Goal: Task Accomplishment & Management: Complete application form

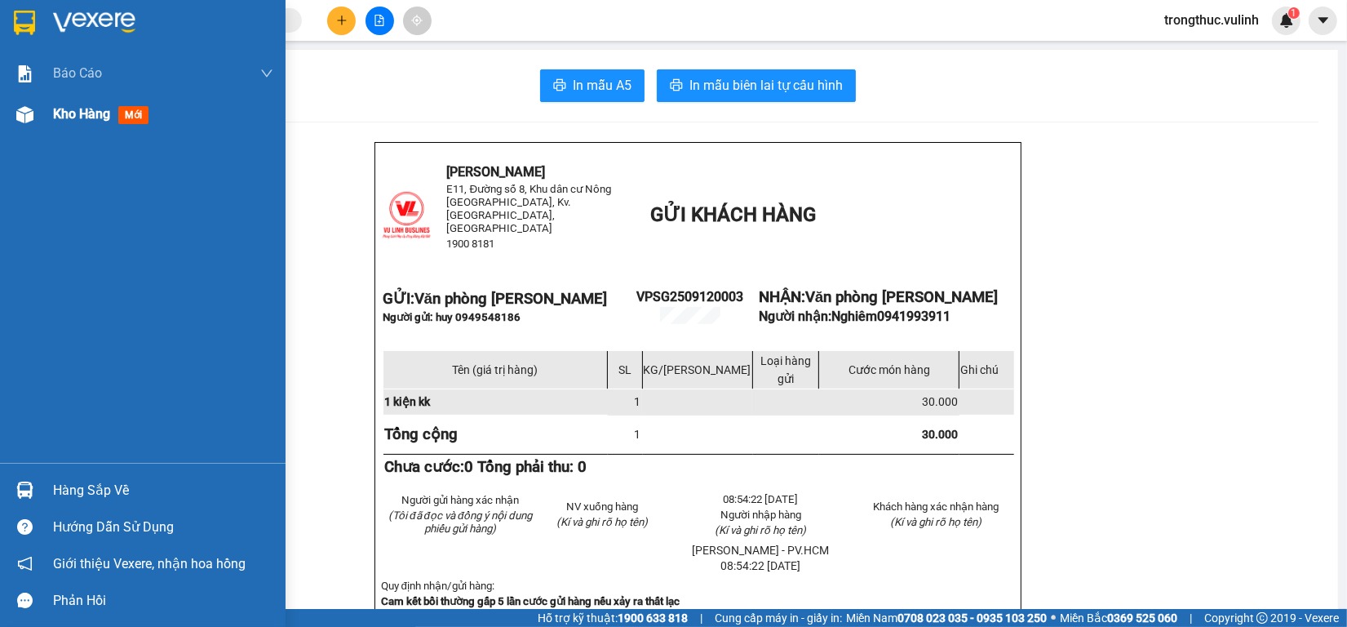
drag, startPoint x: 41, startPoint y: 100, endPoint x: 35, endPoint y: 109, distance: 10.0
click at [38, 102] on div "Kho hàng mới" at bounding box center [143, 114] width 286 height 41
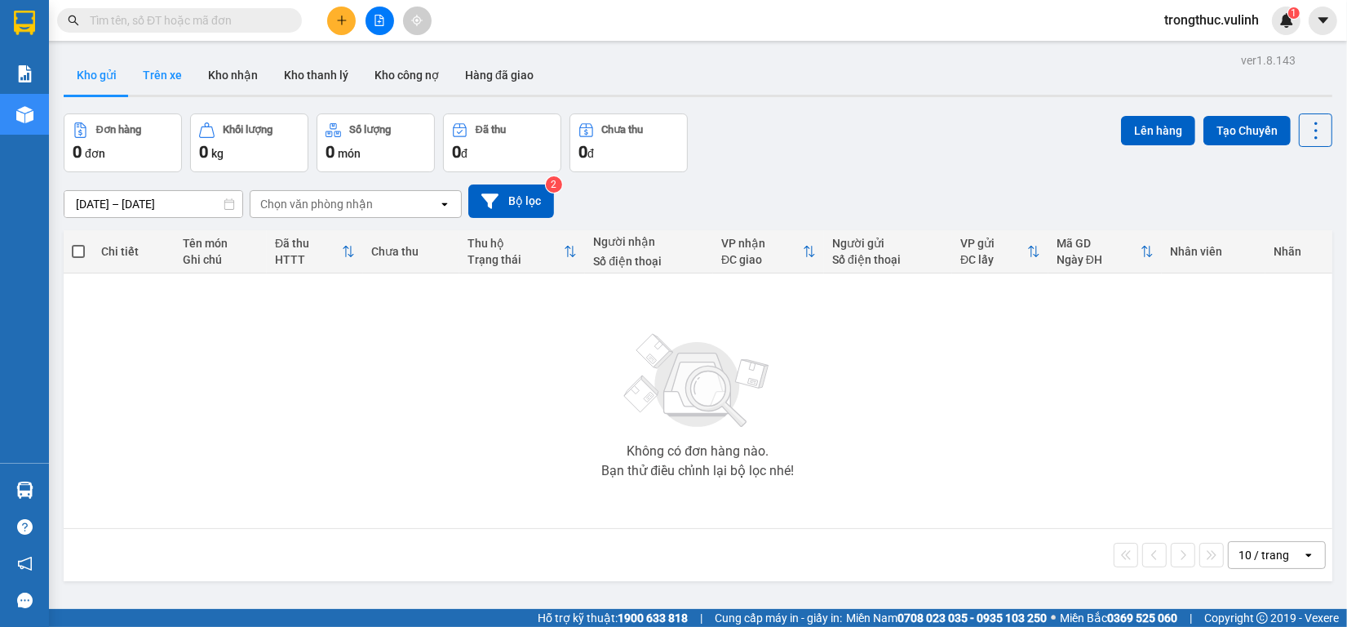
click at [180, 72] on button "Trên xe" at bounding box center [162, 74] width 65 height 39
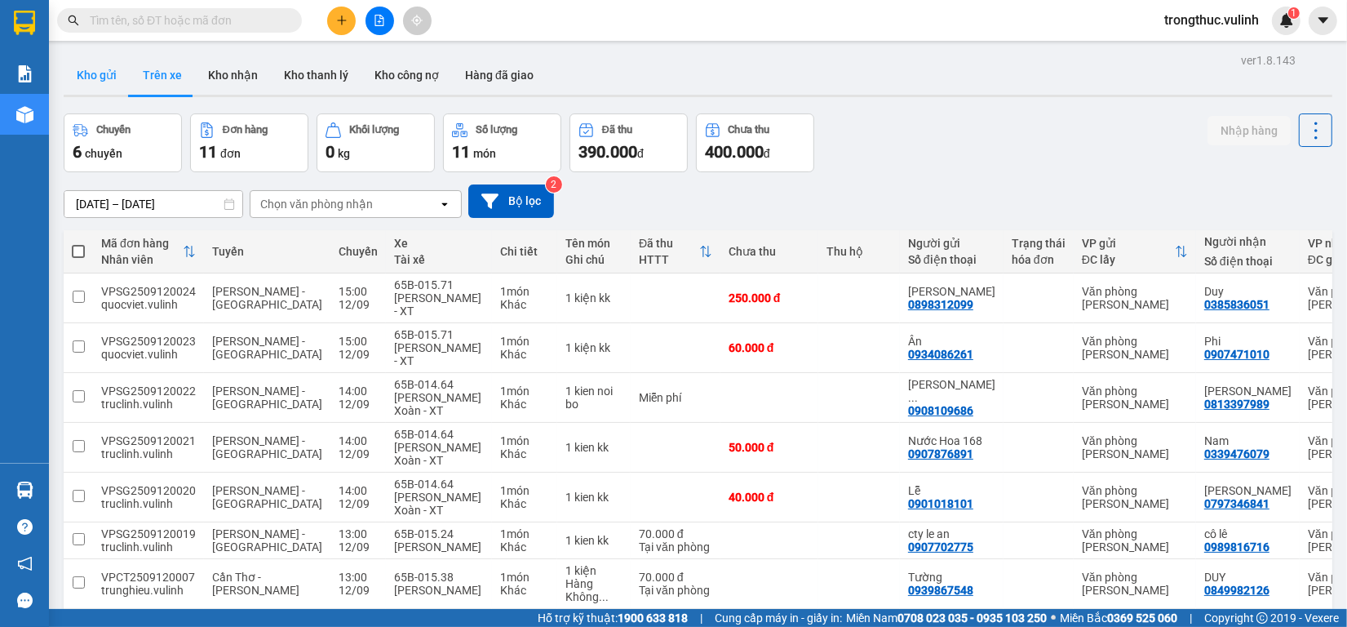
click at [99, 80] on button "Kho gửi" at bounding box center [97, 74] width 66 height 39
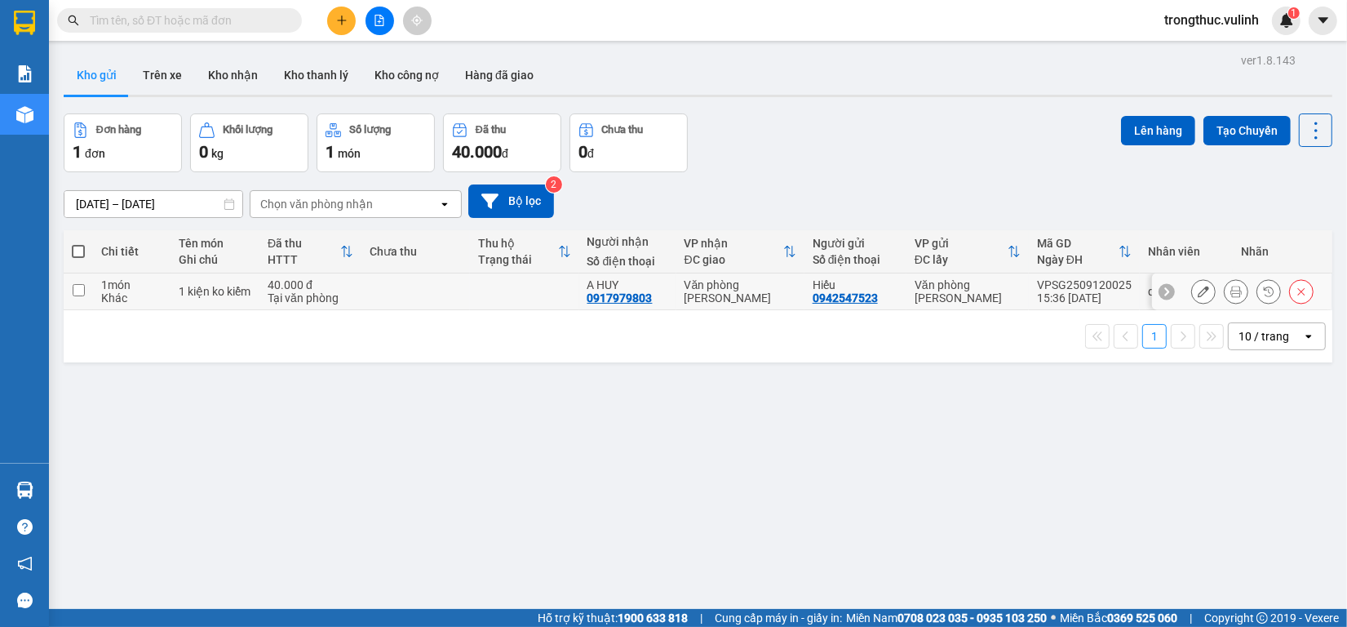
click at [1231, 296] on icon at bounding box center [1236, 291] width 11 height 11
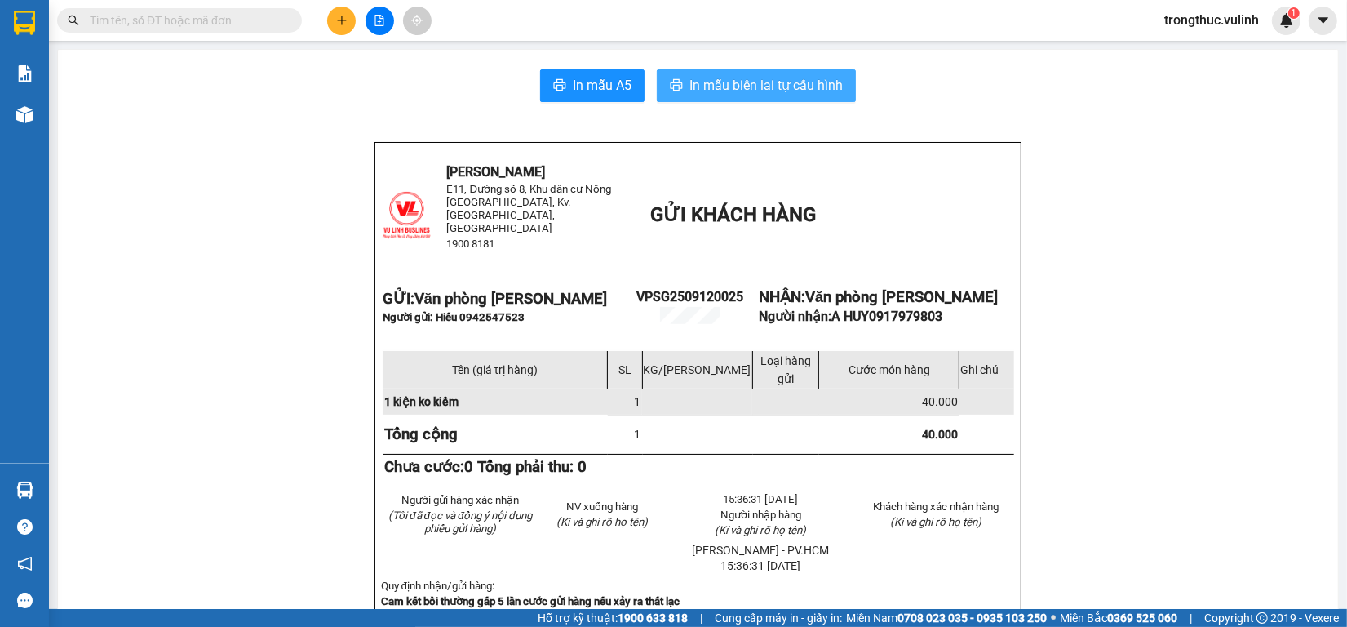
click at [690, 91] on span "In mẫu biên lai tự cấu hình" at bounding box center [766, 85] width 153 height 20
click at [812, 82] on span "In mẫu biên lai tự cấu hình" at bounding box center [766, 85] width 153 height 20
click at [794, 76] on span "In mẫu biên lai tự cấu hình" at bounding box center [766, 85] width 153 height 20
click at [817, 90] on span "In mẫu biên lai tự cấu hình" at bounding box center [766, 85] width 153 height 20
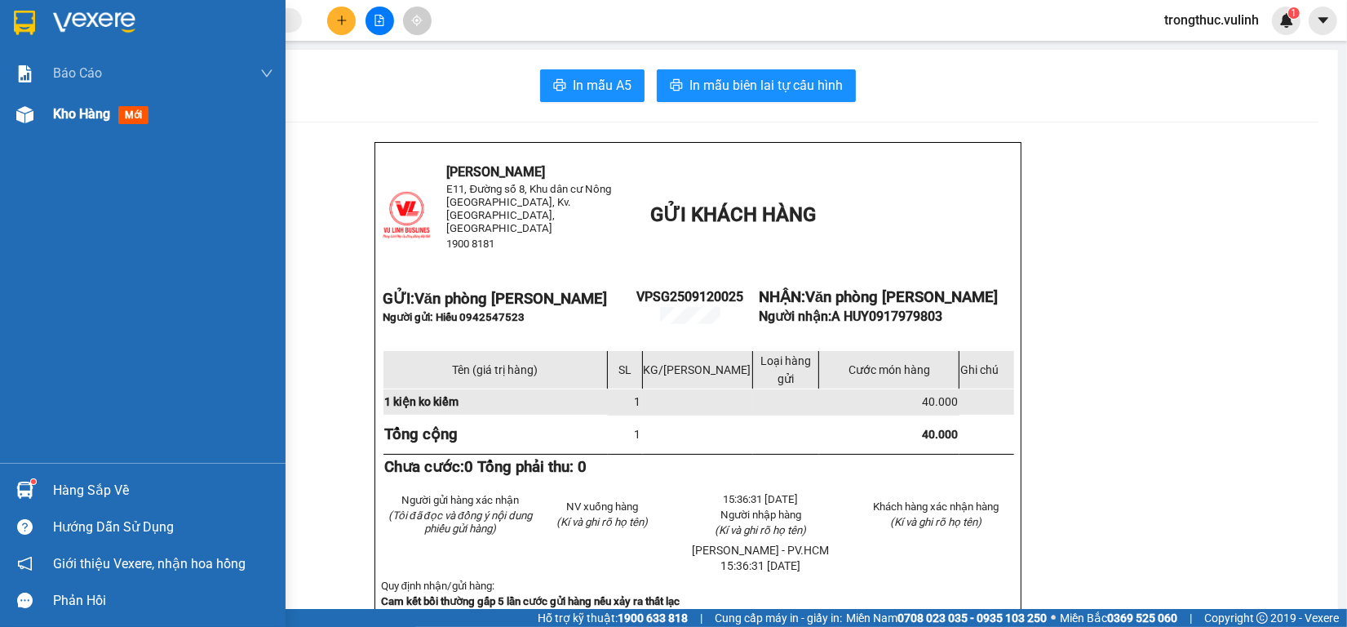
click at [23, 113] on img at bounding box center [24, 114] width 17 height 17
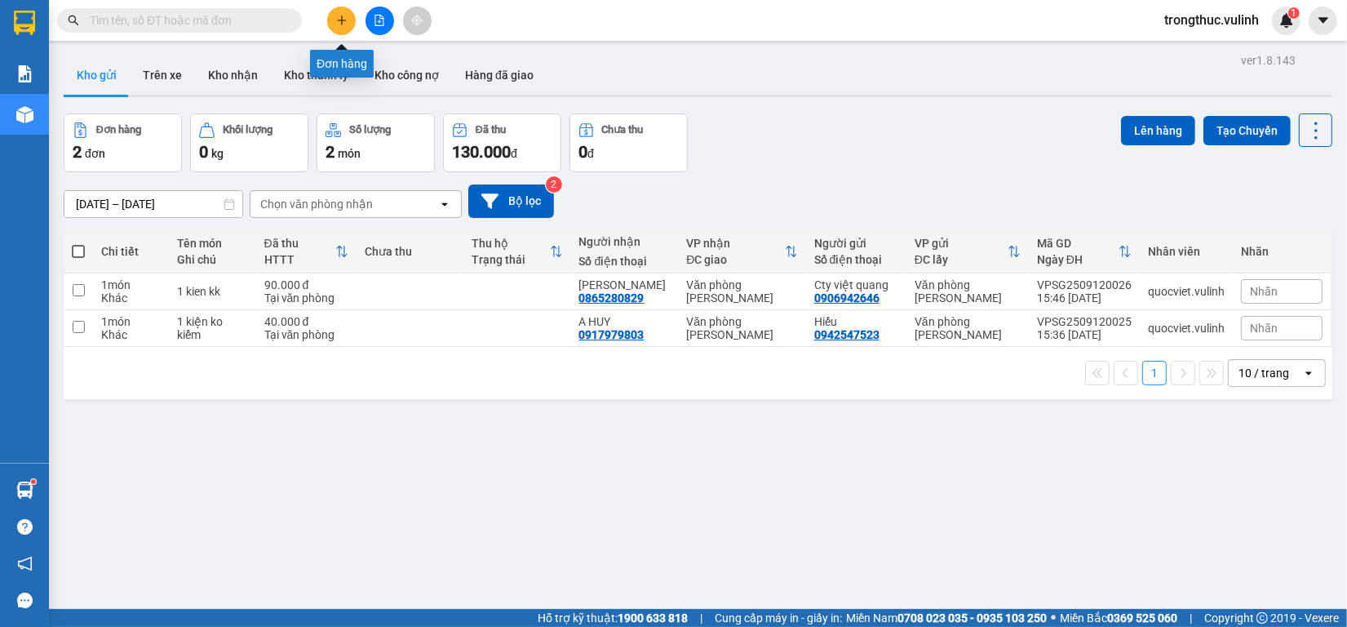
click at [332, 17] on button at bounding box center [341, 21] width 29 height 29
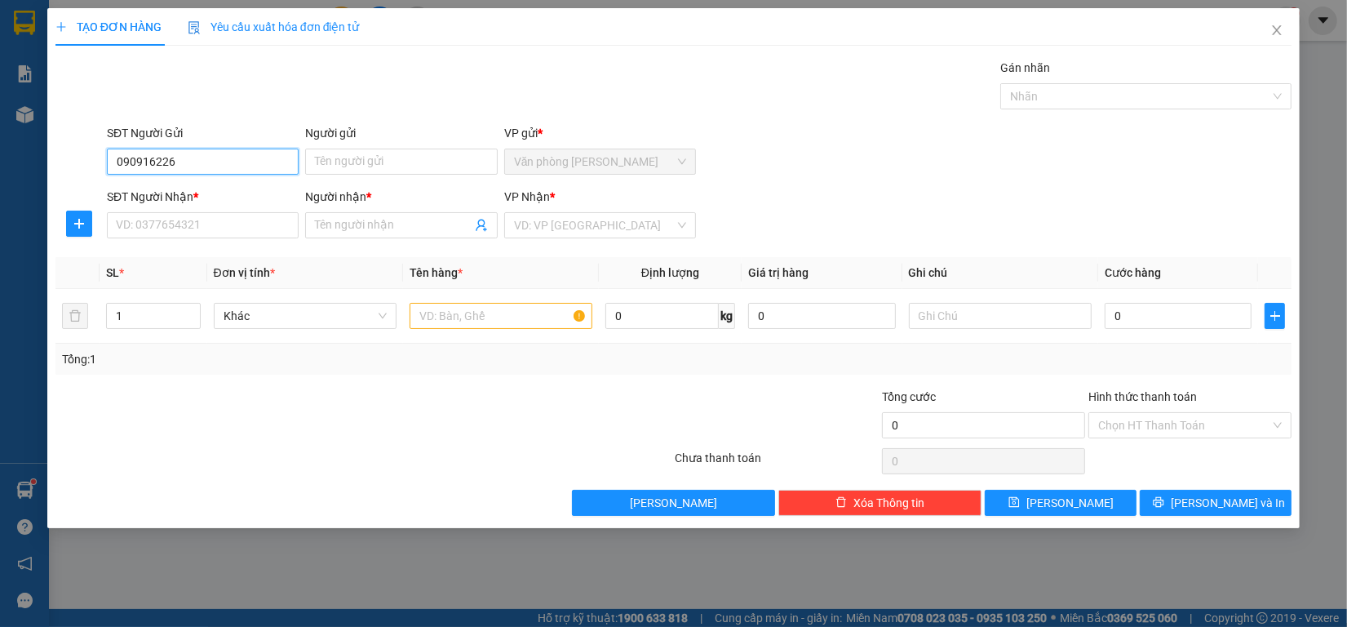
type input "0909162260"
click at [227, 193] on div "0909162260 - cường" at bounding box center [203, 195] width 172 height 18
type input "cường"
type input "0933877812"
type input "Trường"
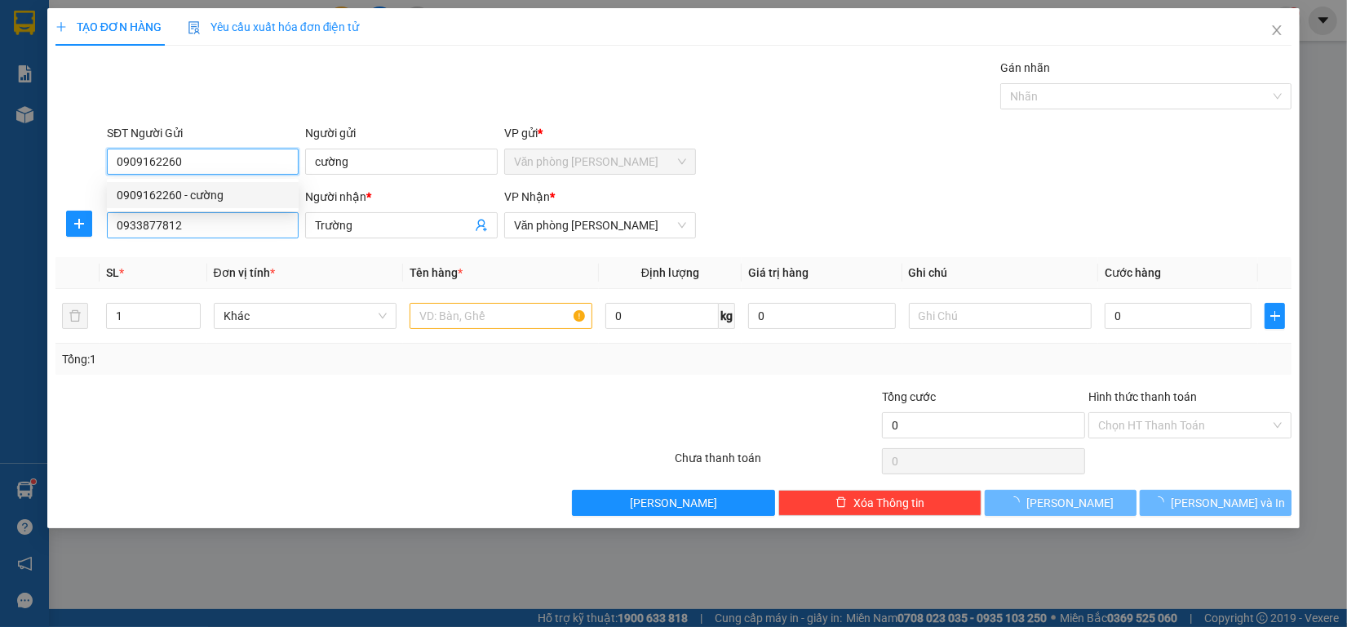
type input "30.000"
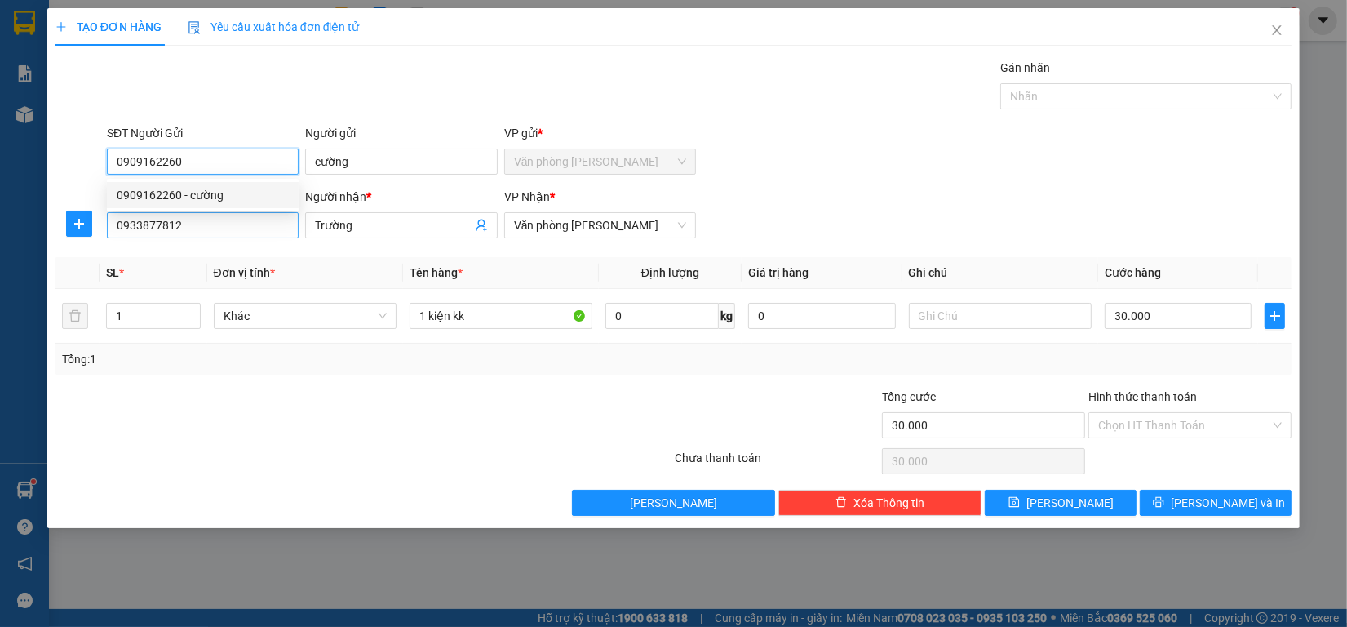
type input "0909162260"
drag, startPoint x: 233, startPoint y: 230, endPoint x: 0, endPoint y: 242, distance: 233.7
click at [0, 242] on div "TẠO ĐƠN HÀNG Yêu cầu xuất hóa đơn điện tử Transit Pickup Surcharge Ids Transit …" at bounding box center [673, 313] width 1347 height 627
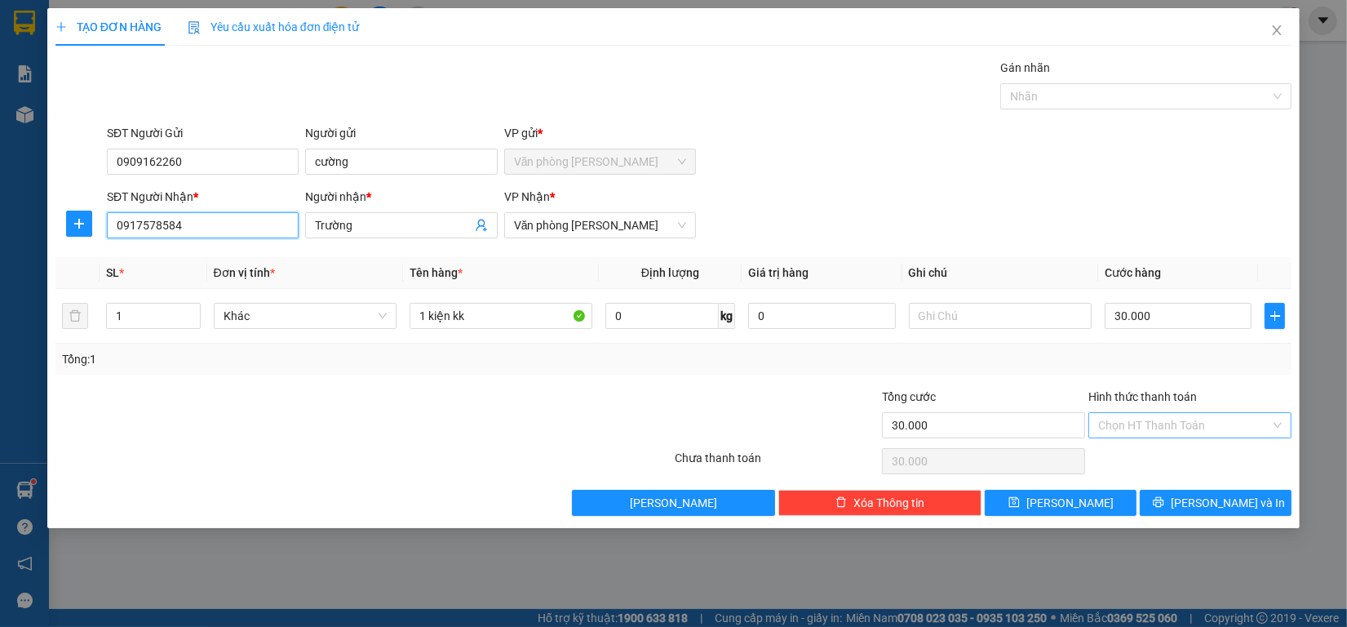
type input "0917578584"
click at [1186, 426] on input "Hình thức thanh toán" at bounding box center [1184, 425] width 172 height 24
drag, startPoint x: 406, startPoint y: 216, endPoint x: 0, endPoint y: 282, distance: 410.9
click at [0, 282] on div "TẠO ĐƠN HÀNG Yêu cầu xuất hóa đơn điện tử Transit Pickup Surcharge Ids Transit …" at bounding box center [673, 313] width 1347 height 627
type input "Huỳnh"
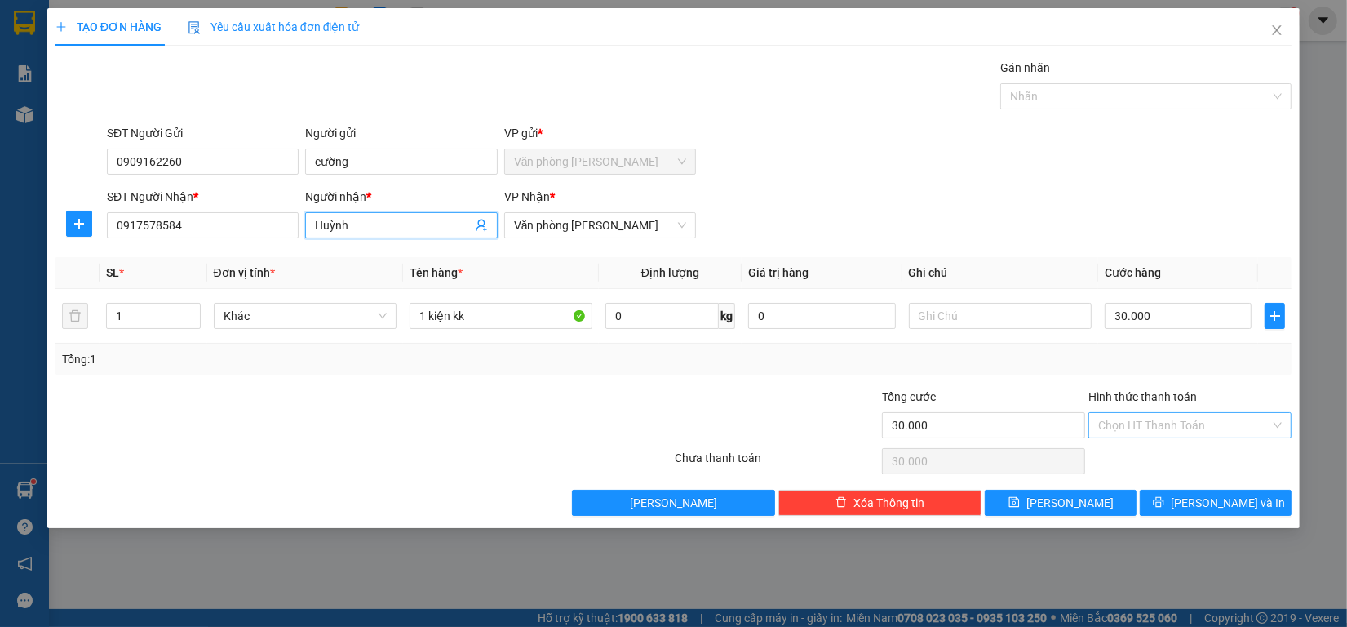
click at [1133, 432] on input "Hình thức thanh toán" at bounding box center [1184, 425] width 172 height 24
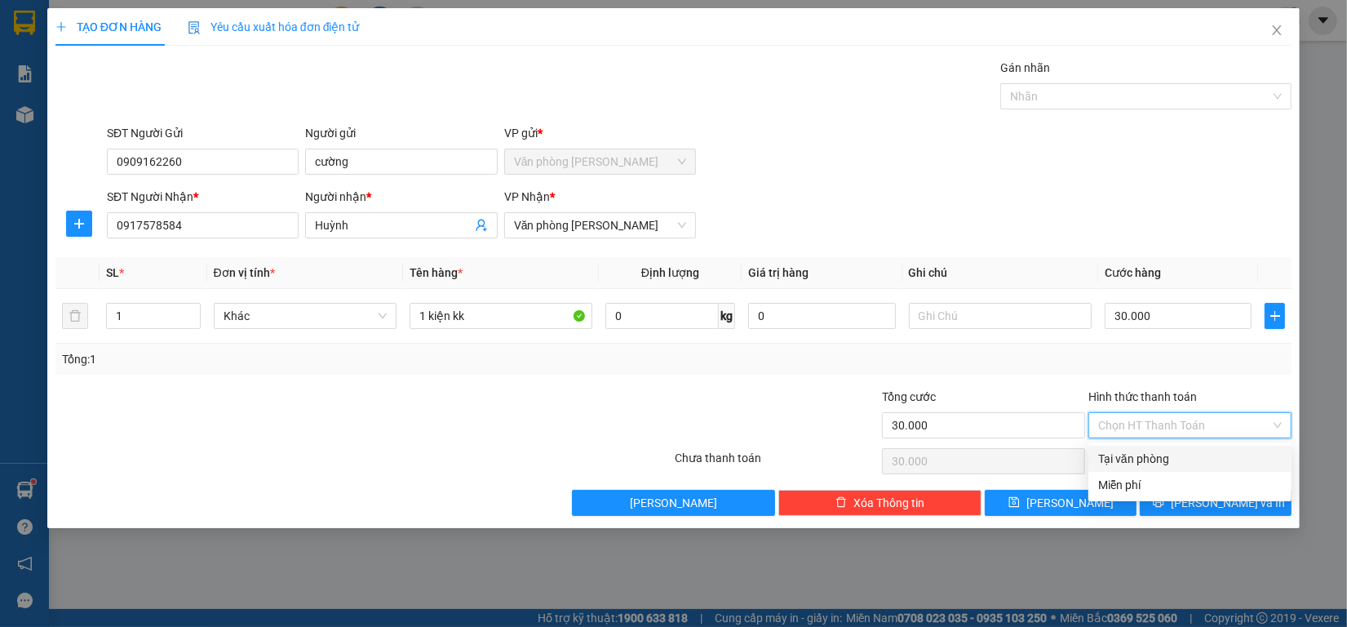
click at [1151, 461] on div "Tại văn phòng" at bounding box center [1190, 459] width 184 height 18
type input "0"
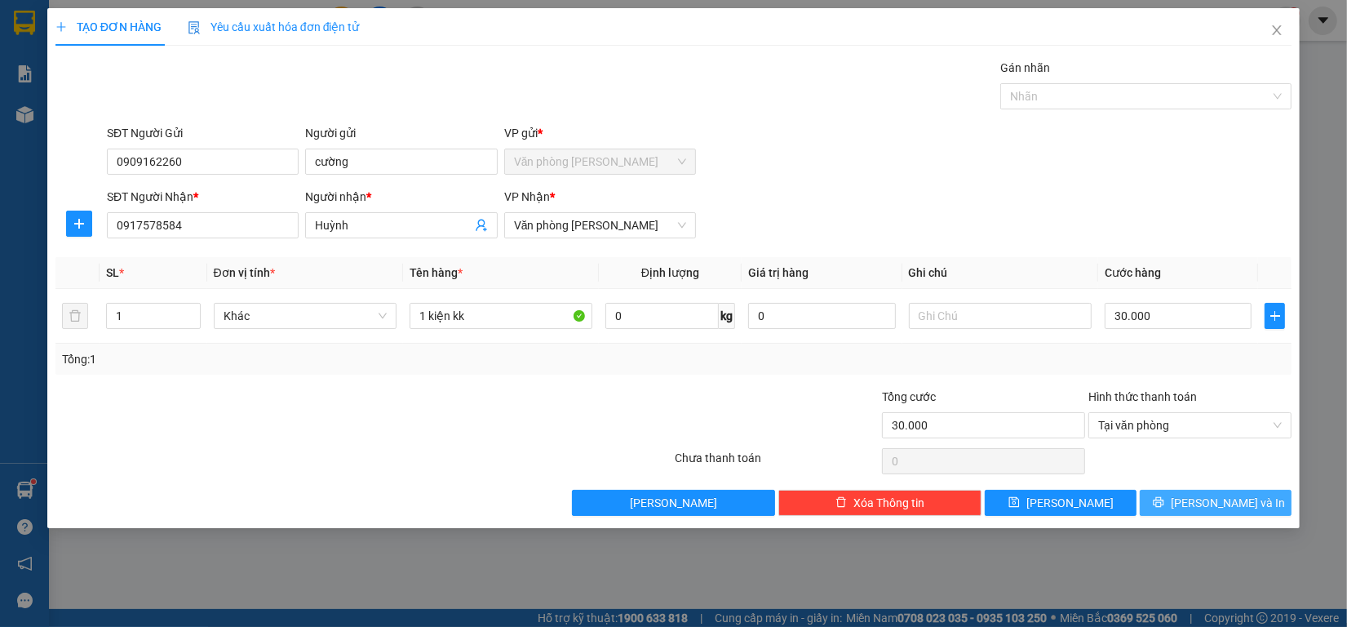
click at [1167, 511] on button "[PERSON_NAME] và In" at bounding box center [1216, 503] width 152 height 26
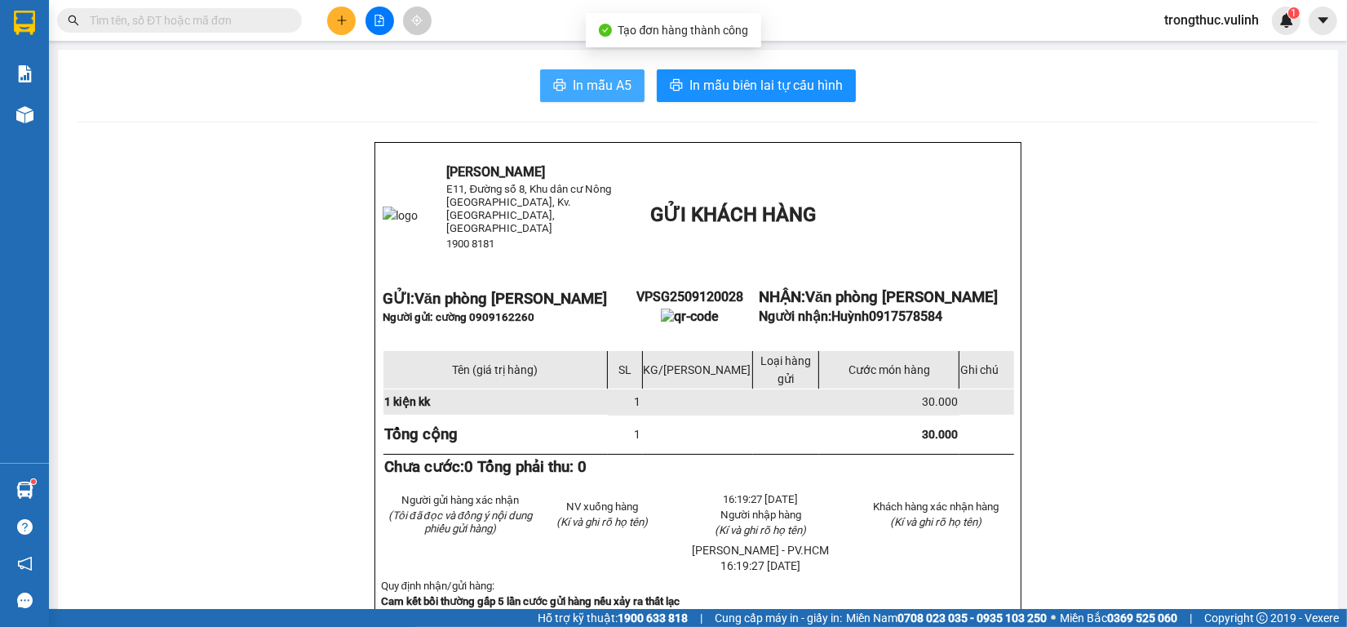
click at [580, 95] on span "In mẫu A5" at bounding box center [602, 85] width 59 height 20
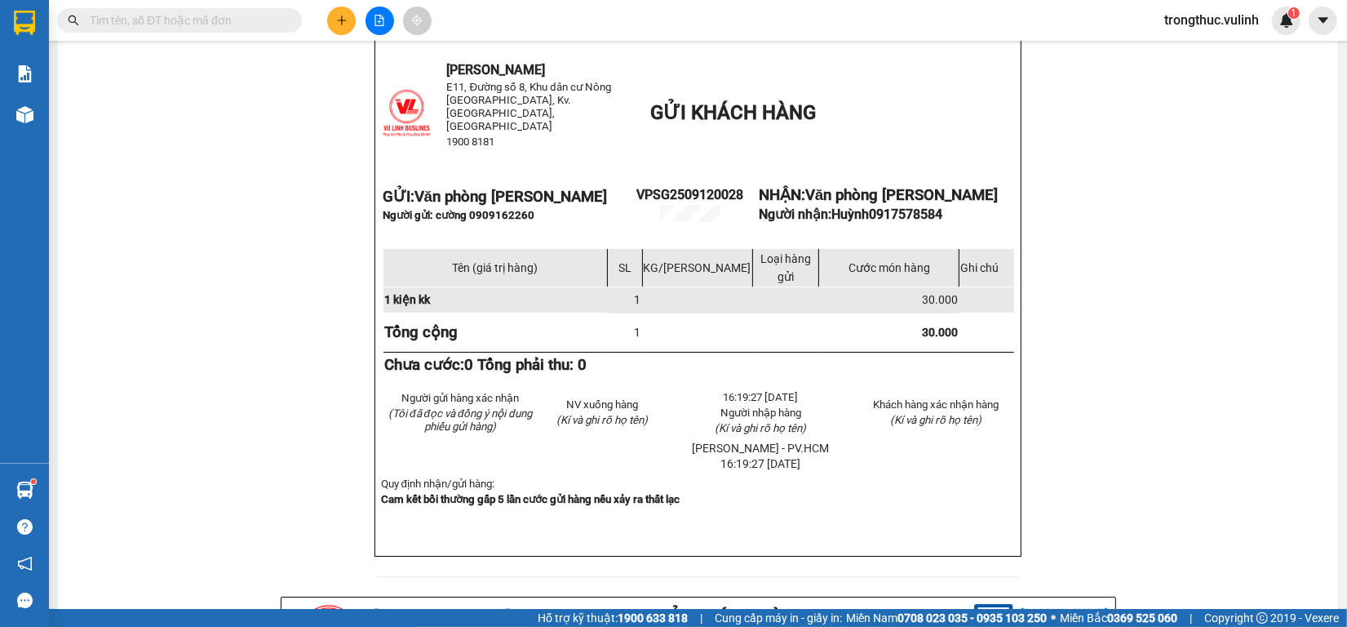
scroll to position [92, 0]
click at [184, 29] on input "text" at bounding box center [186, 20] width 193 height 18
paste input "VPSG2509120012"
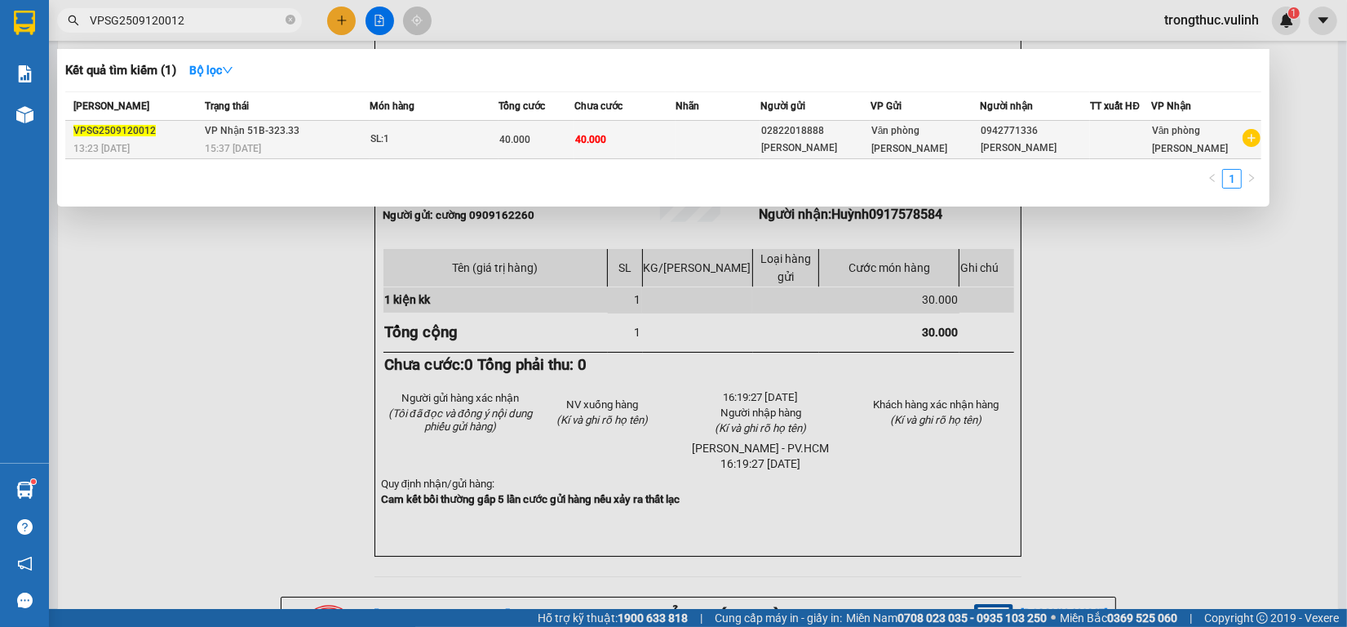
type input "VPSG2509120012"
click at [694, 143] on td at bounding box center [718, 140] width 85 height 38
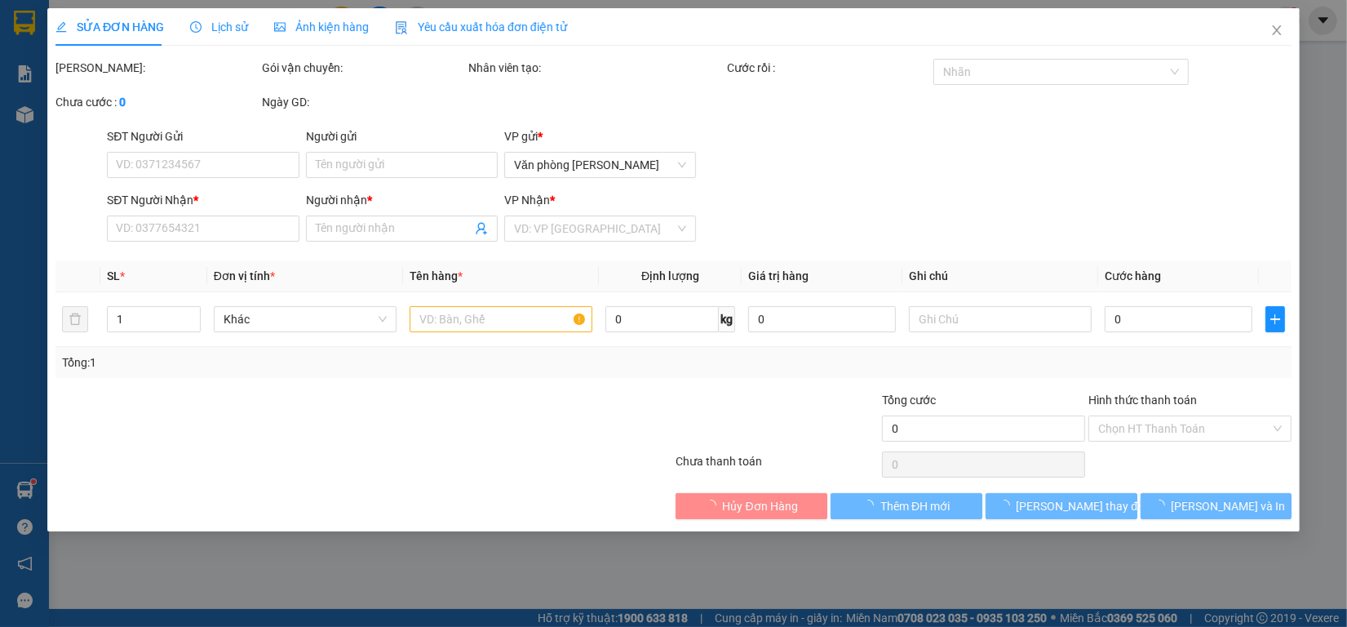
type input "02822018888"
type input "[PERSON_NAME]"
type input "0942771336"
type input "[PERSON_NAME]"
type input "40.000"
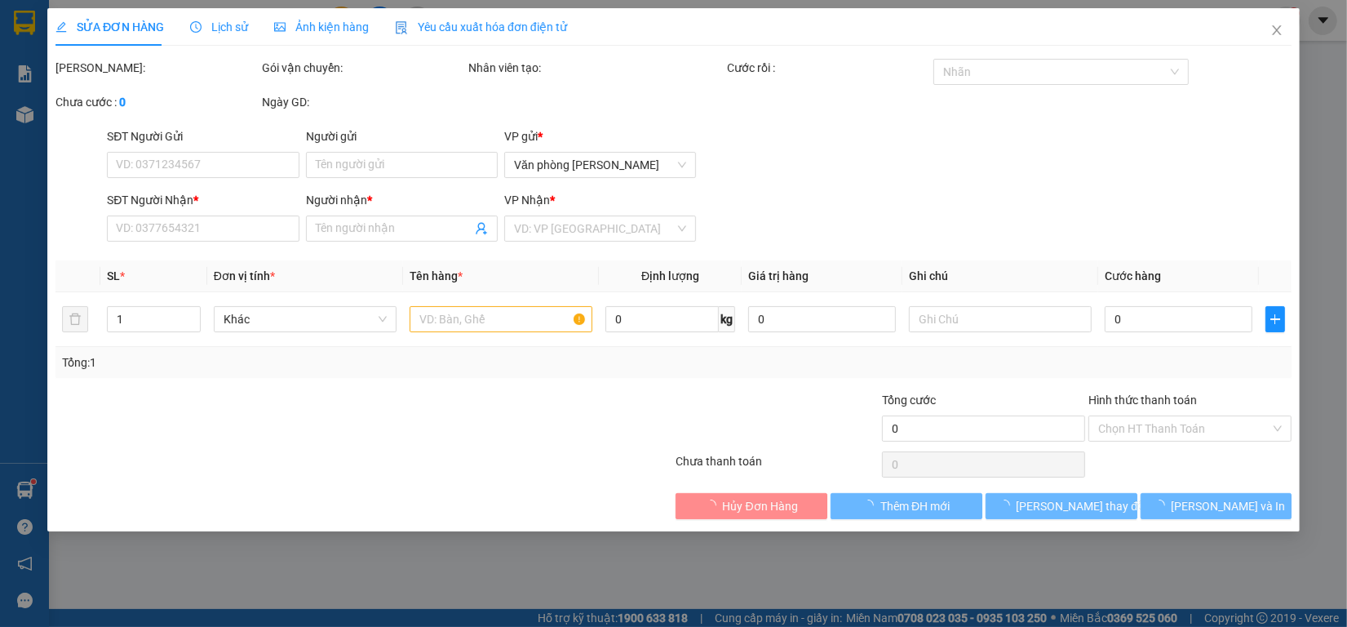
type input "40.000"
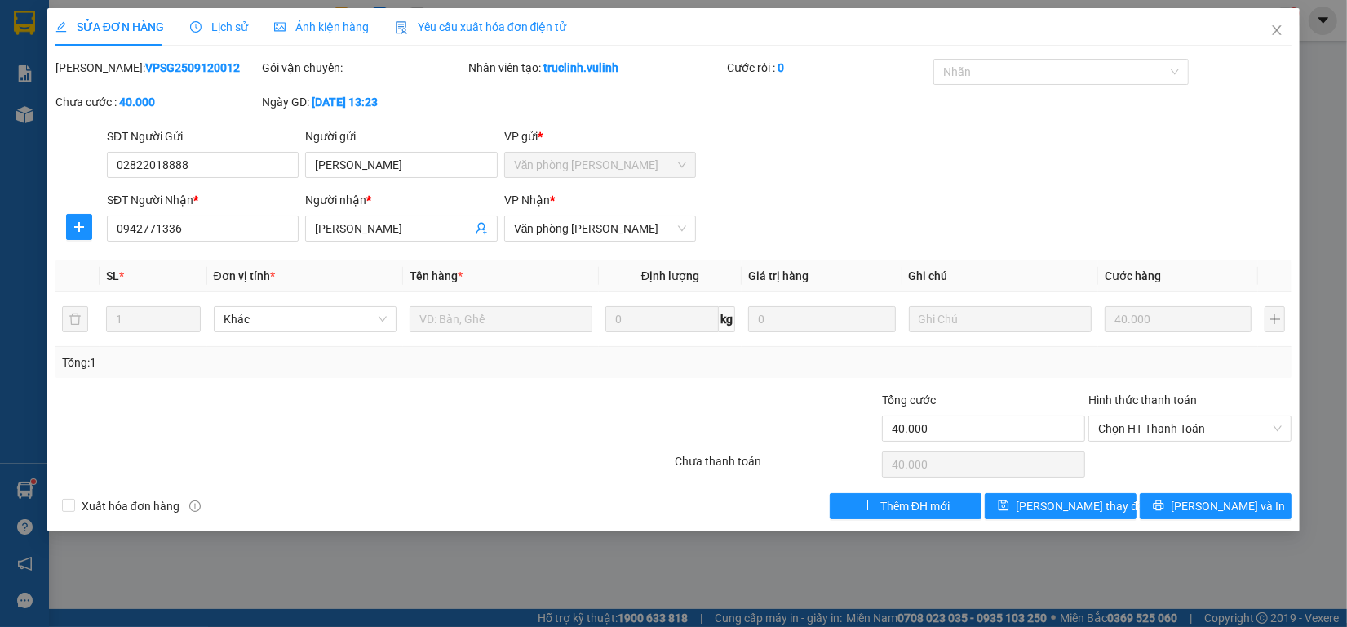
drag, startPoint x: 242, startPoint y: 43, endPoint x: 235, endPoint y: 31, distance: 13.9
click at [238, 38] on div "Lịch sử" at bounding box center [219, 27] width 58 height 38
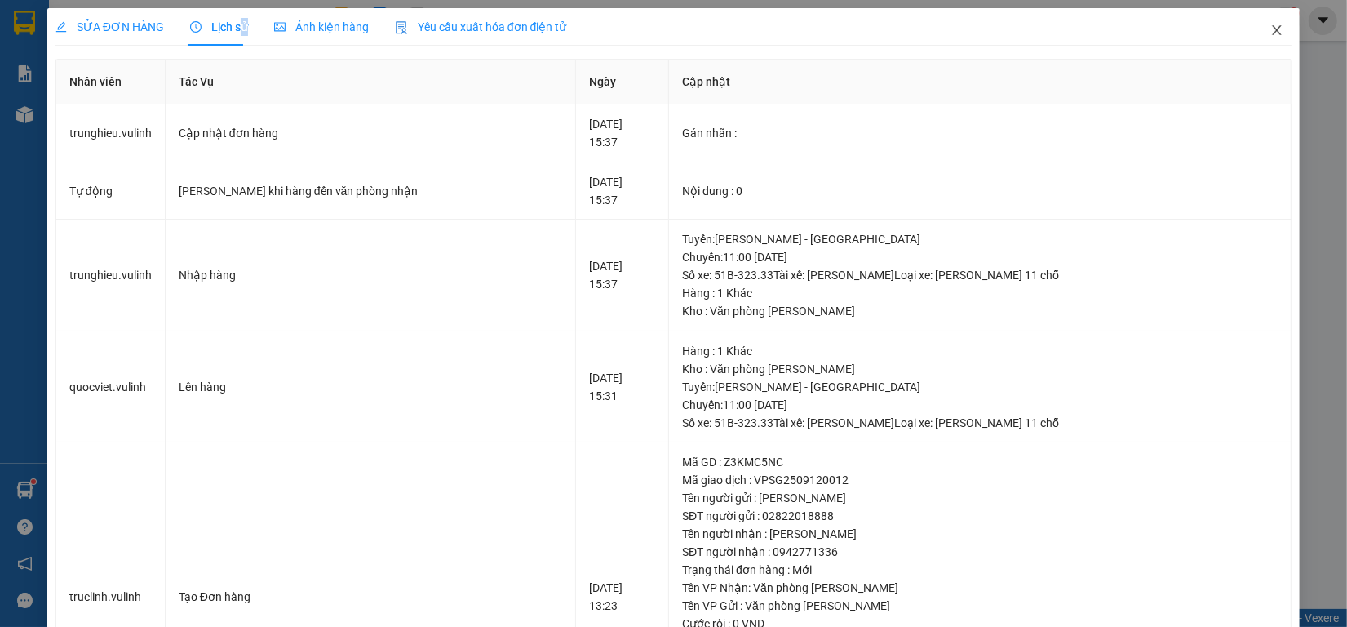
click at [1271, 26] on icon "close" at bounding box center [1277, 30] width 13 height 13
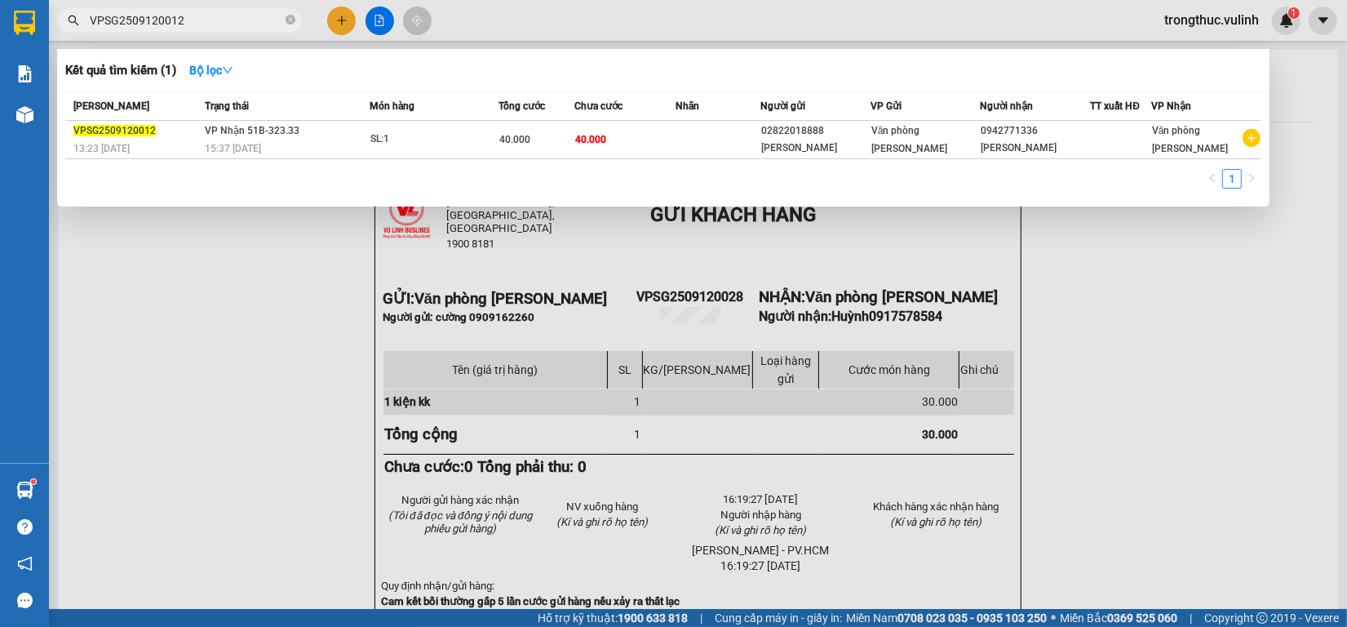
click at [218, 30] on span "VPSG2509120012" at bounding box center [179, 20] width 245 height 24
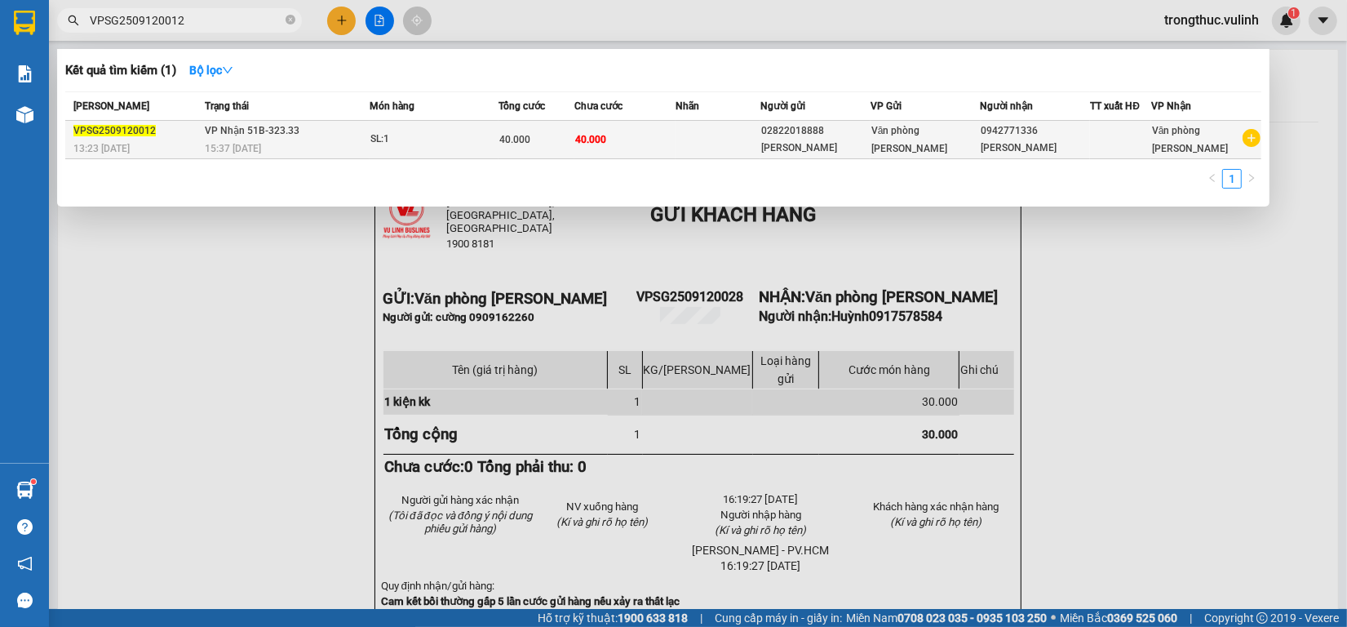
click at [276, 140] on div "15:37 - 12/09" at bounding box center [287, 149] width 164 height 18
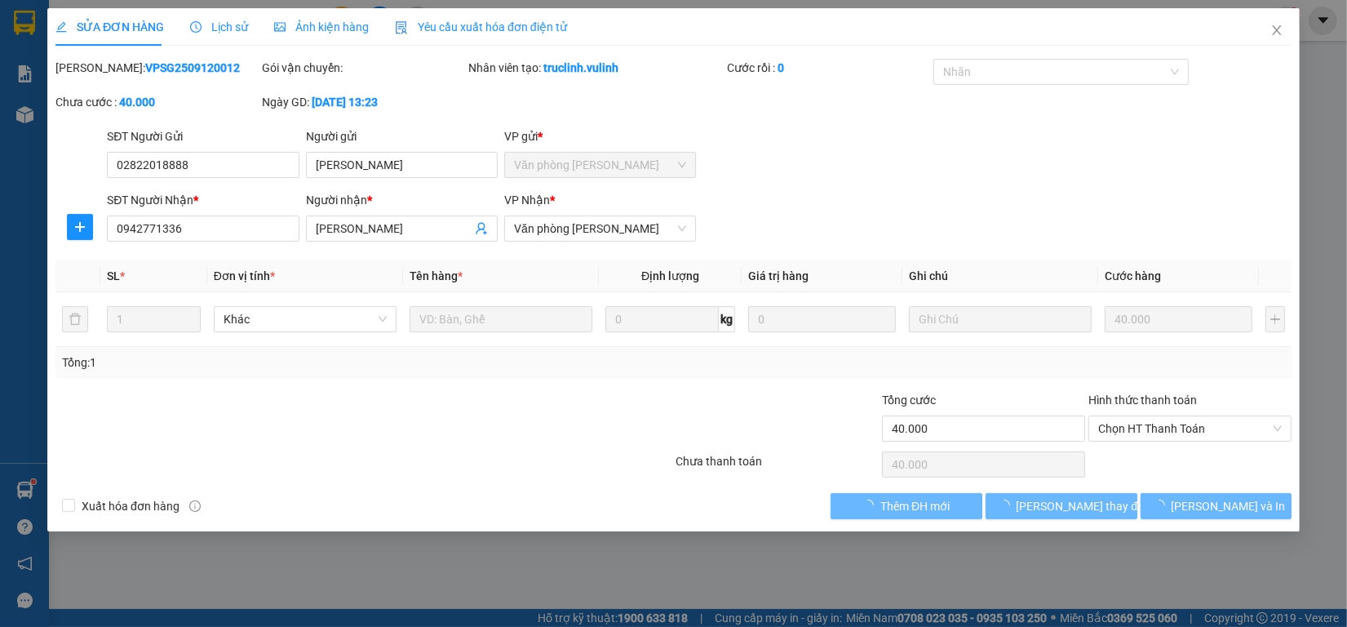
type input "02822018888"
type input "[PERSON_NAME]"
type input "0942771336"
type input "[PERSON_NAME]"
type input "40.000"
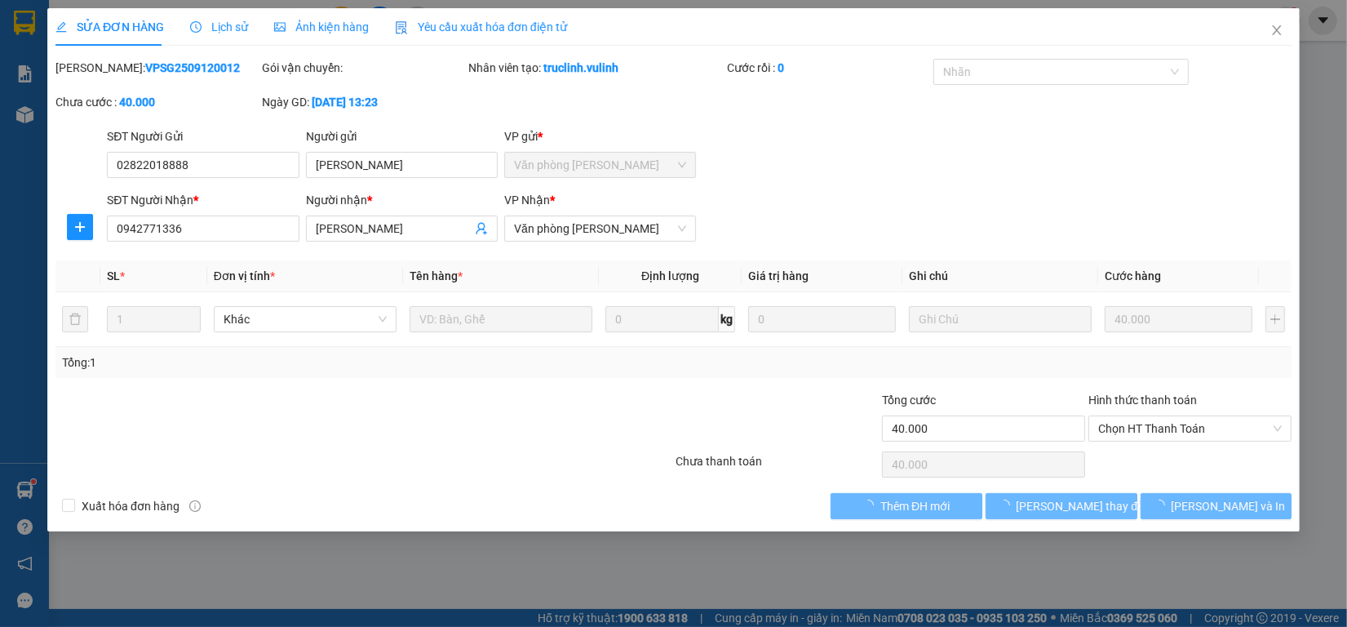
type input "40.000"
click at [221, 33] on span "Lịch sử" at bounding box center [219, 26] width 58 height 13
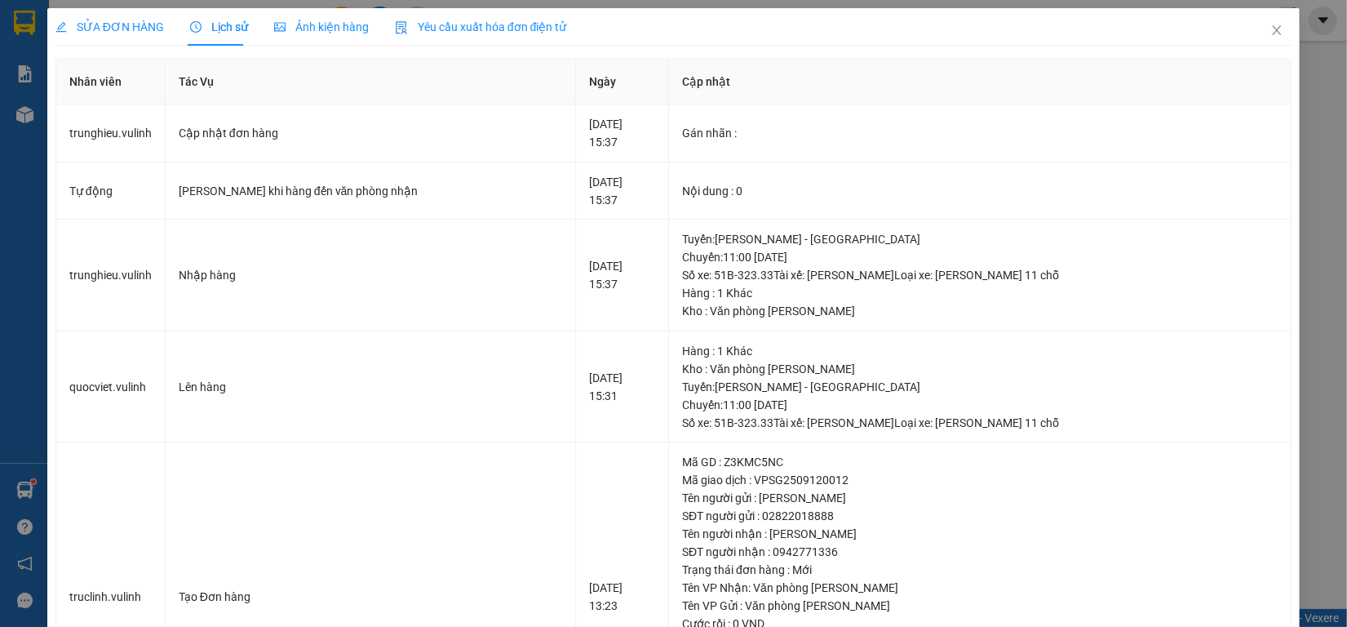
click at [120, 33] on span "SỬA ĐƠN HÀNG" at bounding box center [109, 26] width 109 height 13
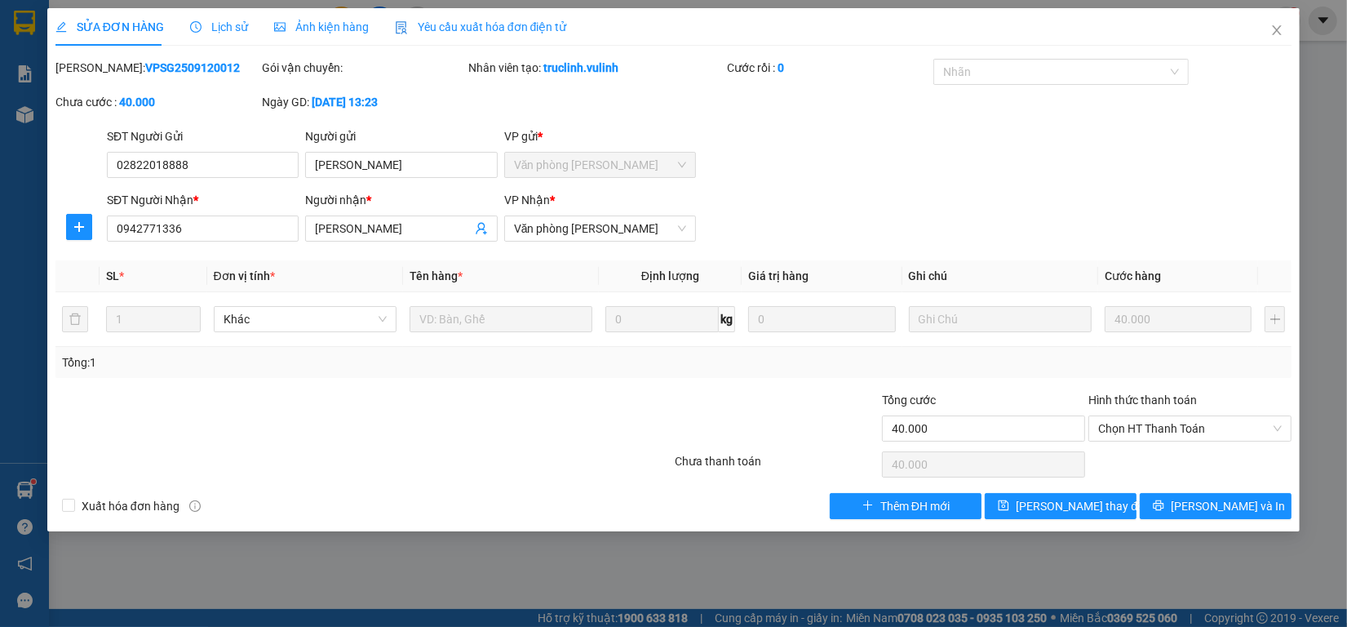
click at [209, 13] on div "Lịch sử" at bounding box center [219, 27] width 58 height 38
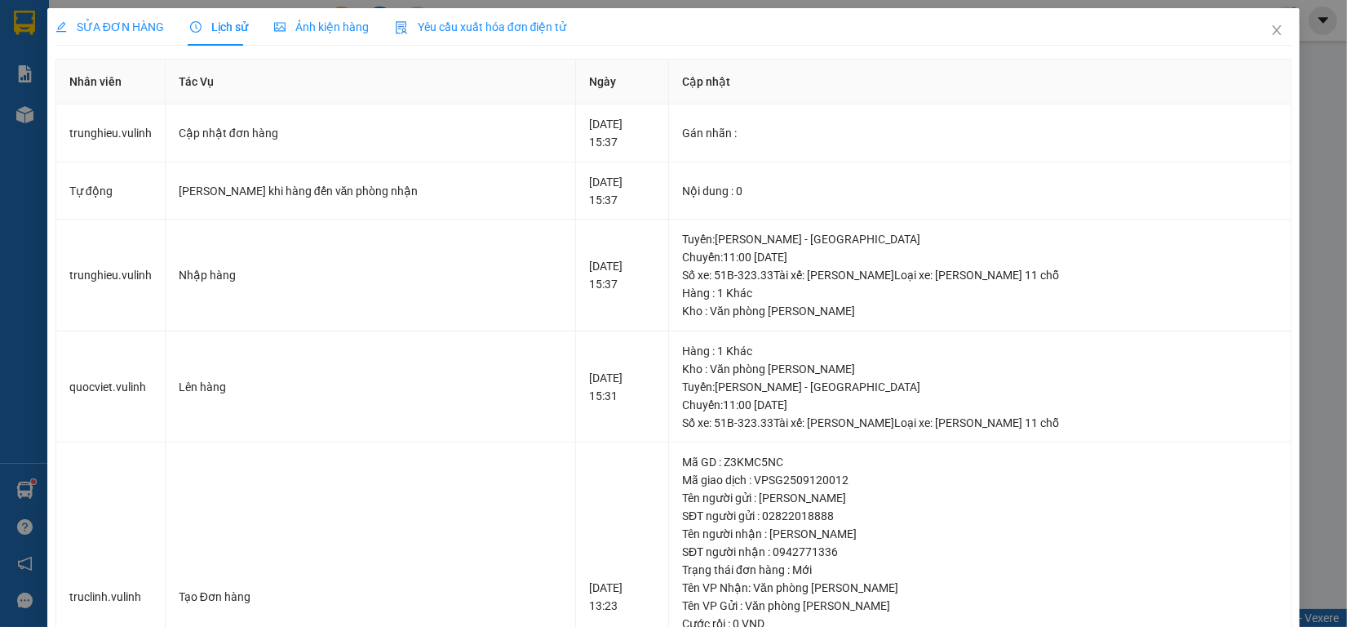
click at [135, 34] on div "SỬA ĐƠN HÀNG" at bounding box center [109, 27] width 109 height 18
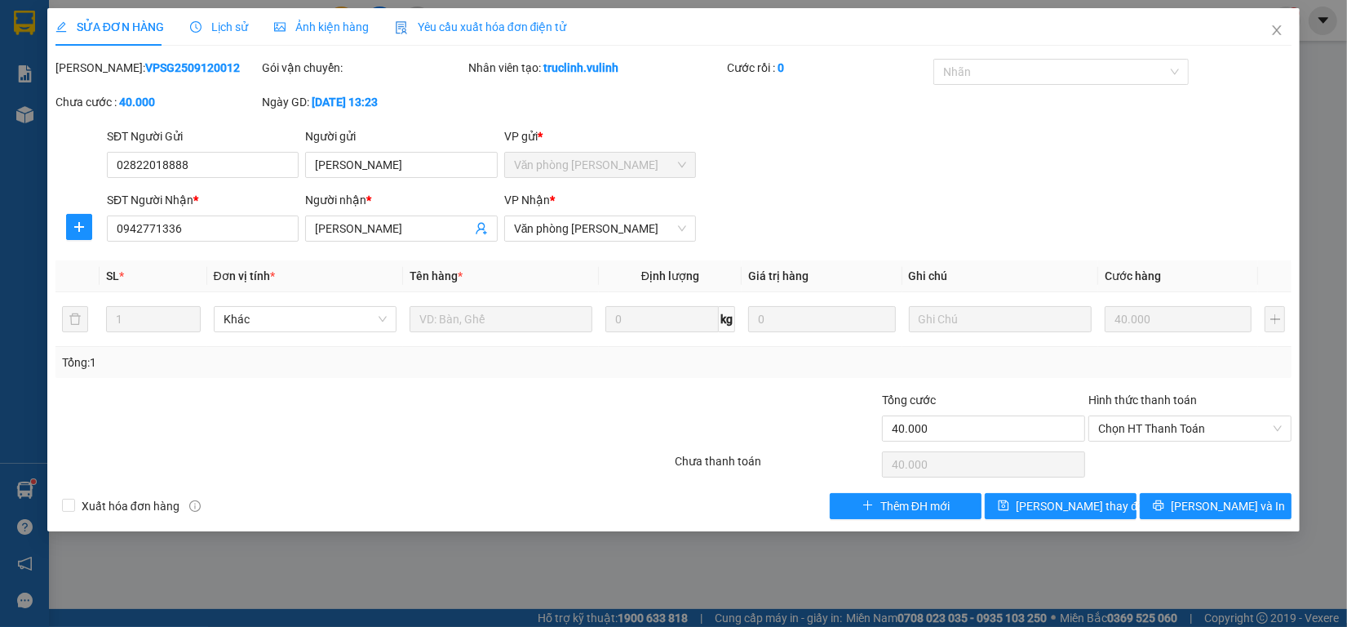
click at [212, 10] on div "Lịch sử" at bounding box center [219, 27] width 58 height 38
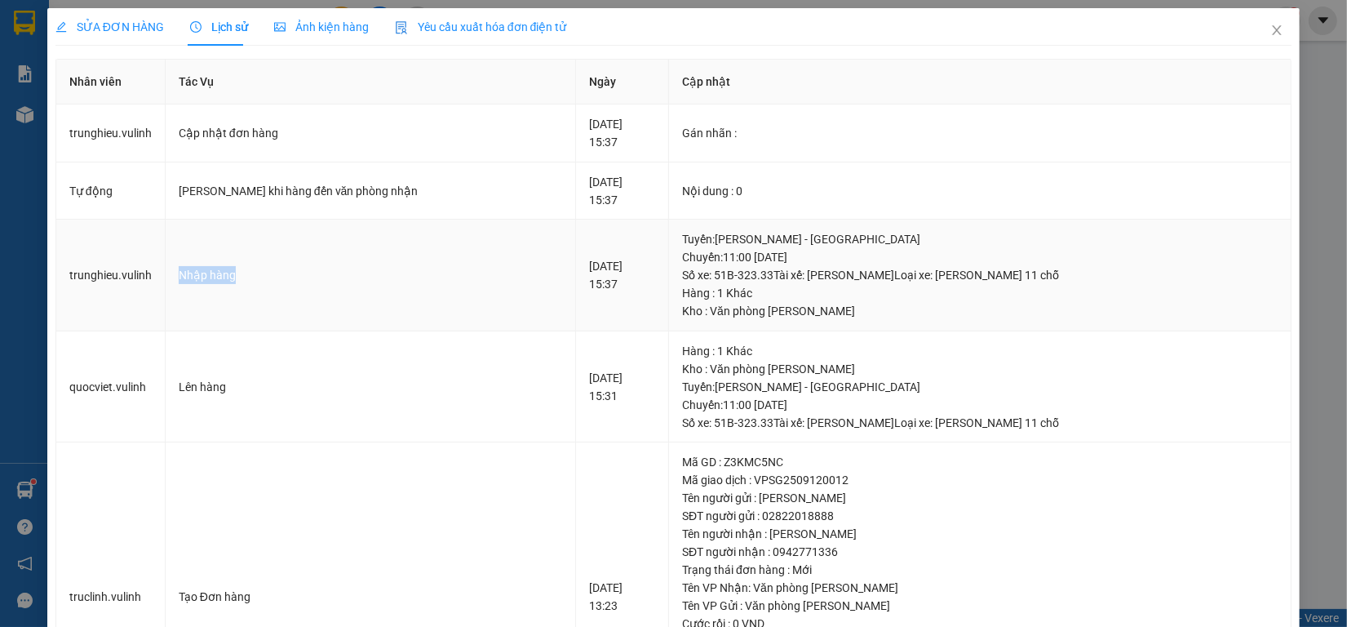
drag, startPoint x: 177, startPoint y: 277, endPoint x: 242, endPoint y: 282, distance: 64.6
click at [242, 282] on div "Nhập hàng" at bounding box center [371, 275] width 384 height 18
click at [1271, 29] on icon "close" at bounding box center [1277, 30] width 13 height 13
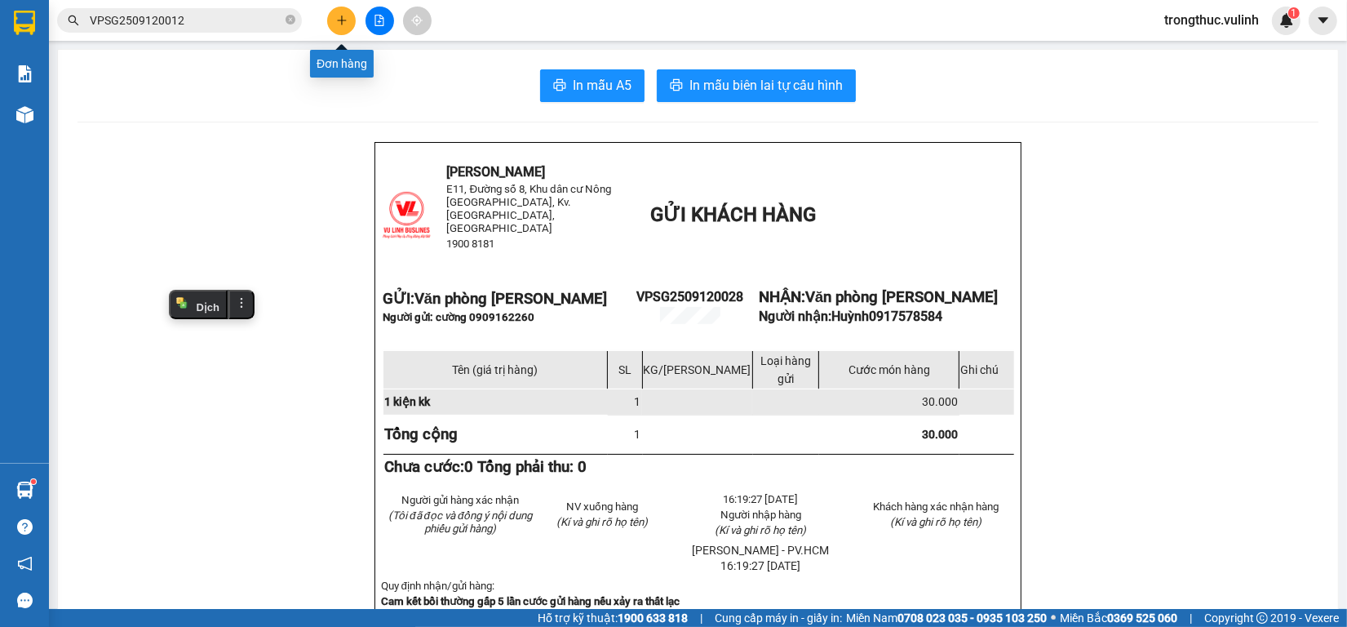
click at [344, 27] on button at bounding box center [341, 21] width 29 height 29
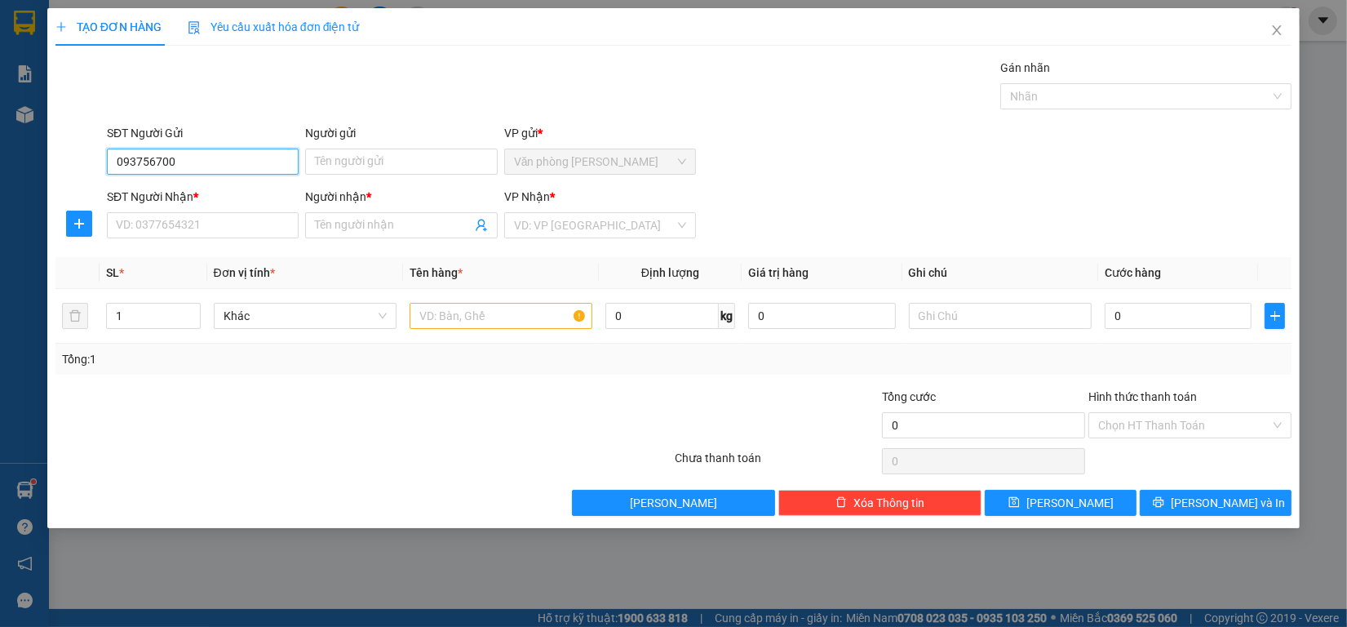
type input "0937567000"
click at [177, 193] on div "0937567000 - Tuấn" at bounding box center [203, 195] width 172 height 18
type input "Tuấn"
type input "0977100123"
type input "Anh Duy"
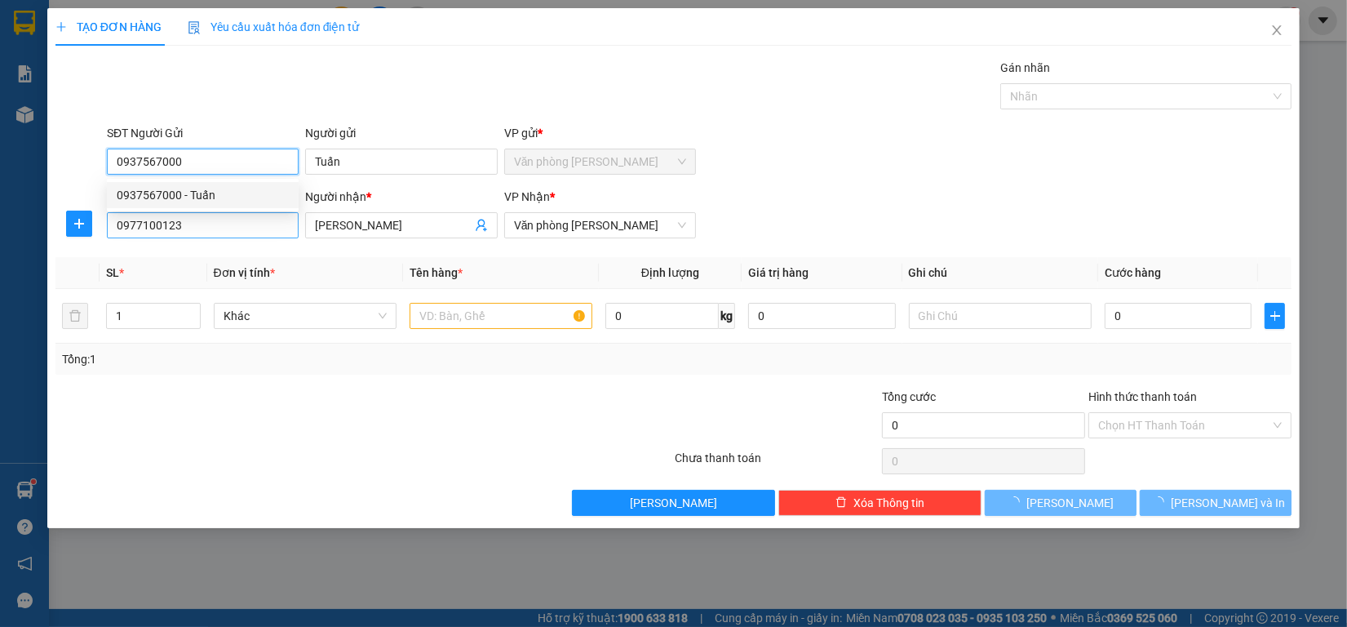
type input "70.000"
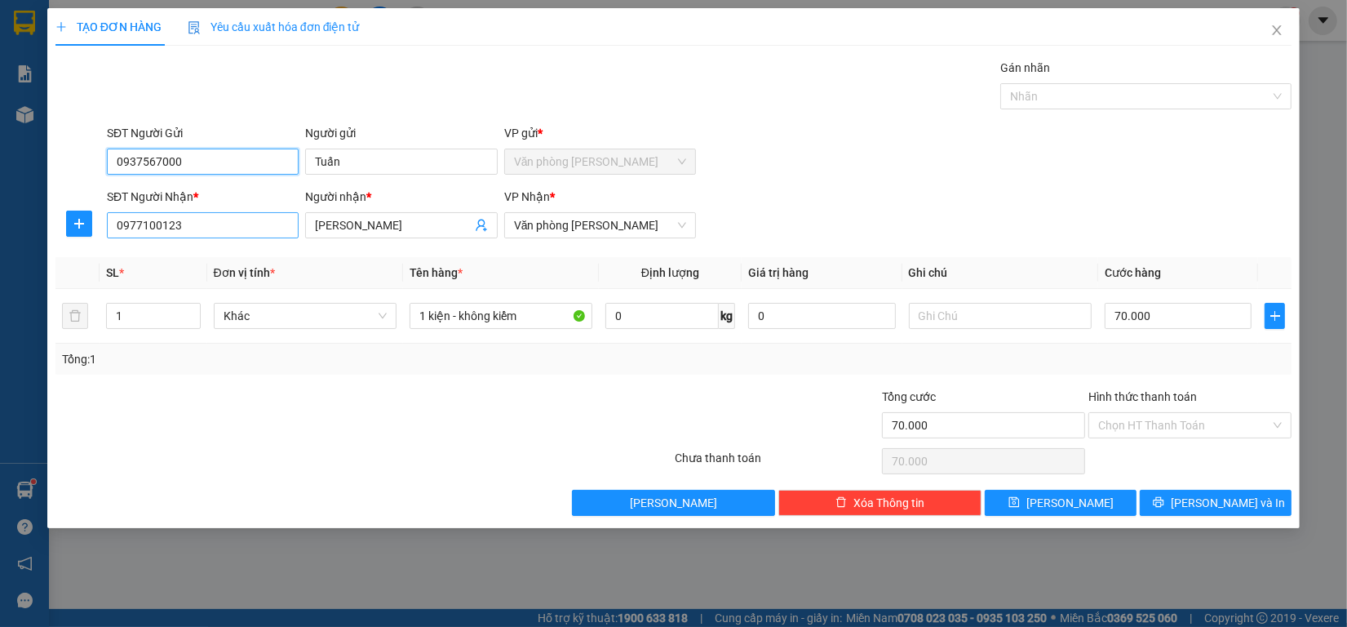
type input "0937567000"
drag, startPoint x: 200, startPoint y: 224, endPoint x: 0, endPoint y: 224, distance: 199.9
click at [0, 224] on div "TẠO ĐƠN HÀNG Yêu cầu xuất hóa đơn điện tử Transit Pickup Surcharge Ids Transit …" at bounding box center [673, 313] width 1347 height 627
type input "0796953950"
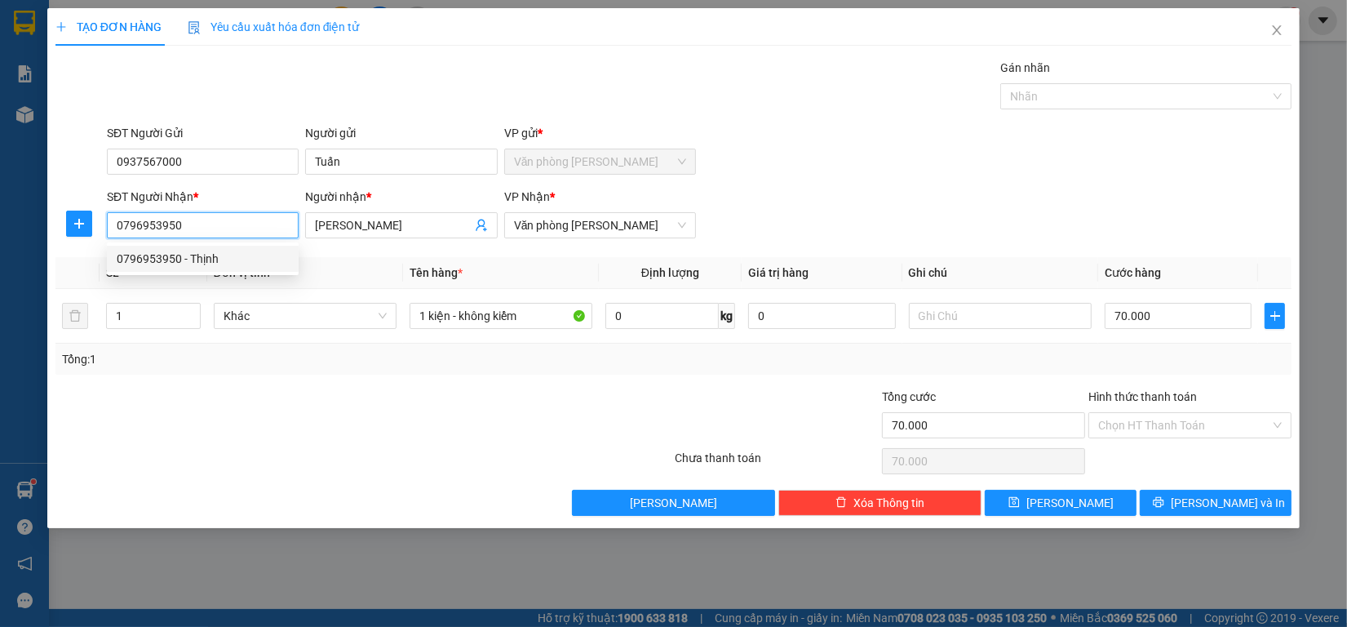
click at [231, 251] on div "0796953950 - Thịnh" at bounding box center [203, 259] width 172 height 18
type input "Thịnh"
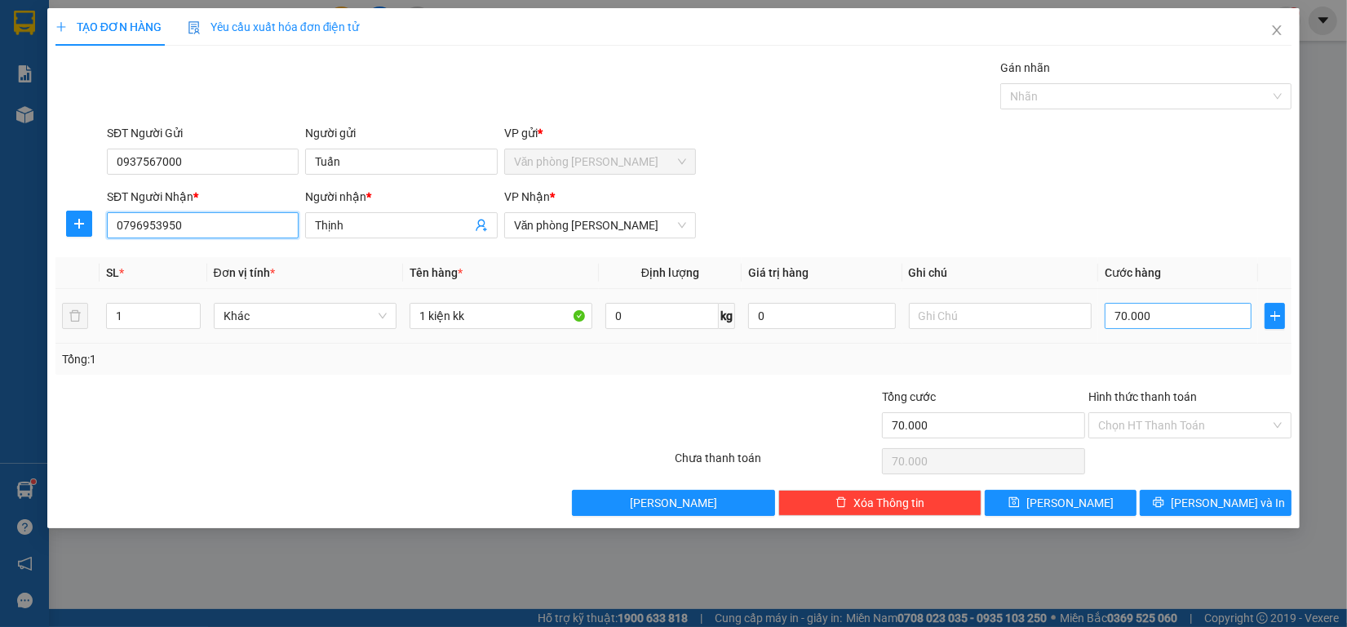
type input "0796953950"
click at [1214, 313] on input "70.000" at bounding box center [1179, 316] width 148 height 26
type input "5"
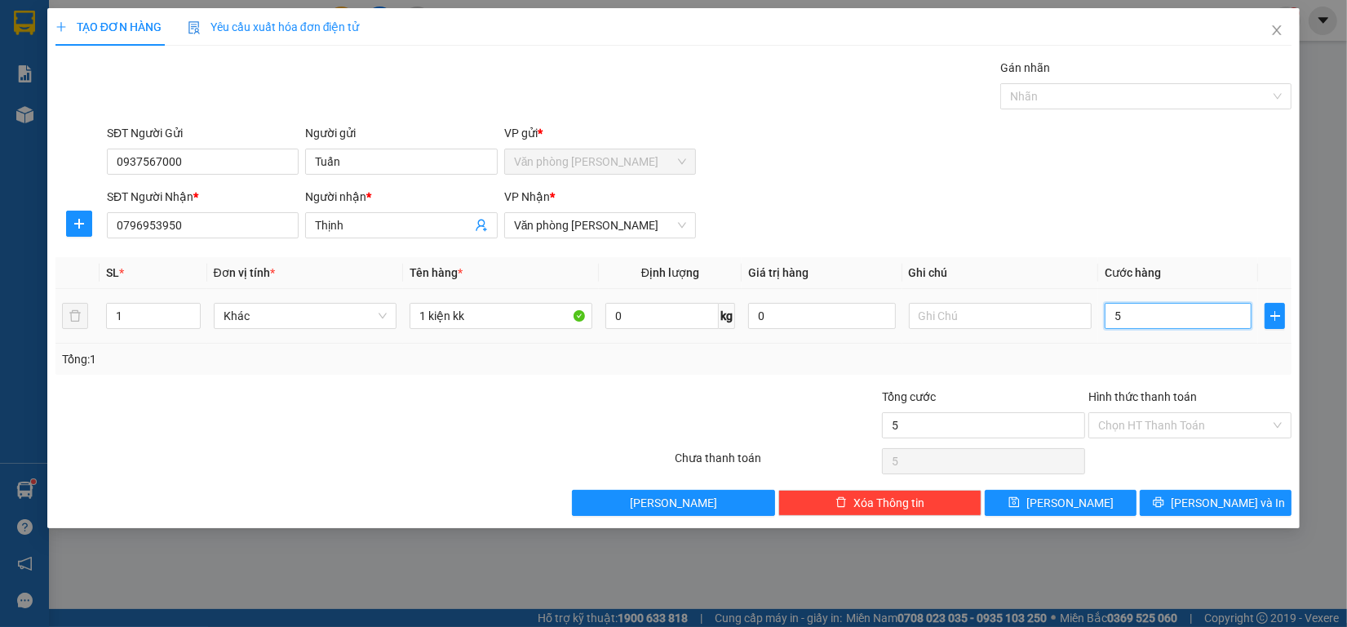
type input "50"
type input "500"
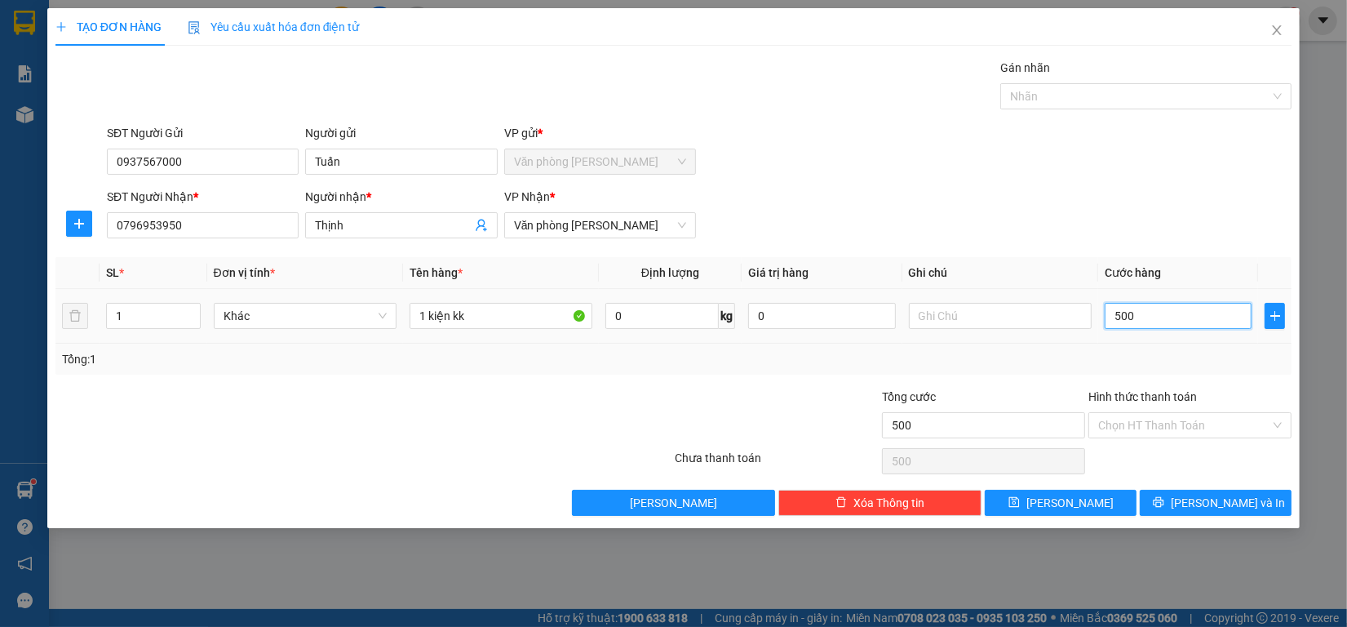
type input "5.000"
type input "50.000"
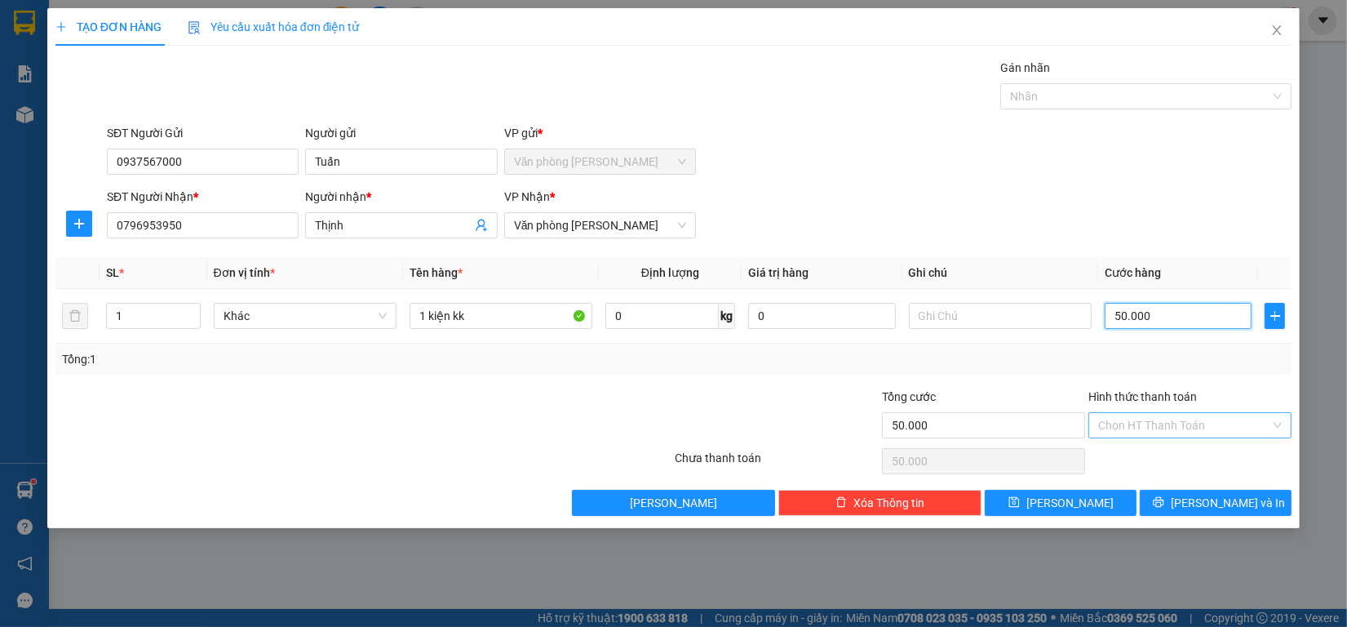
type input "50.000"
click at [1198, 421] on input "Hình thức thanh toán" at bounding box center [1184, 425] width 172 height 24
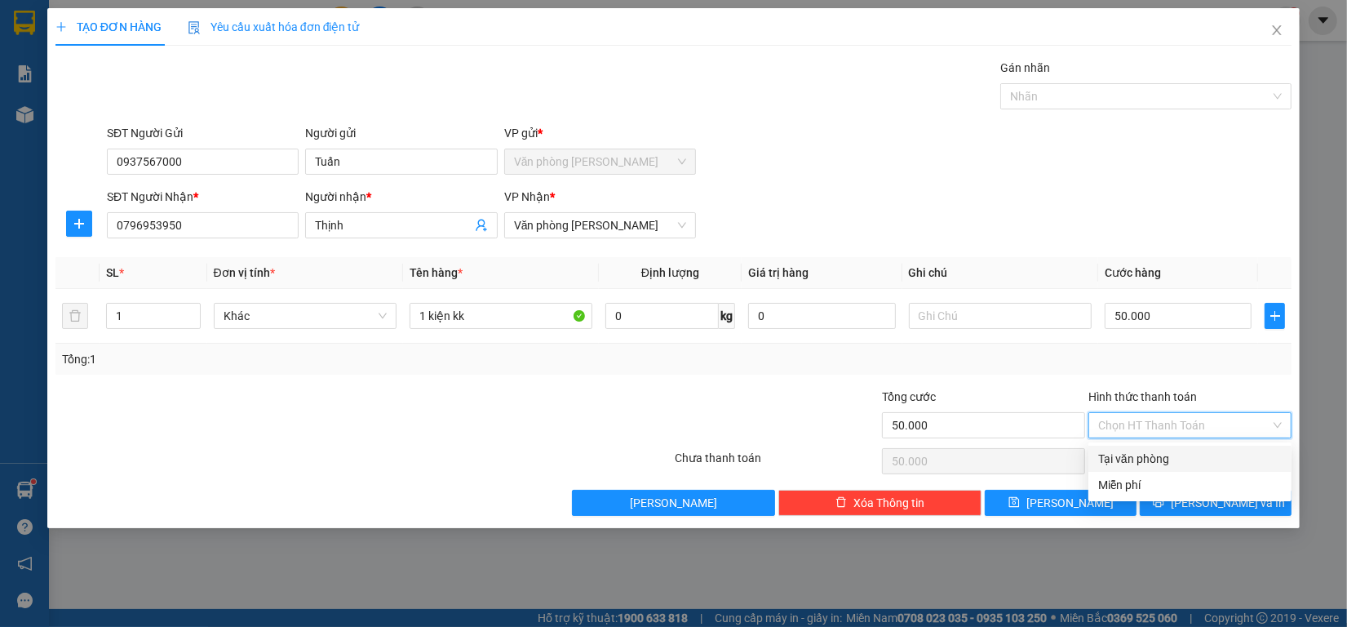
click at [1183, 458] on div "Tại văn phòng" at bounding box center [1190, 459] width 184 height 18
type input "0"
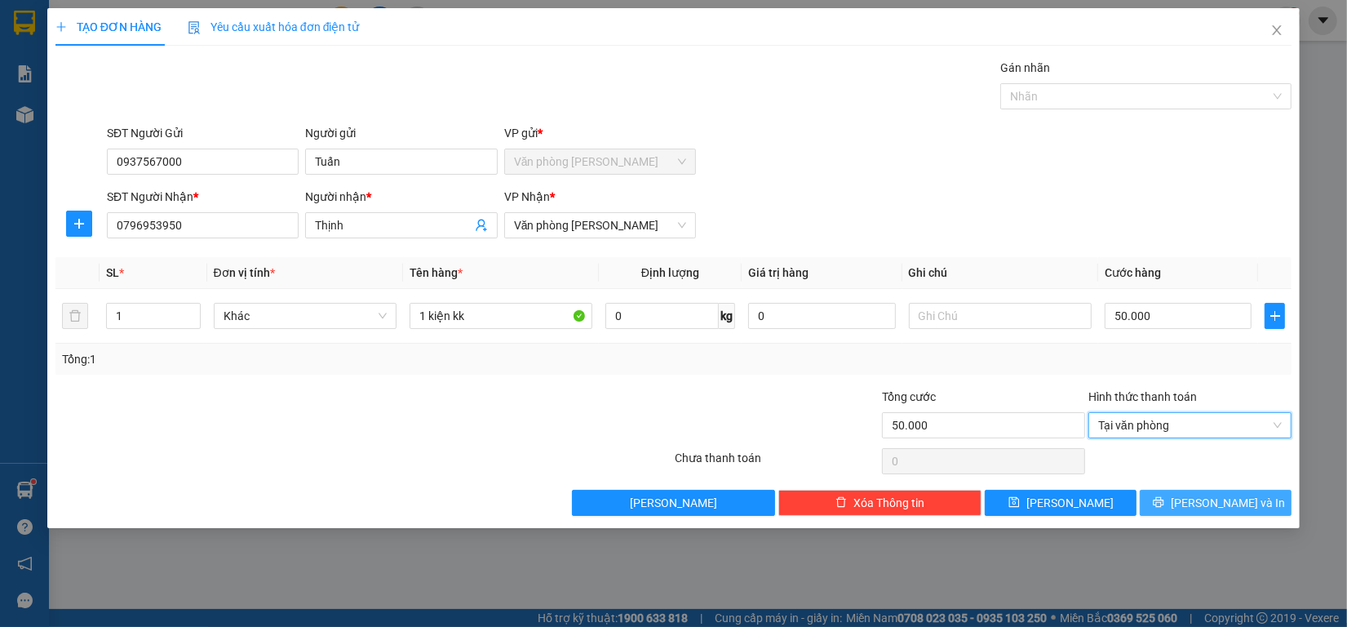
click at [1164, 502] on icon "printer" at bounding box center [1158, 501] width 11 height 11
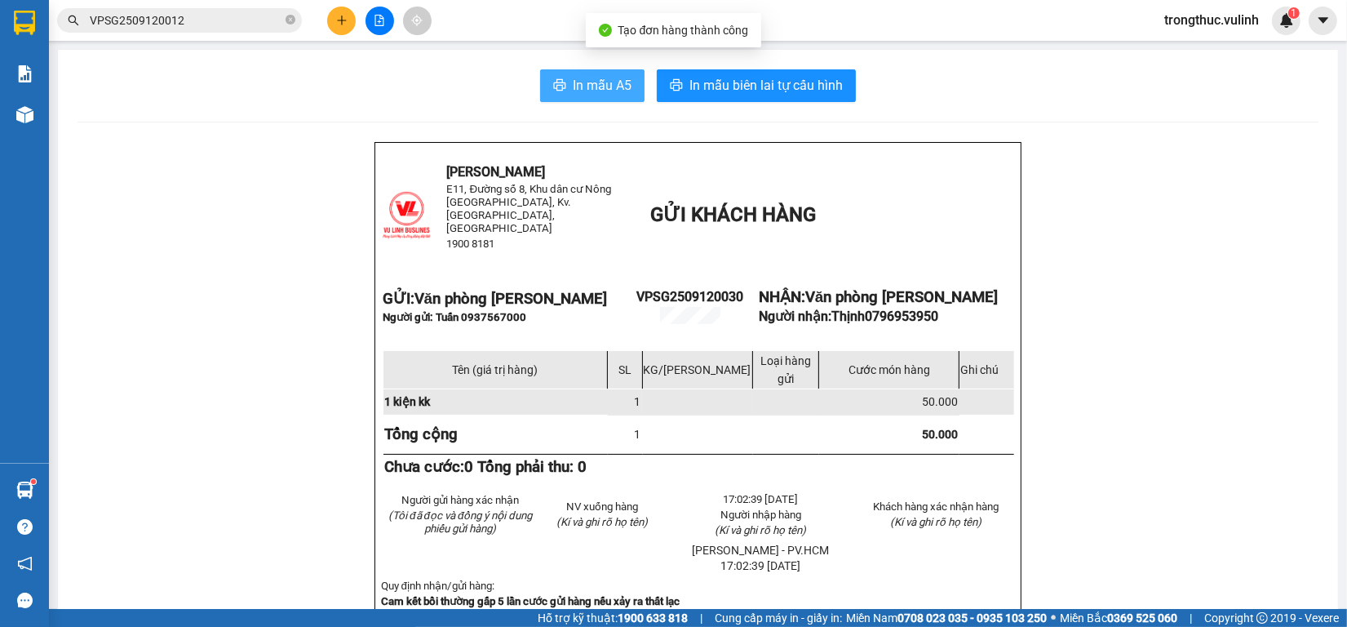
click at [575, 91] on span "In mẫu A5" at bounding box center [602, 85] width 59 height 20
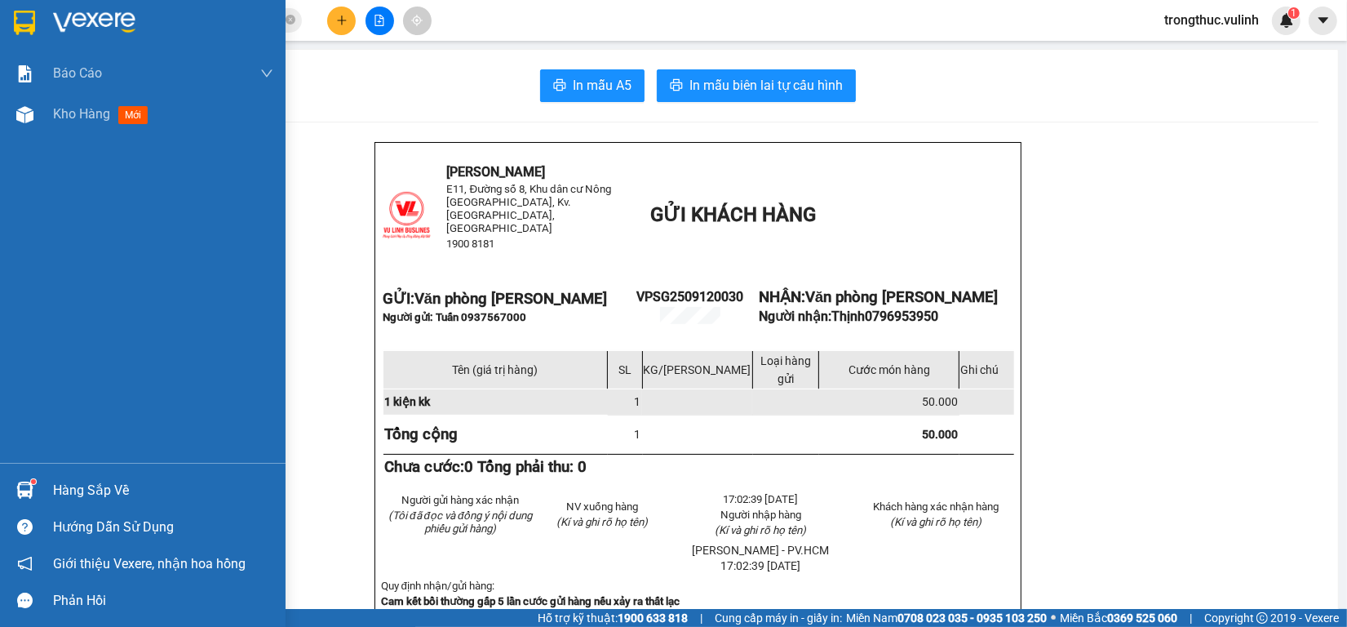
click at [58, 478] on div "Hàng sắp về" at bounding box center [163, 490] width 220 height 24
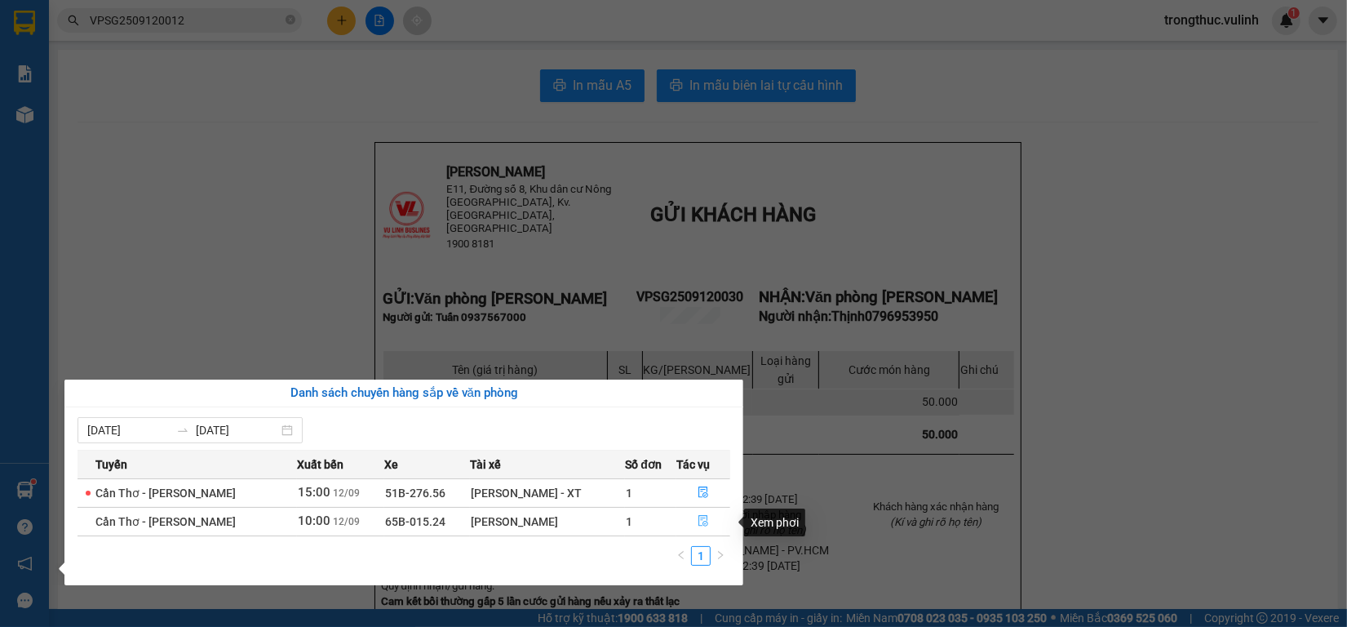
click at [700, 526] on icon "file-done" at bounding box center [703, 520] width 11 height 11
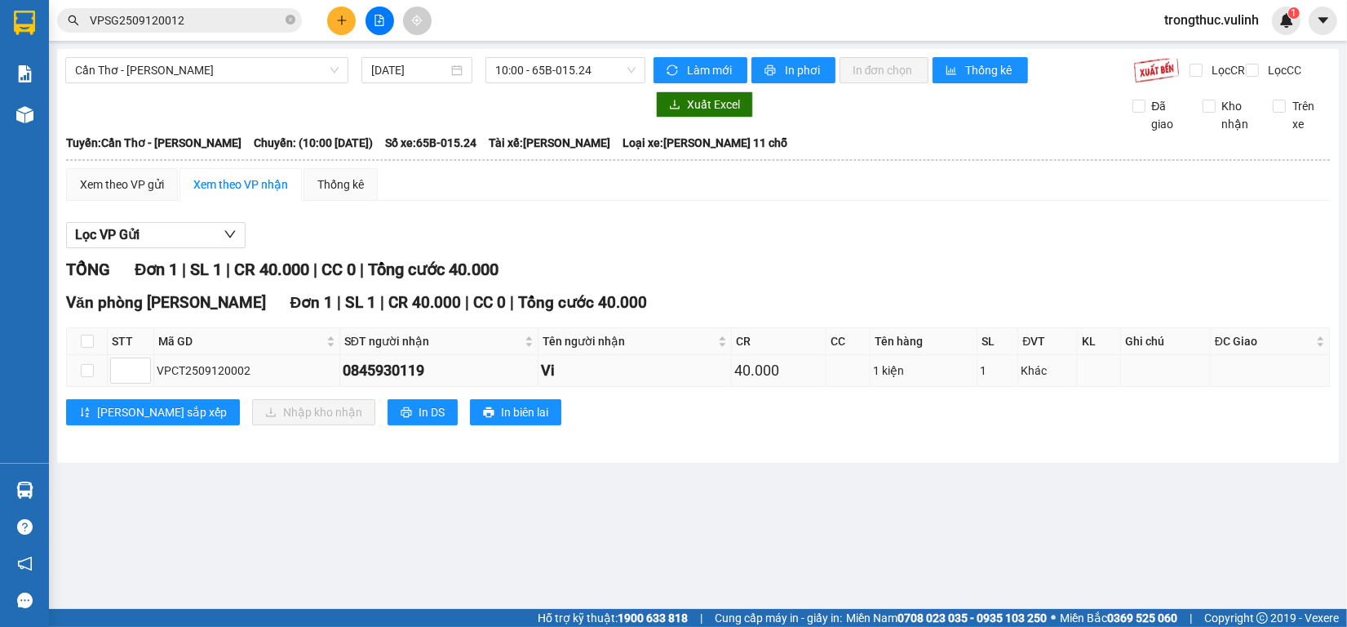
click at [94, 384] on td at bounding box center [87, 371] width 41 height 32
drag, startPoint x: 91, startPoint y: 384, endPoint x: 95, endPoint y: 392, distance: 9.1
click at [90, 377] on input "checkbox" at bounding box center [87, 370] width 13 height 13
checkbox input "true"
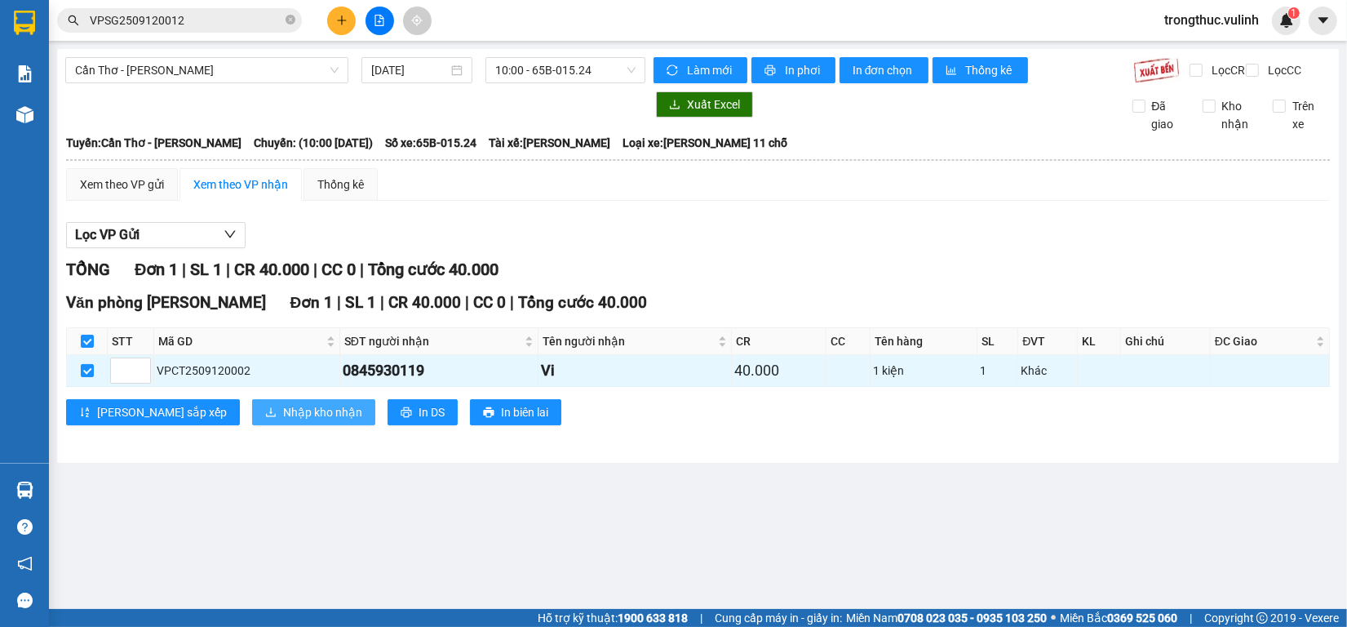
click at [283, 421] on span "Nhập kho nhận" at bounding box center [322, 412] width 79 height 18
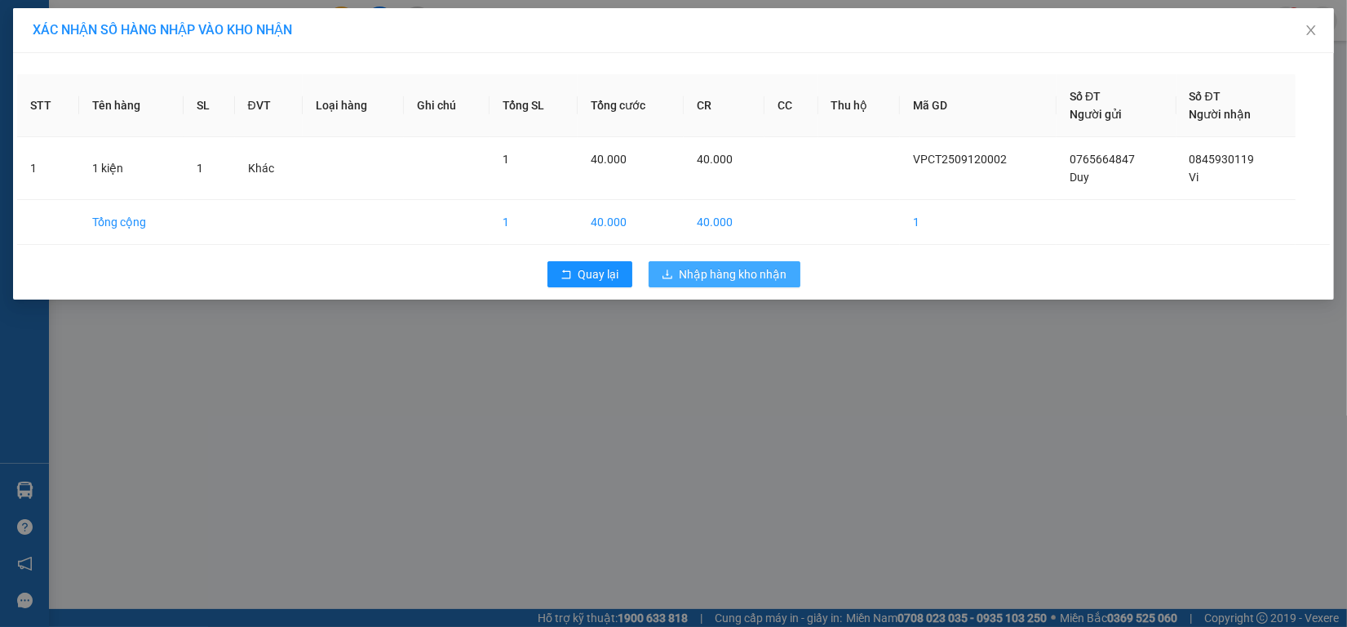
click at [756, 276] on span "Nhập hàng kho nhận" at bounding box center [734, 274] width 108 height 18
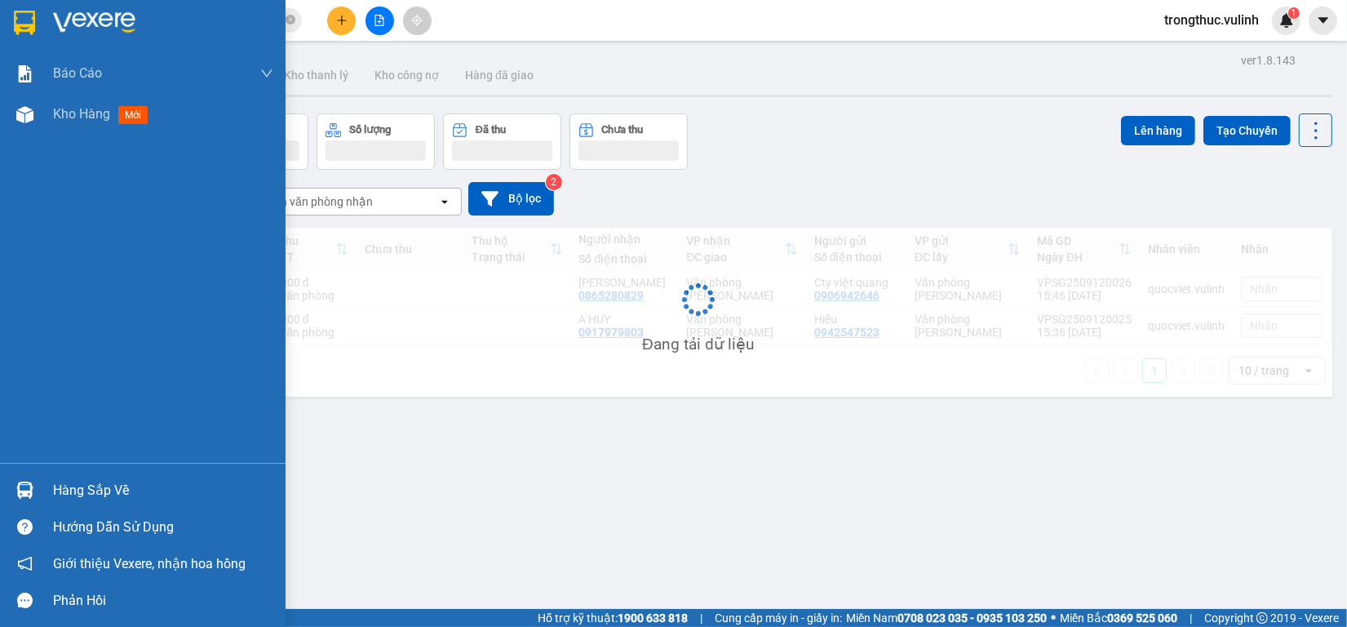
click at [38, 498] on div at bounding box center [25, 490] width 29 height 29
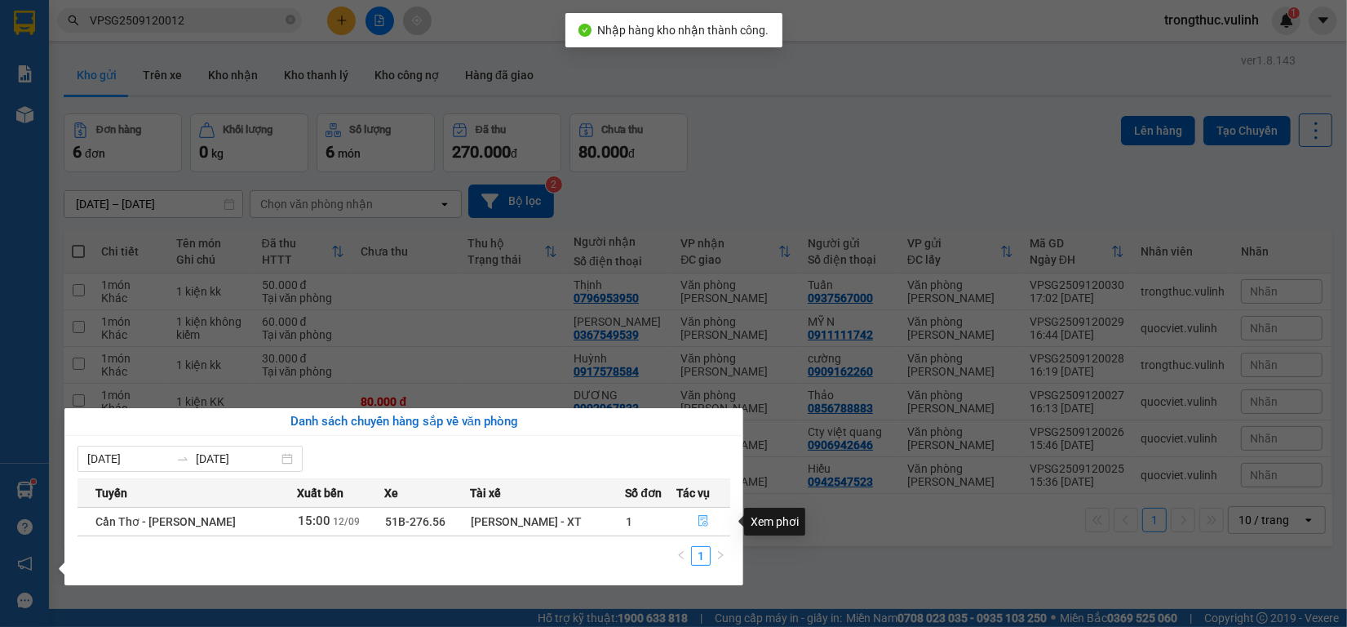
click at [706, 516] on icon "file-done" at bounding box center [703, 520] width 11 height 11
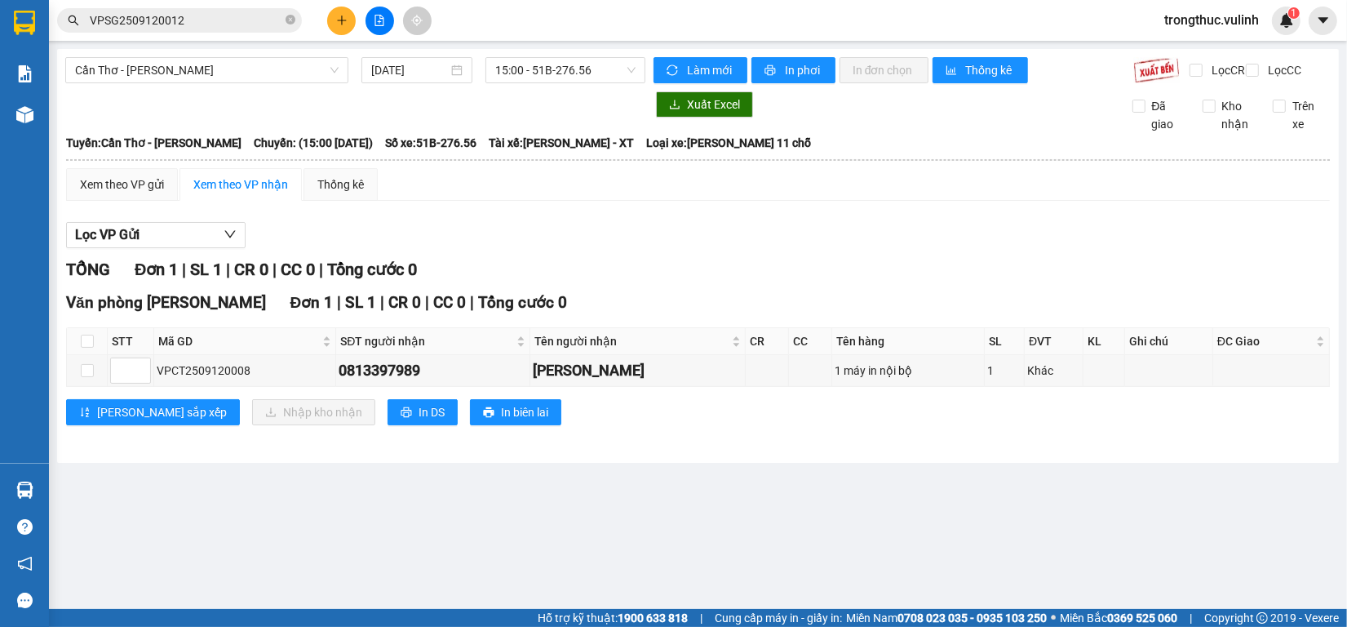
click at [189, 10] on span "VPSG2509120012" at bounding box center [179, 20] width 245 height 24
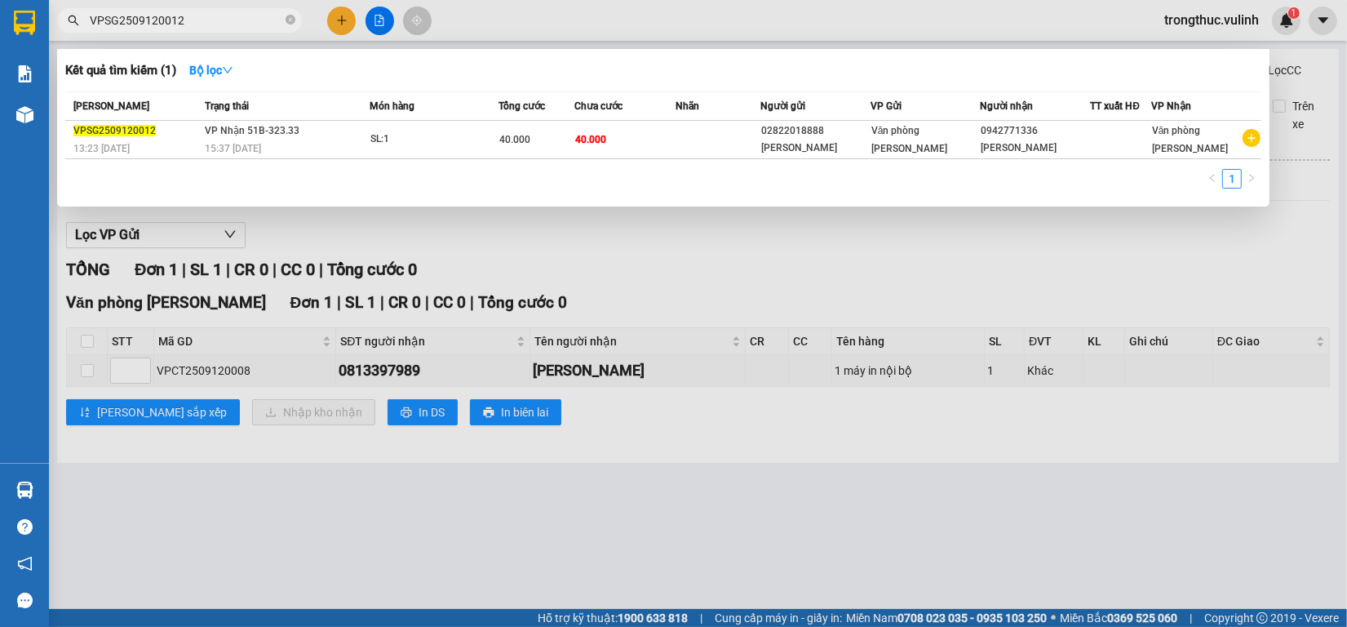
click at [189, 16] on input "VPSG2509120012" at bounding box center [186, 20] width 193 height 18
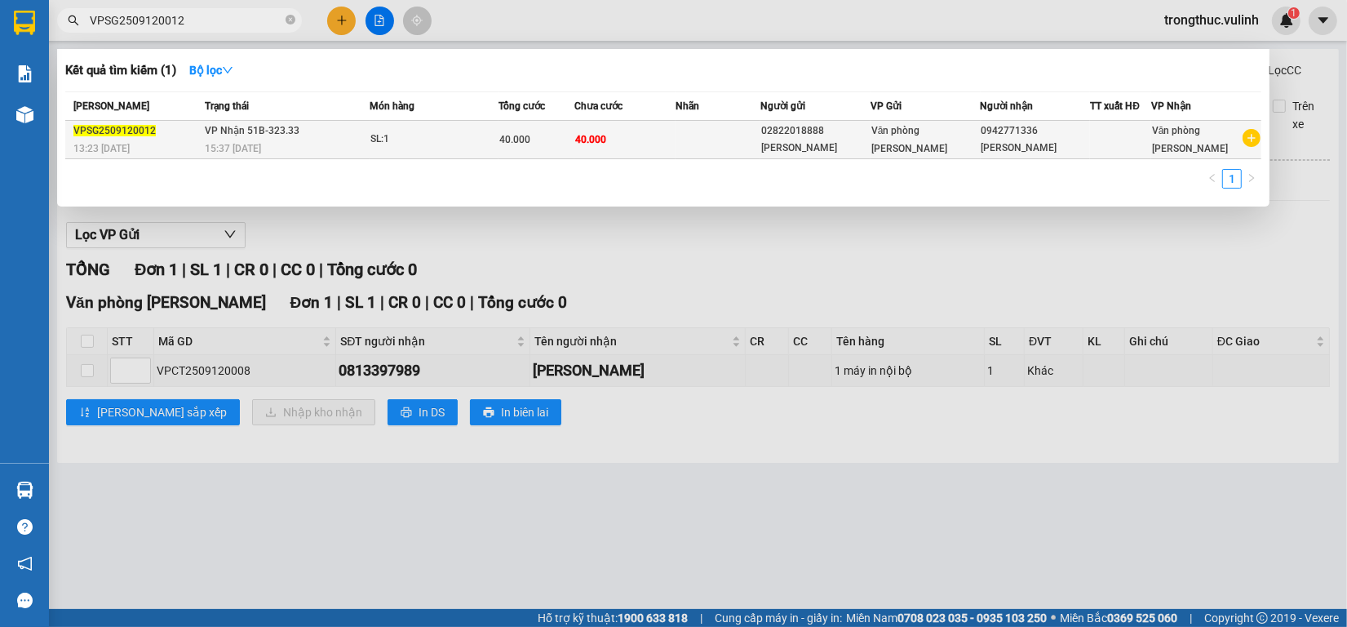
click at [351, 127] on td "VP Nhận 51B-323.33 15:37 - 12/09" at bounding box center [285, 140] width 169 height 38
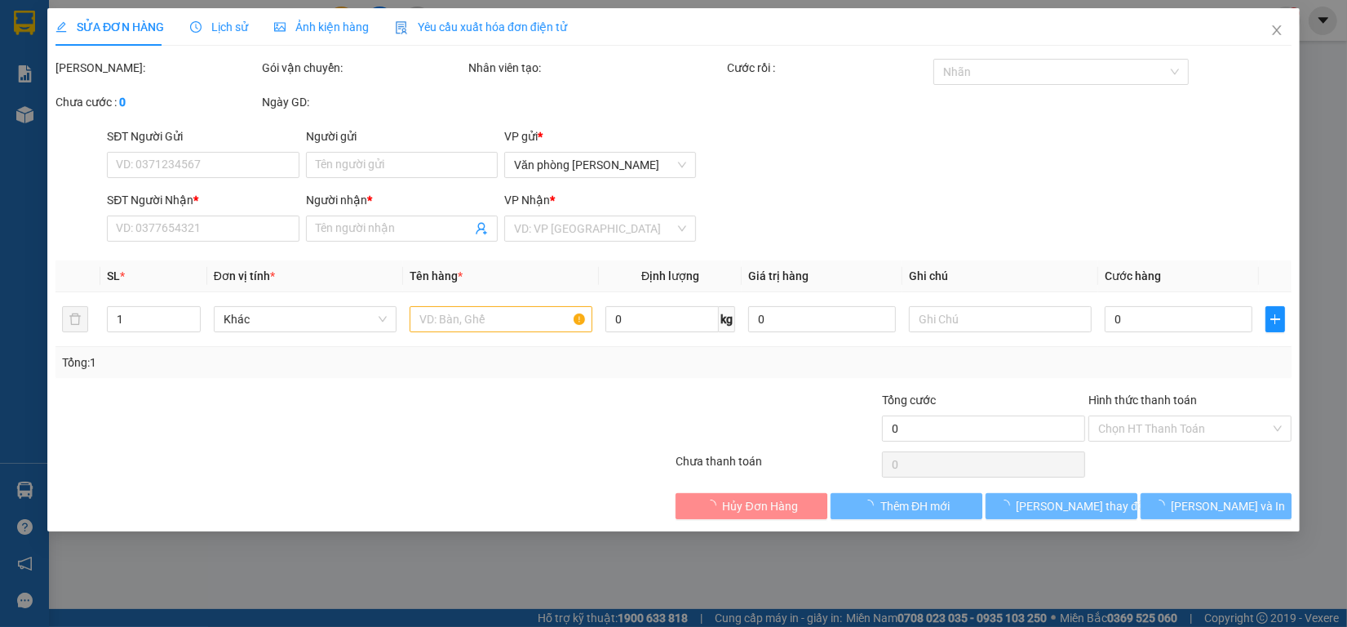
type input "02822018888"
type input "[PERSON_NAME]"
type input "0942771336"
type input "[PERSON_NAME]"
type input "40.000"
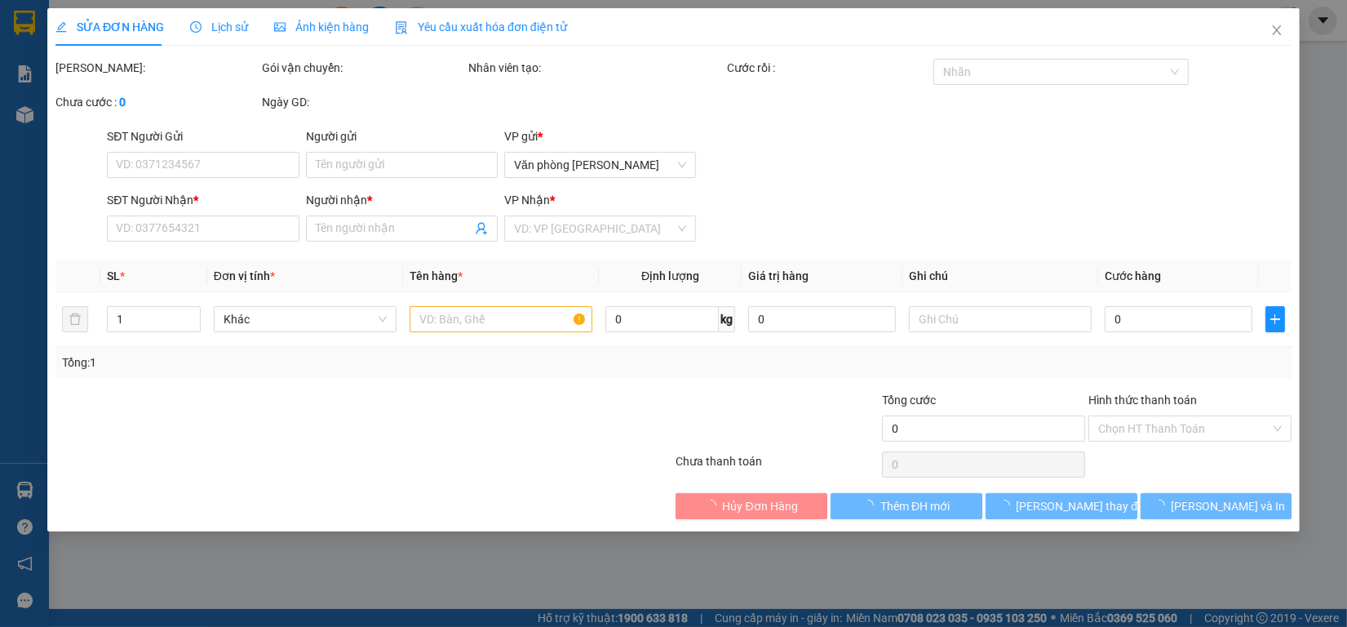
type input "40.000"
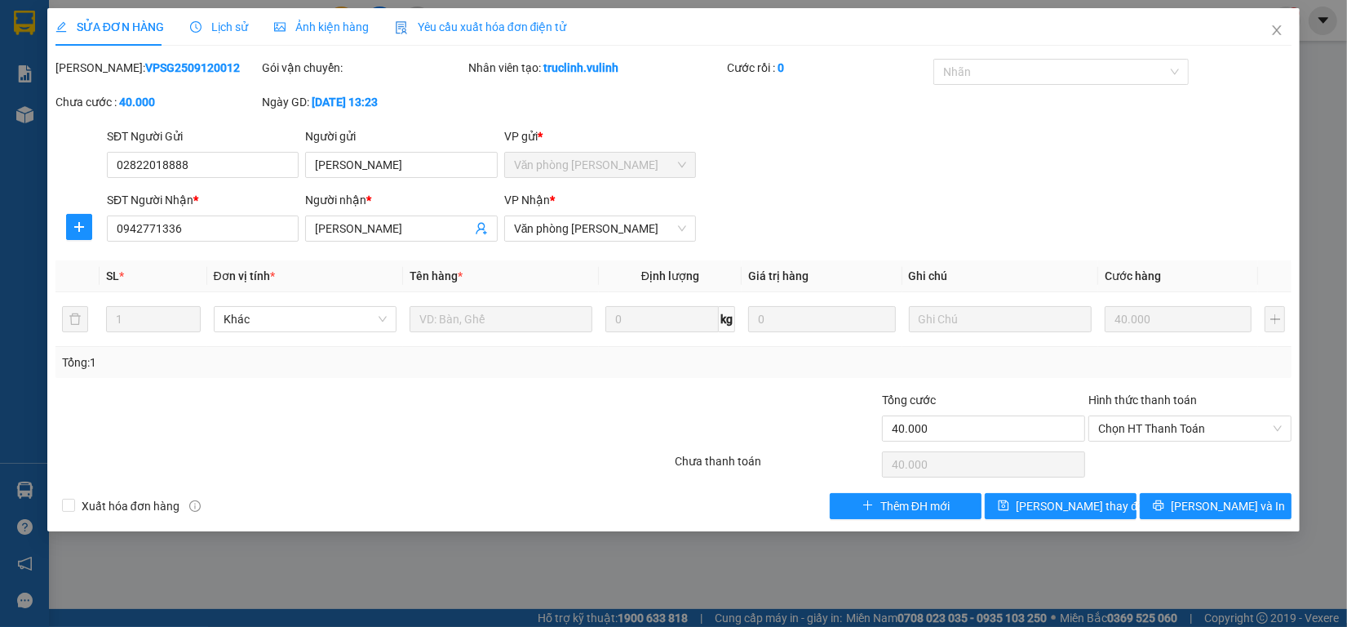
click at [221, 27] on span "Lịch sử" at bounding box center [219, 26] width 58 height 13
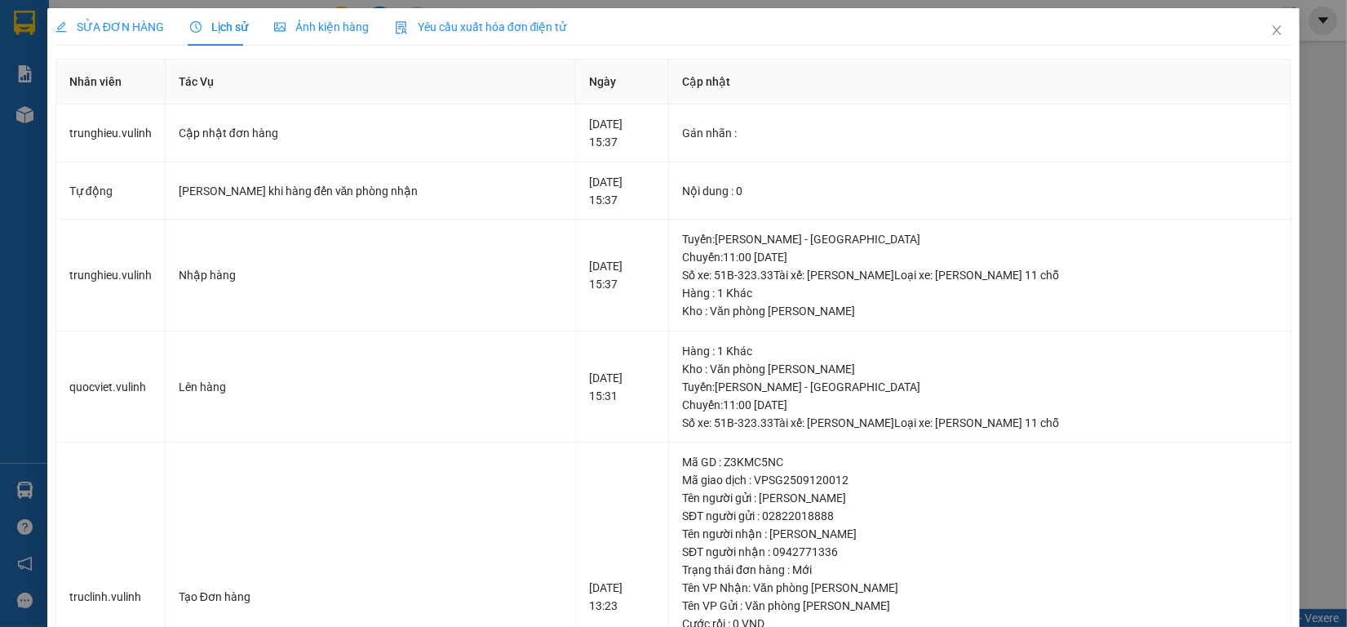
click at [115, 31] on span "SỬA ĐƠN HÀNG" at bounding box center [109, 26] width 109 height 13
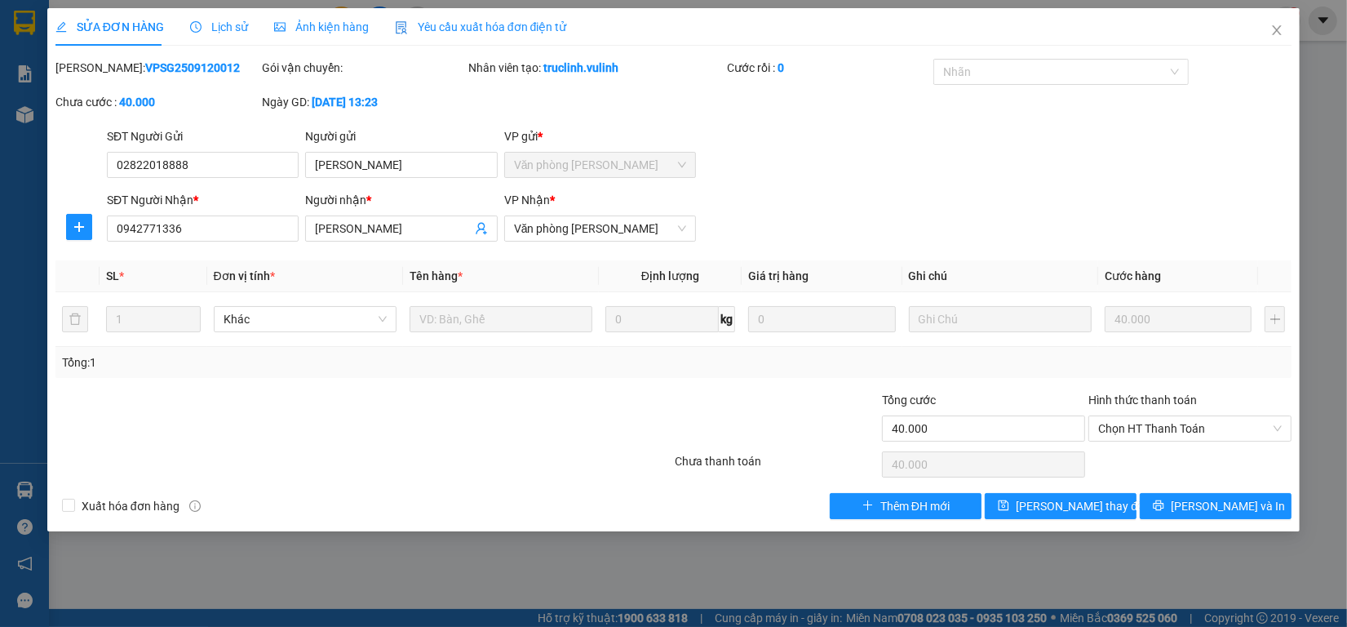
click at [230, 25] on span "Lịch sử" at bounding box center [219, 26] width 58 height 13
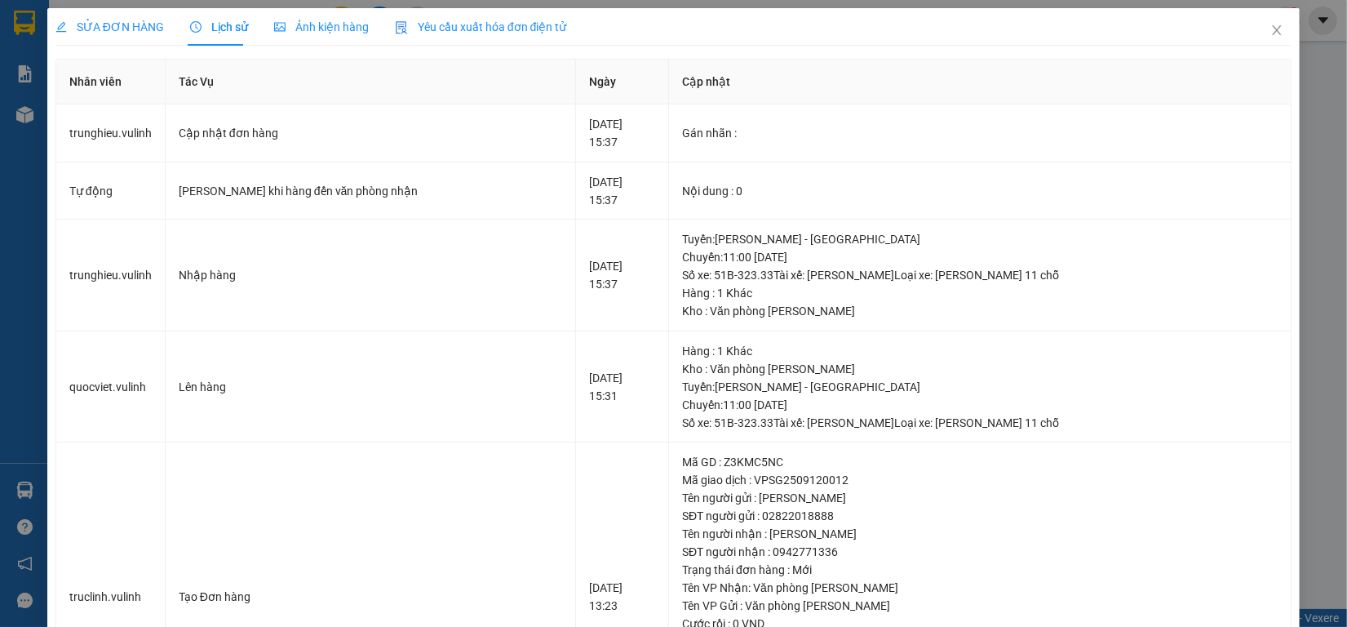
click at [110, 21] on span "SỬA ĐƠN HÀNG" at bounding box center [109, 26] width 109 height 13
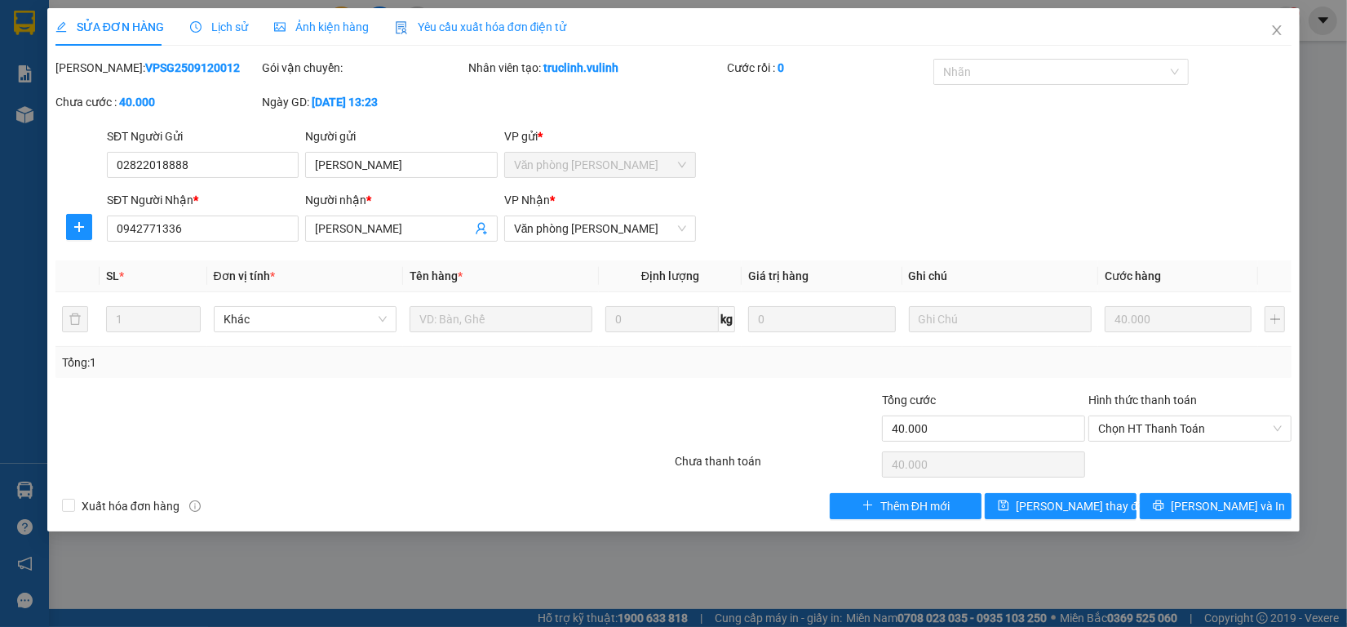
click at [226, 23] on span "Lịch sử" at bounding box center [219, 26] width 58 height 13
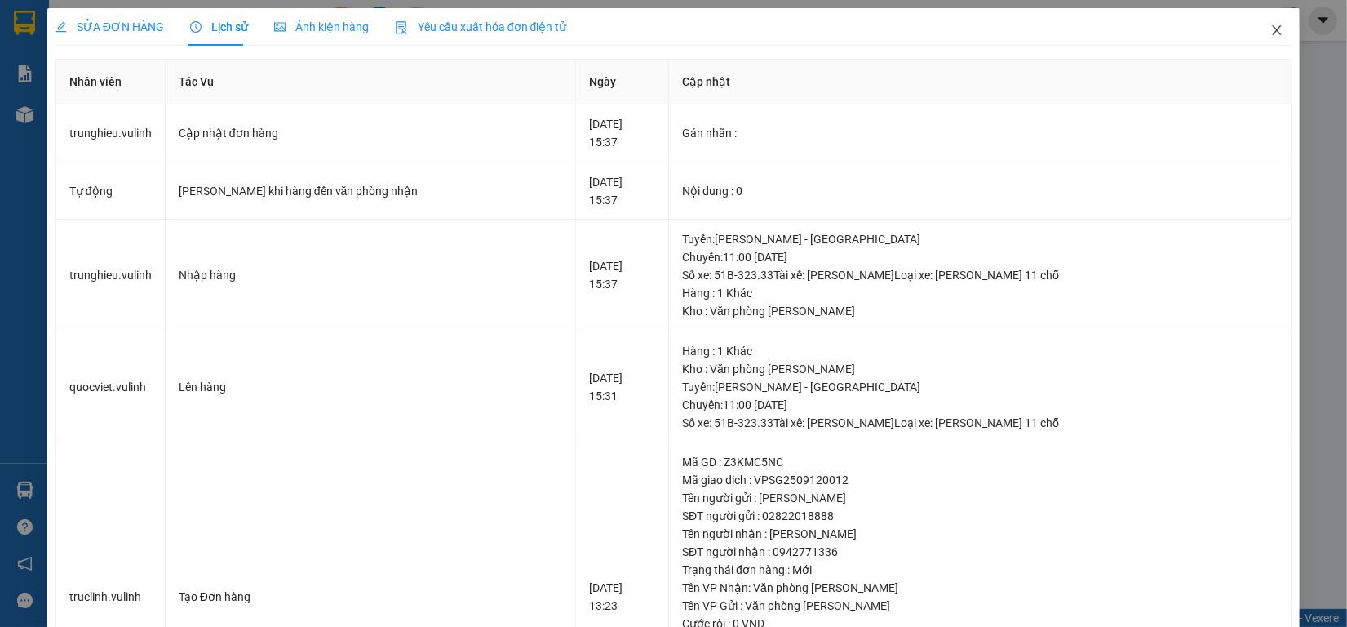
click at [1271, 29] on icon "close" at bounding box center [1277, 30] width 13 height 13
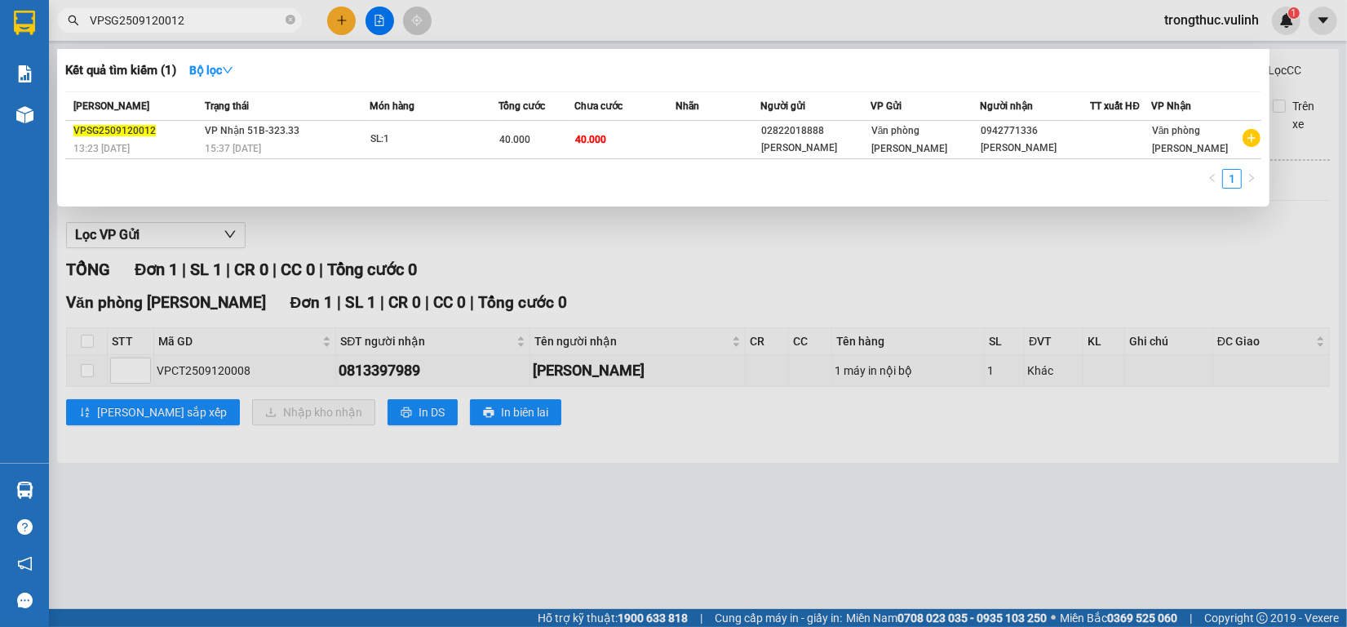
click at [219, 24] on input "VPSG2509120012" at bounding box center [186, 20] width 193 height 18
click at [291, 118] on th "Trạng thái" at bounding box center [285, 106] width 169 height 29
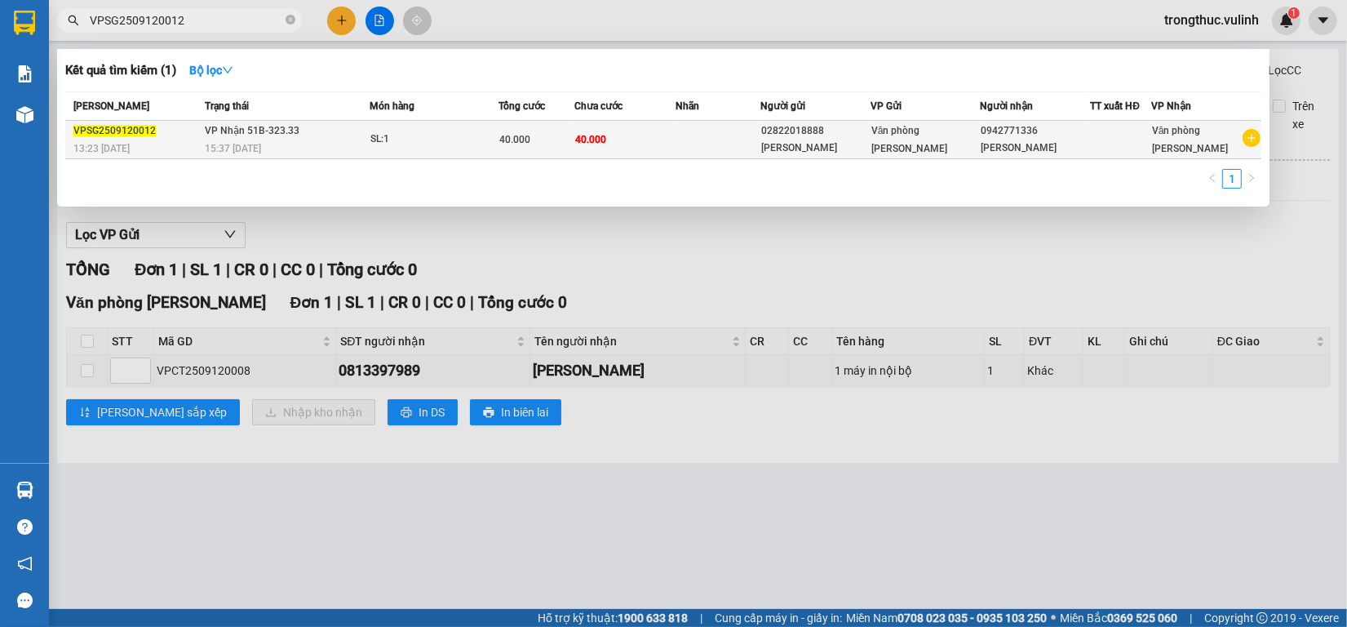
click at [291, 135] on span "VP Nhận 51B-323.33" at bounding box center [252, 130] width 95 height 11
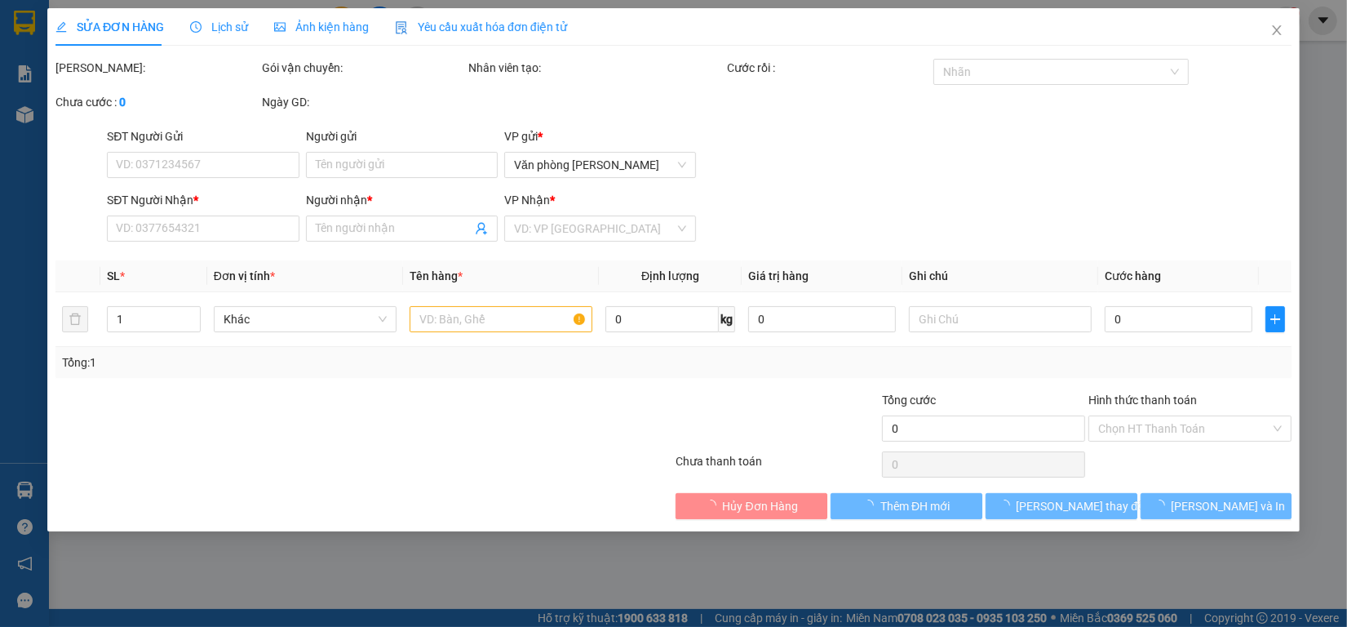
type input "02822018888"
type input "[PERSON_NAME]"
type input "0942771336"
type input "[PERSON_NAME]"
type input "40.000"
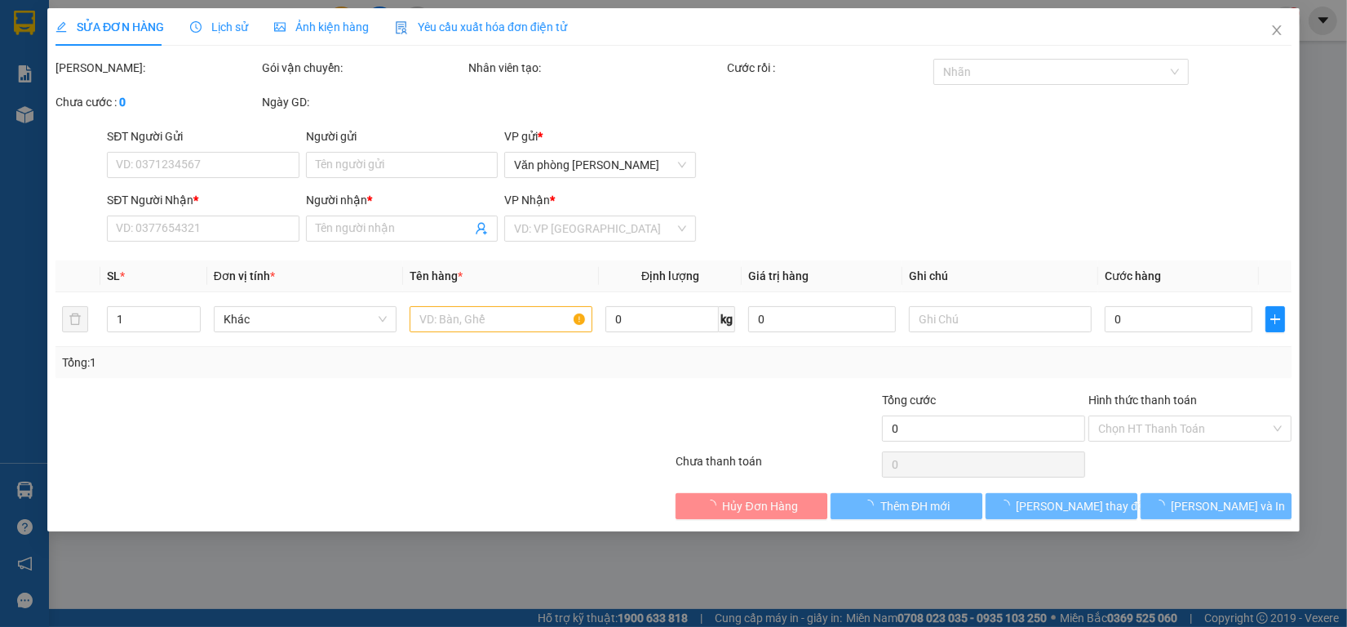
type input "40.000"
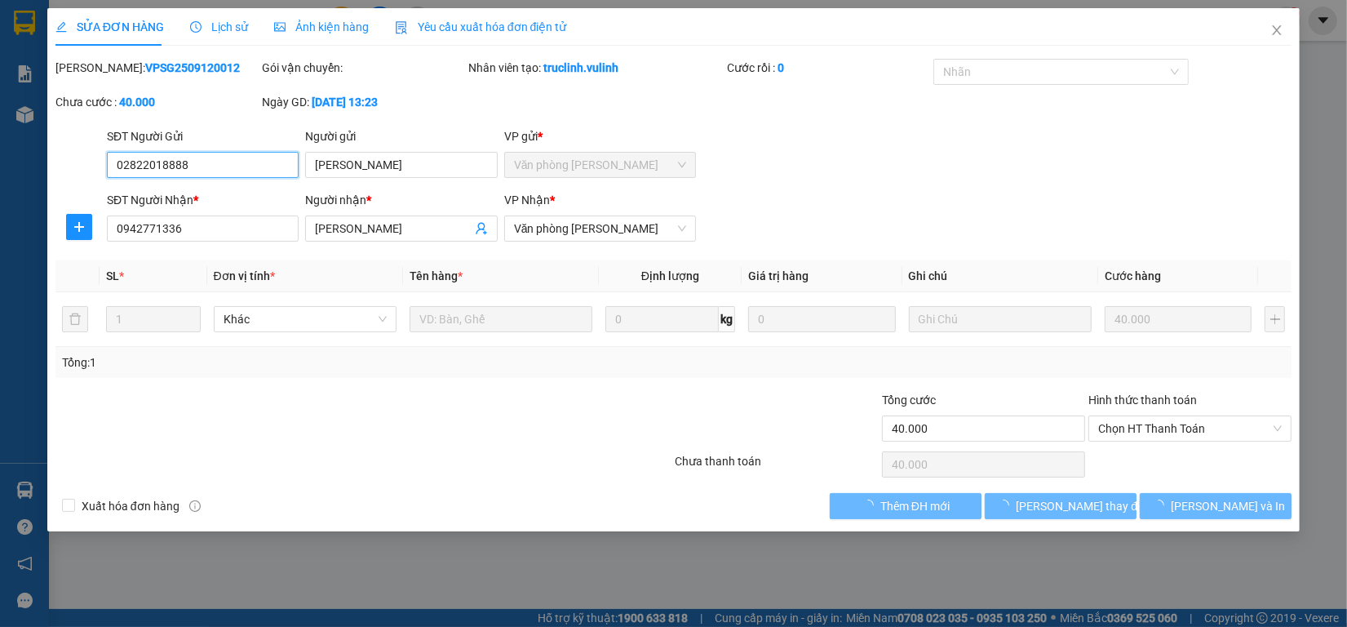
type input "02822018888"
type input "[PERSON_NAME]"
type input "0942771336"
type input "[PERSON_NAME]"
type input "40.000"
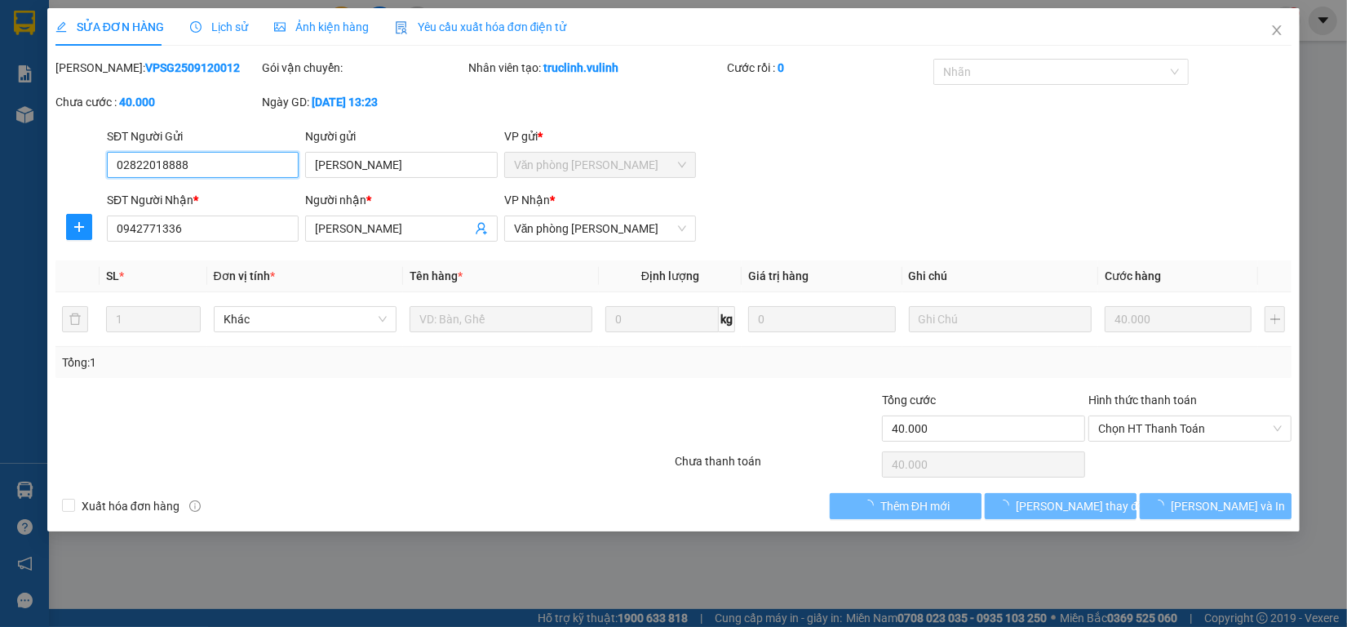
type input "40.000"
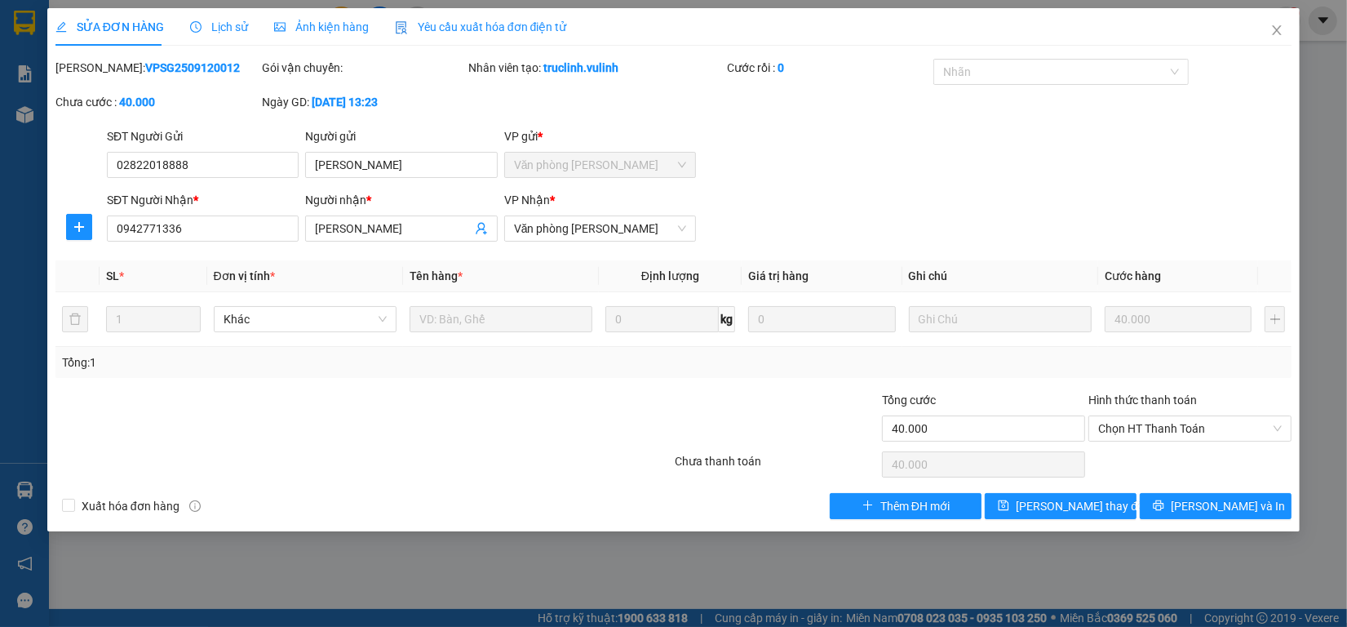
click at [228, 20] on span "Lịch sử" at bounding box center [219, 26] width 58 height 13
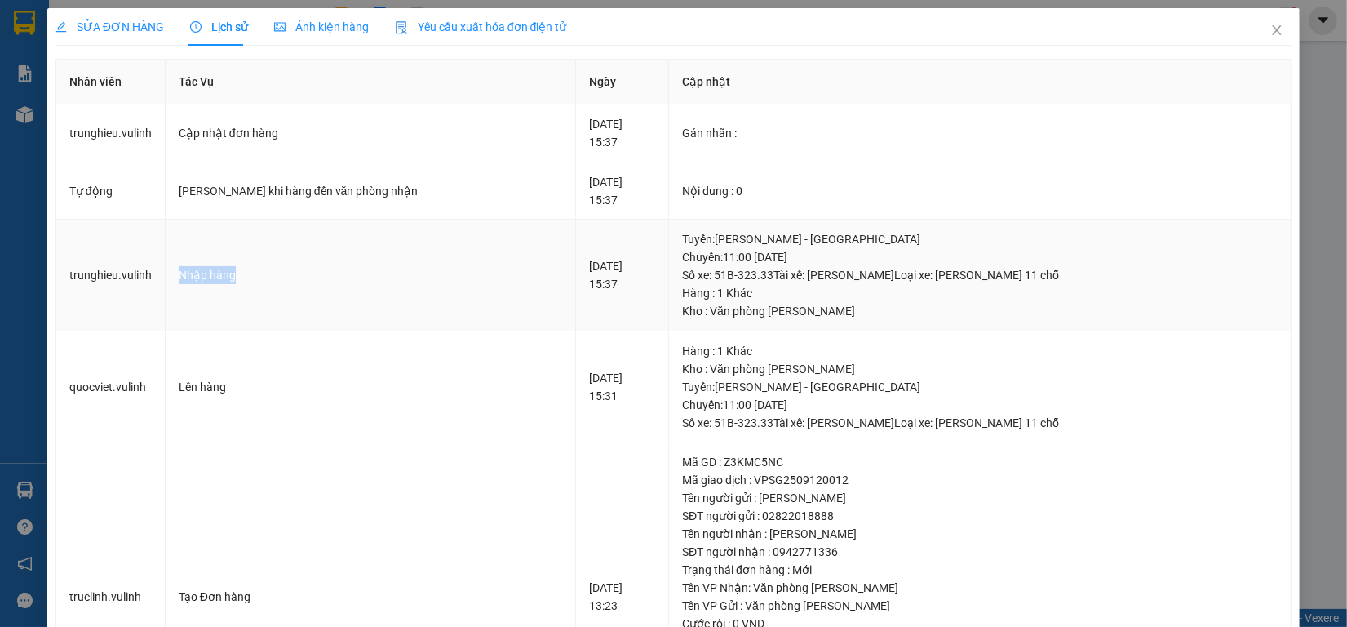
drag, startPoint x: 231, startPoint y: 257, endPoint x: 159, endPoint y: 268, distance: 72.6
click at [159, 268] on tr "trunghieu.vulinh Nhập hàng [DATE] 15:37 Tuyến : [PERSON_NAME] - Cần Thơ Chuyến:…" at bounding box center [673, 276] width 1235 height 112
click at [92, 23] on span "SỬA ĐƠN HÀNG" at bounding box center [109, 26] width 109 height 13
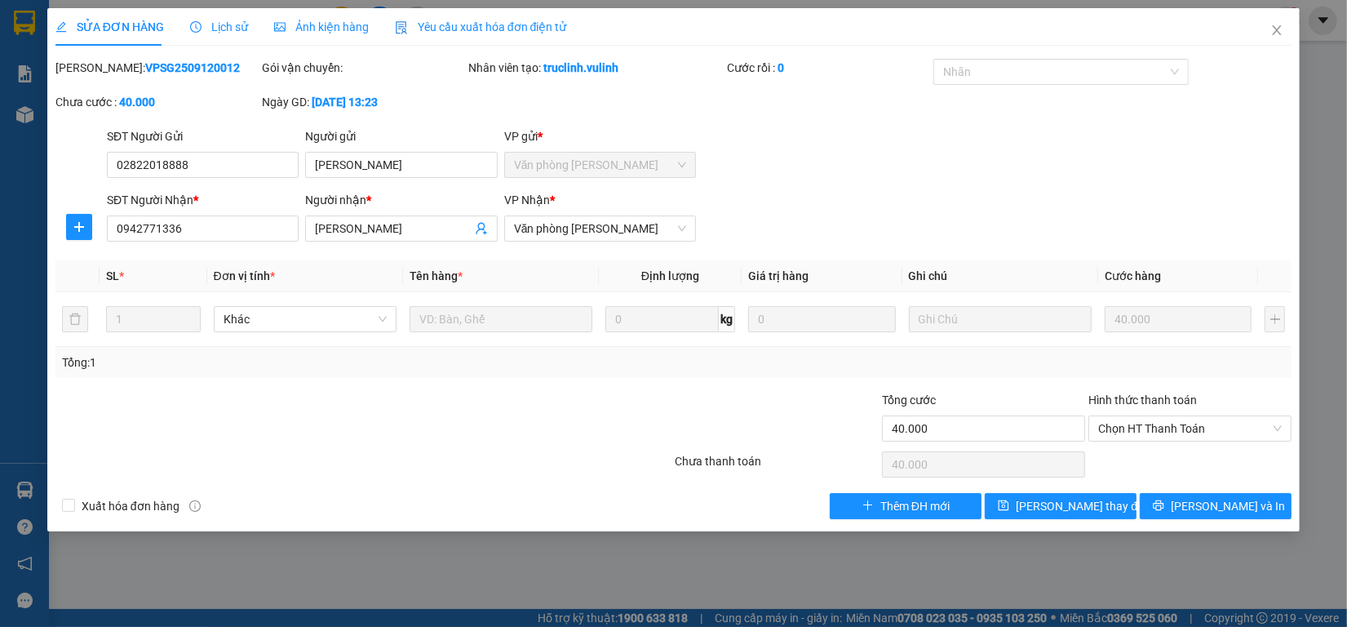
click at [222, 20] on span "Lịch sử" at bounding box center [219, 26] width 58 height 13
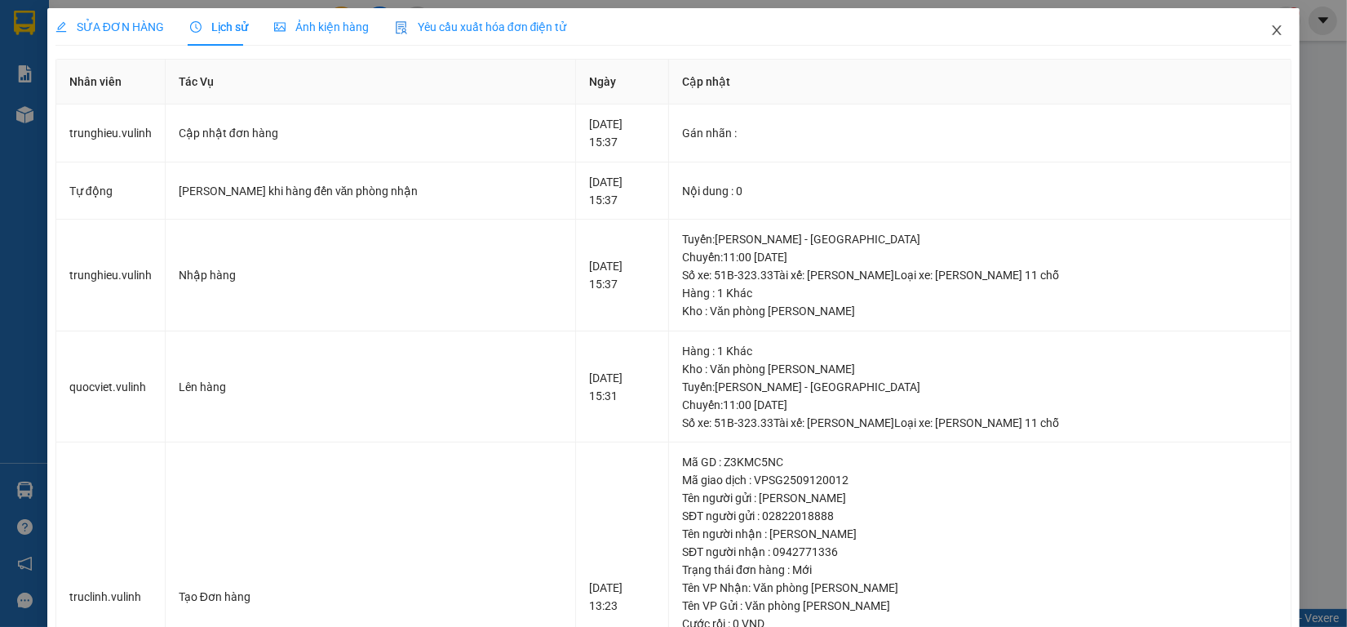
click at [1271, 29] on icon "close" at bounding box center [1277, 30] width 13 height 13
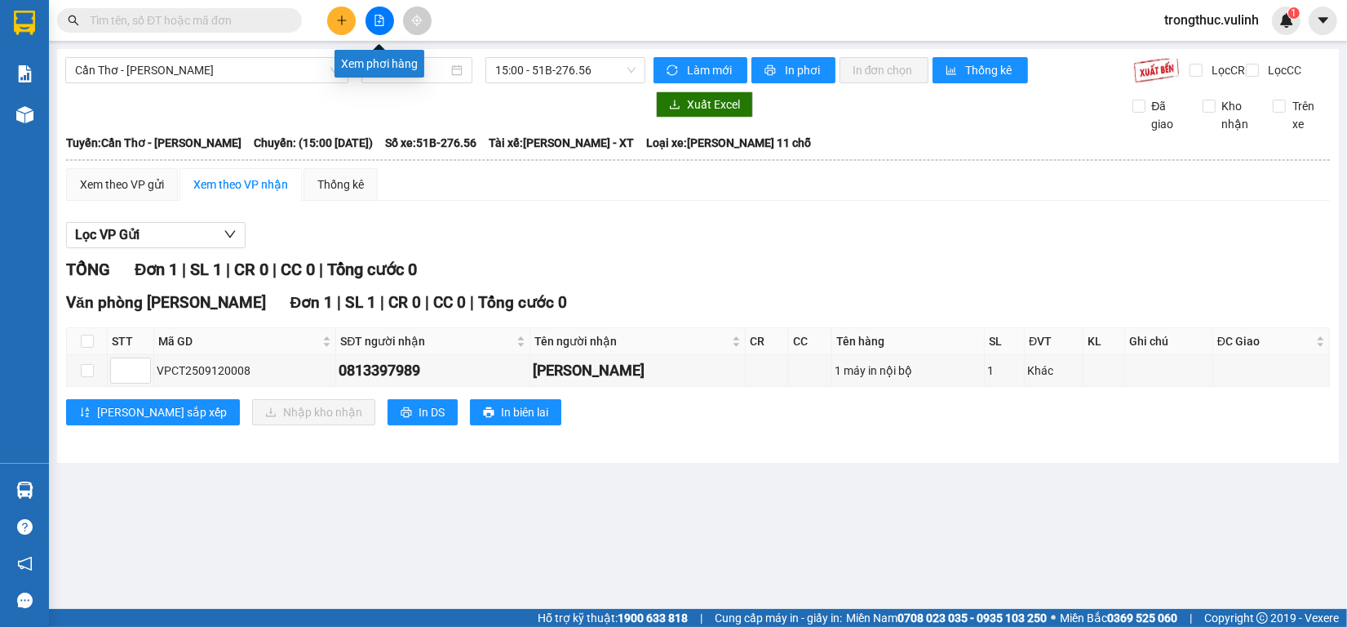
click at [341, 24] on icon "plus" at bounding box center [341, 20] width 1 height 9
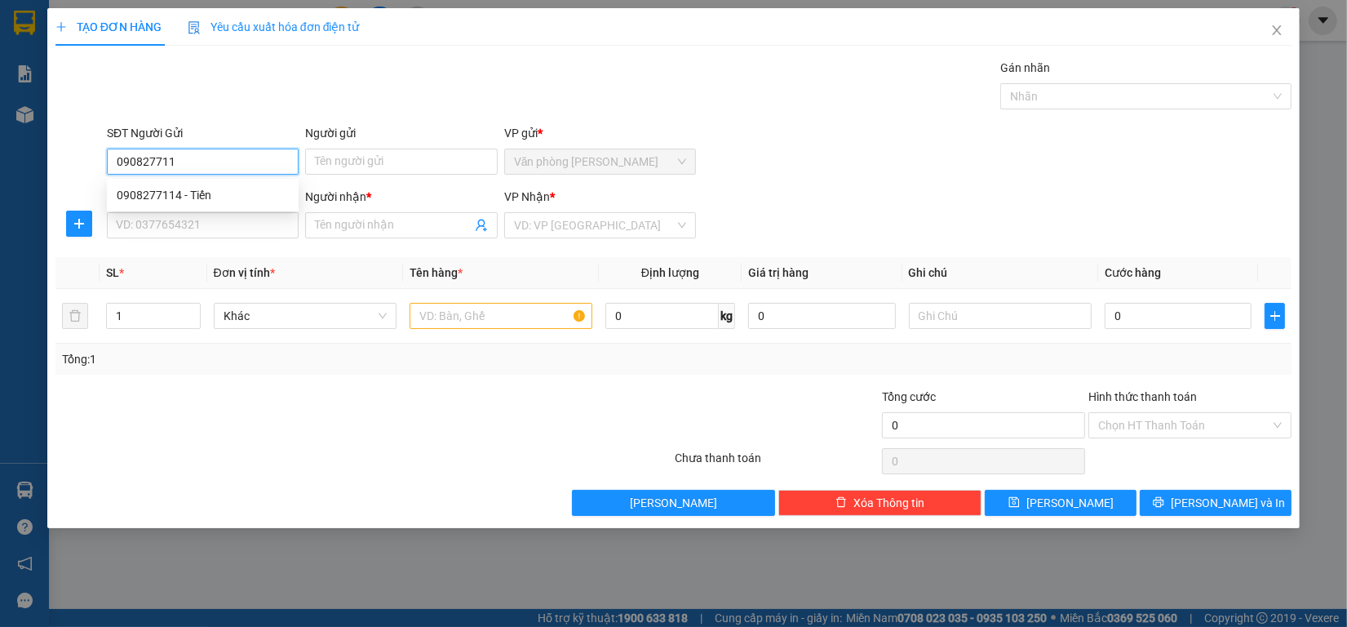
type input "0908277114"
click at [173, 198] on div "0908277114 - Tiến" at bounding box center [203, 195] width 172 height 18
type input "Tiến"
type input "0334332254"
type input "Quyên"
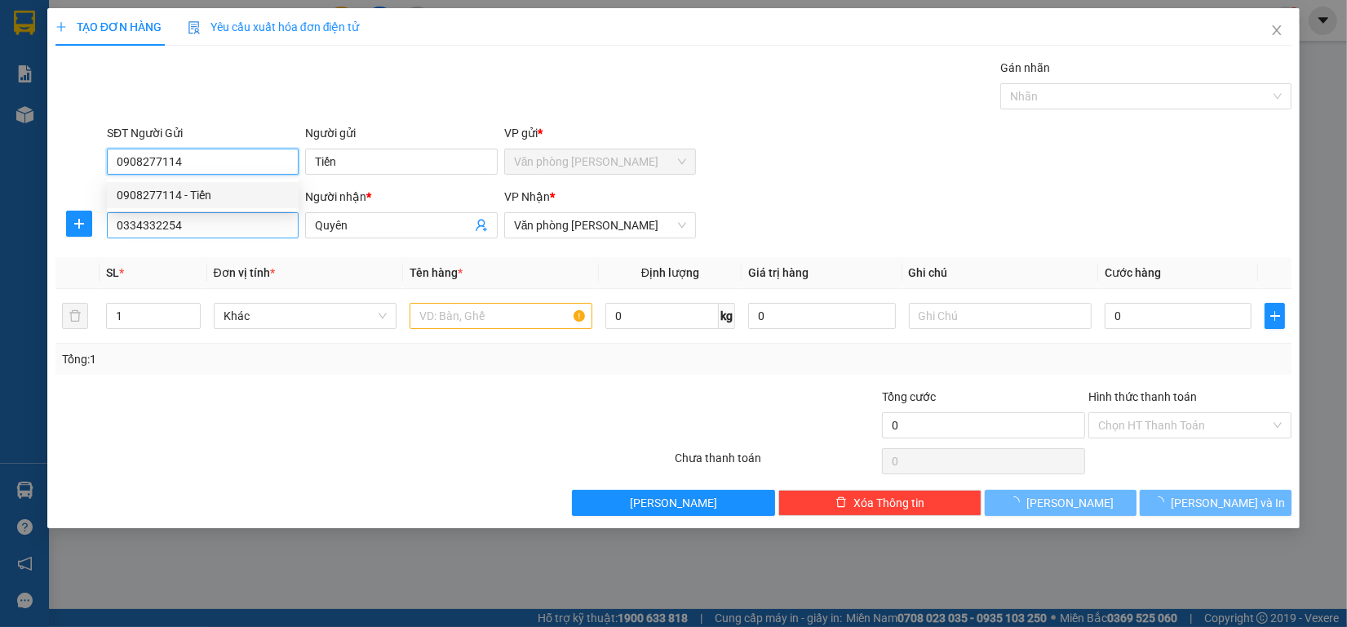
type input "60.000"
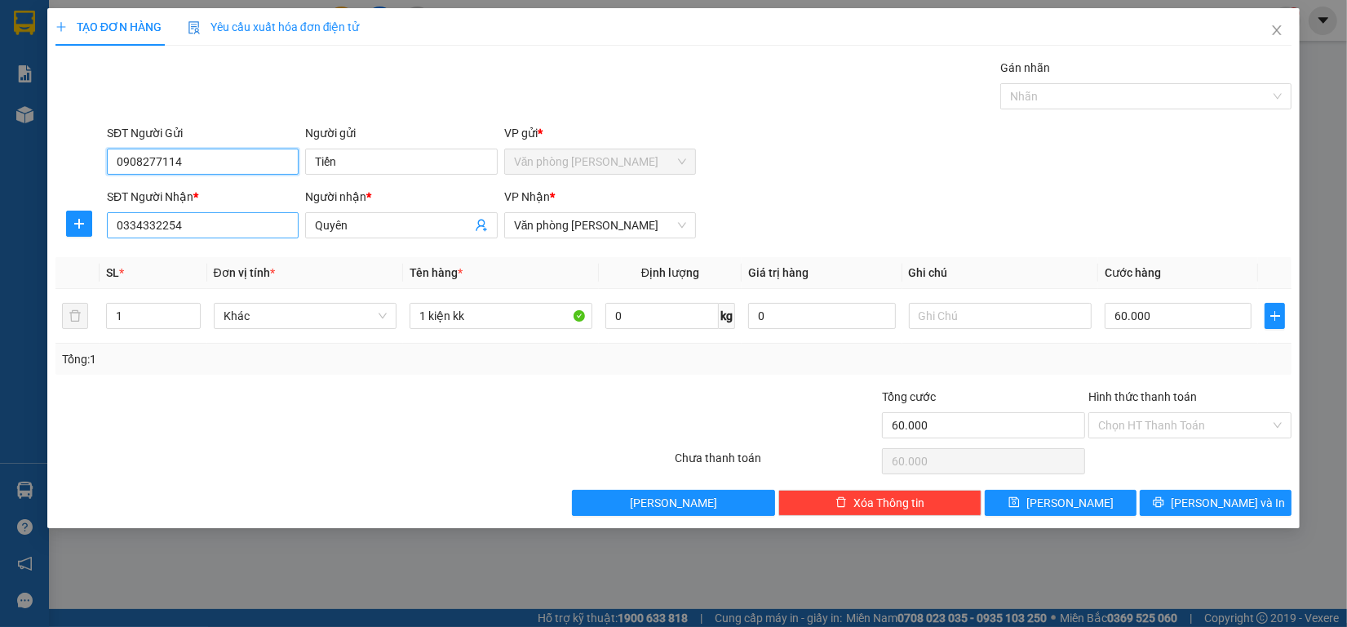
type input "0908277114"
drag, startPoint x: 186, startPoint y: 222, endPoint x: 0, endPoint y: 211, distance: 186.4
click at [0, 211] on div "TẠO ĐƠN HÀNG Yêu cầu xuất hóa đơn điện tử Transit Pickup Surcharge Ids Transit …" at bounding box center [673, 313] width 1347 height 627
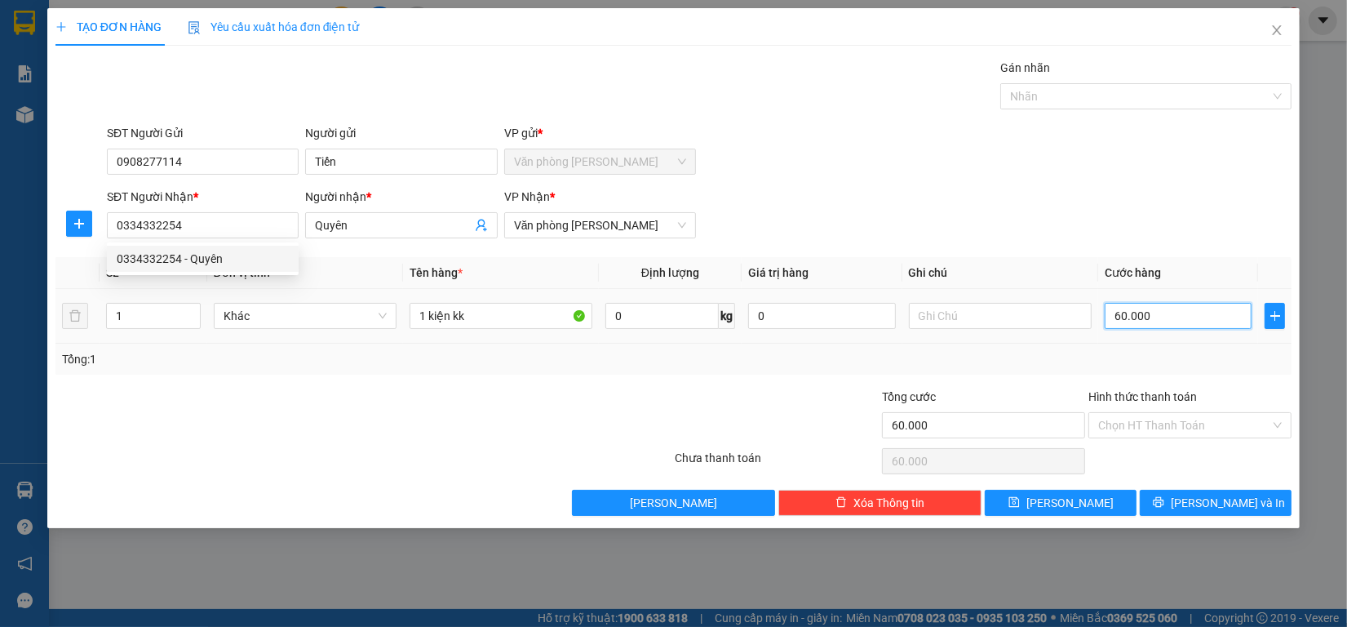
click at [1173, 307] on input "60.000" at bounding box center [1179, 316] width 148 height 26
type input "7"
type input "70"
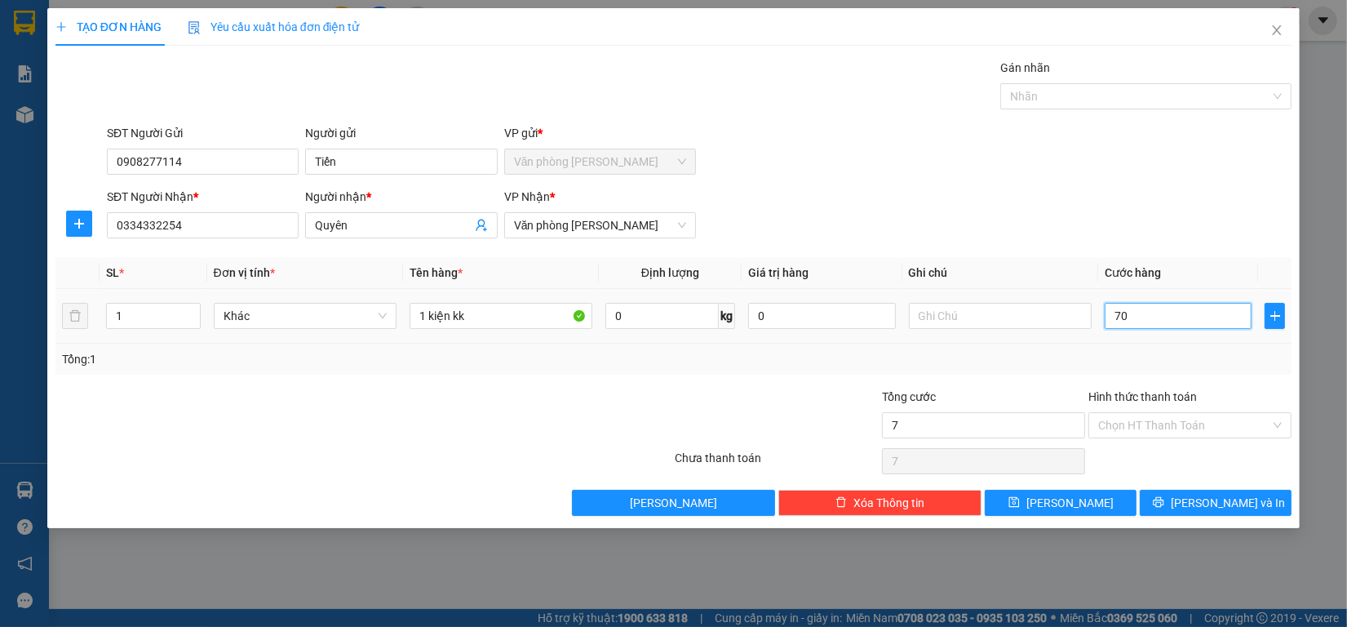
type input "70"
type input "700"
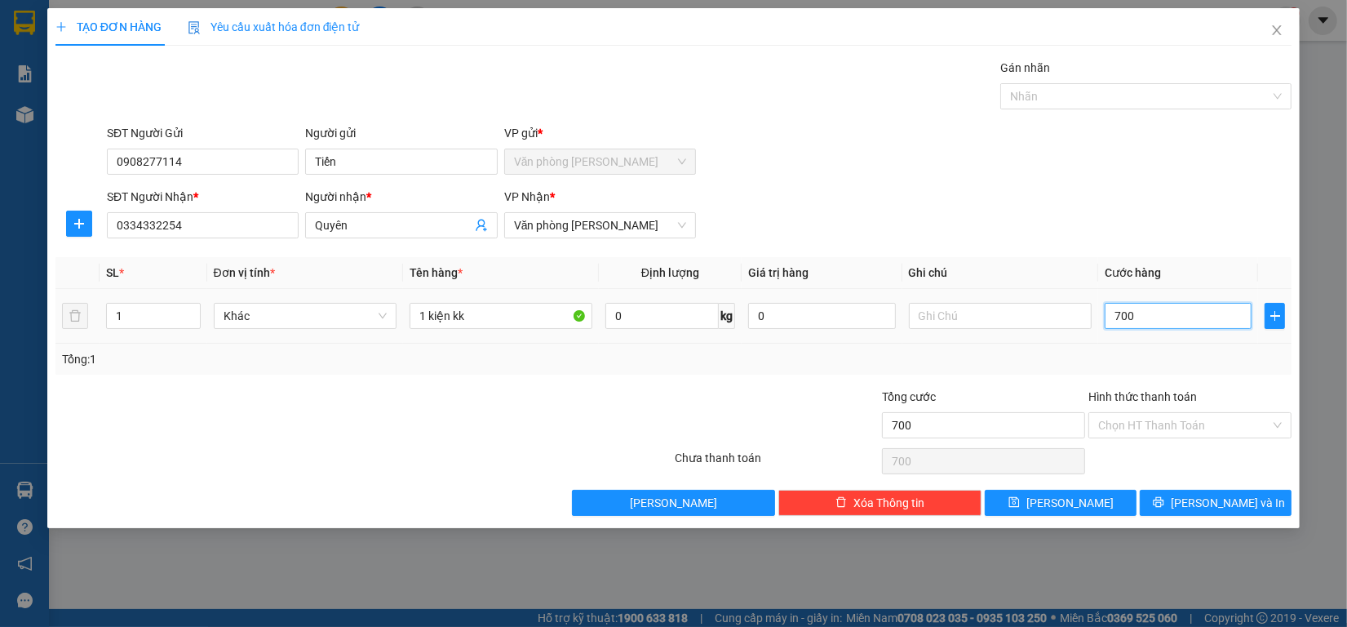
type input "7.000"
type input "70.000"
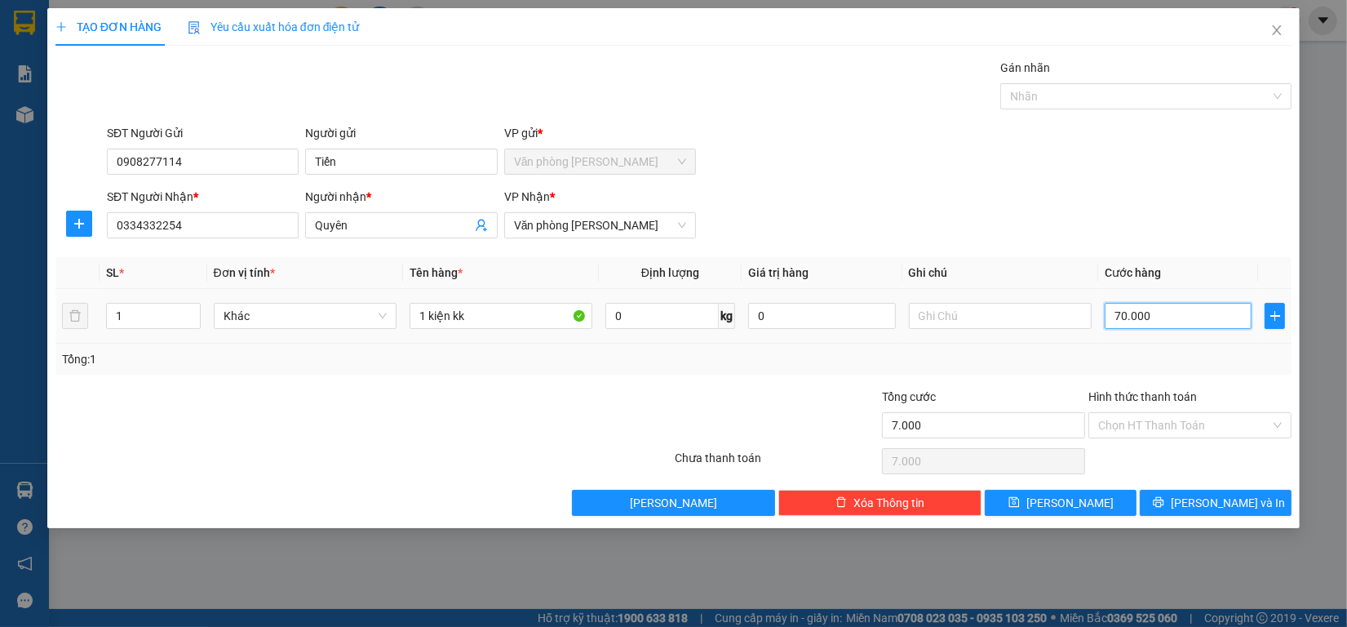
type input "70.000"
click at [1208, 512] on span "[PERSON_NAME] và In" at bounding box center [1228, 503] width 114 height 18
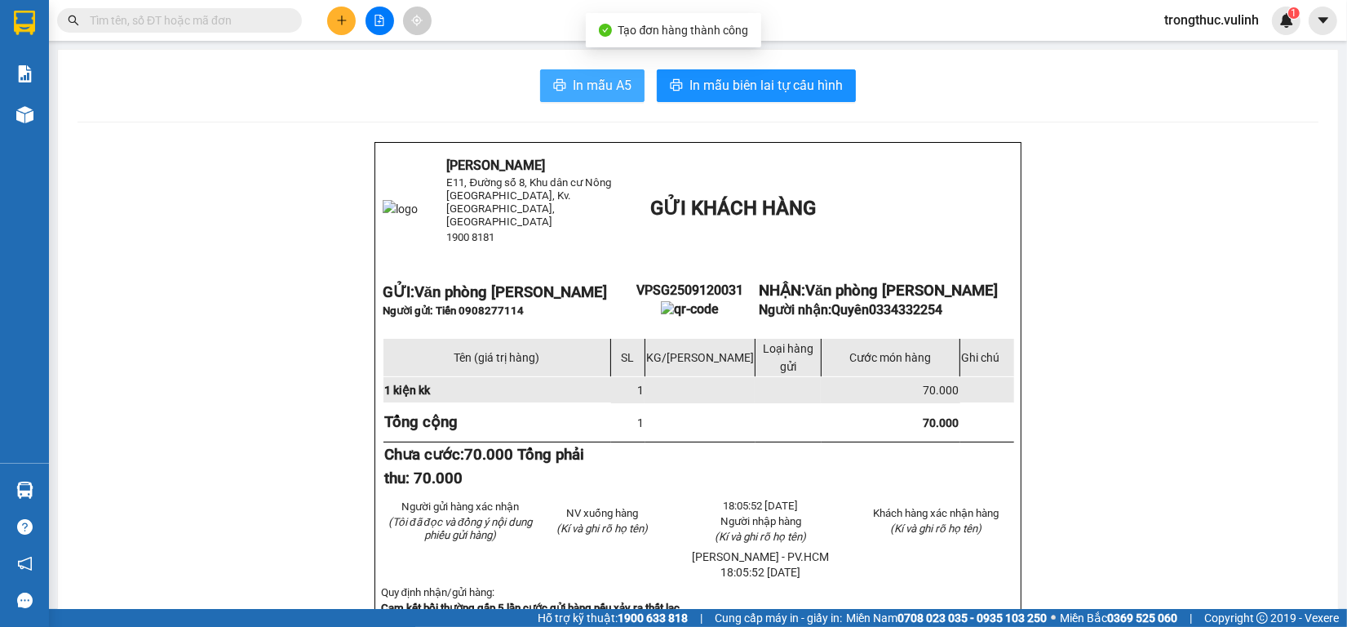
click at [552, 95] on button "In mẫu A5" at bounding box center [592, 85] width 104 height 33
